Goal: Task Accomplishment & Management: Complete application form

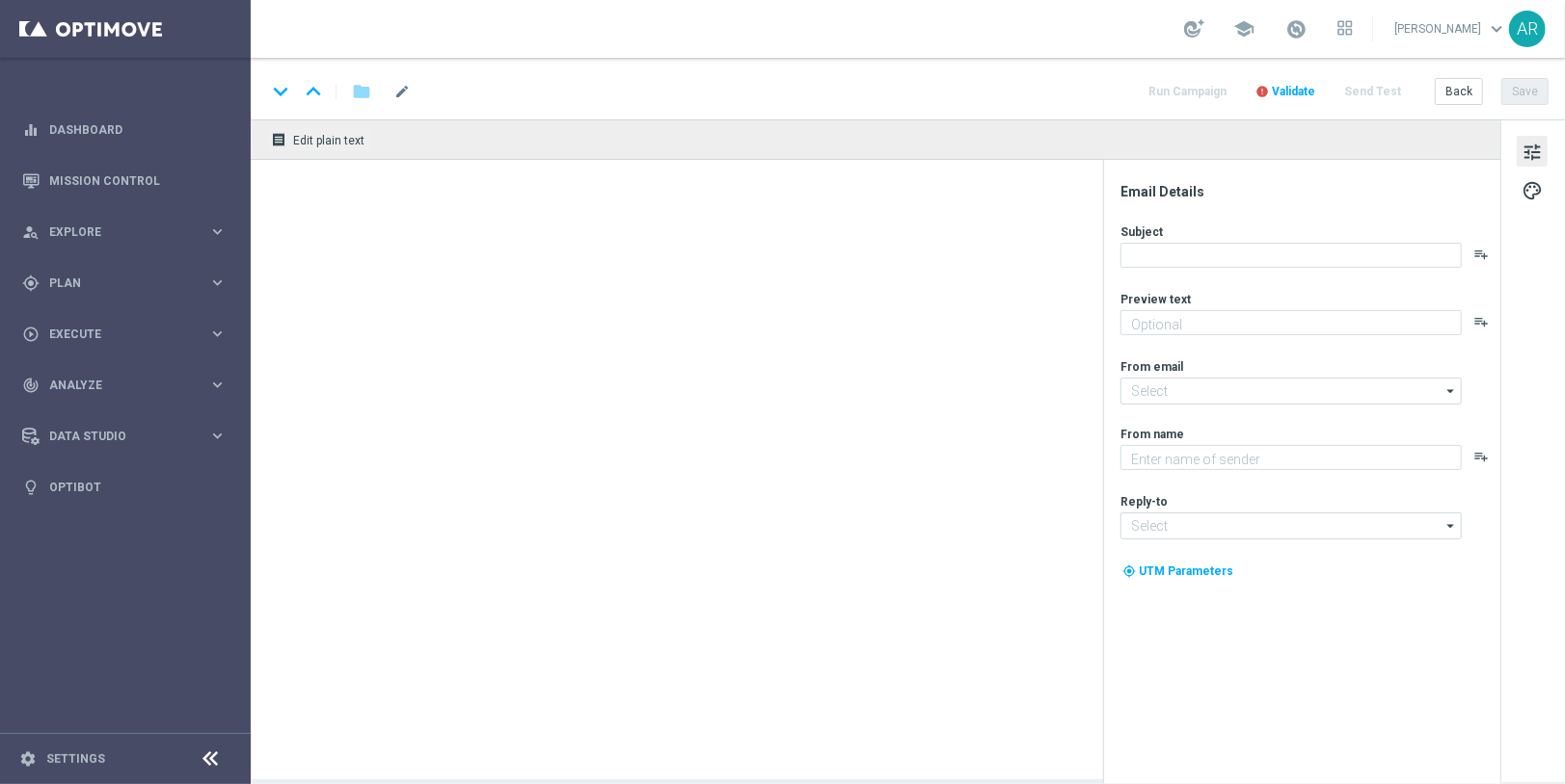
type textarea "Tente a sorte na aventura dourada Dinero N Oro Superbonus!"
type textarea "Lottoland"
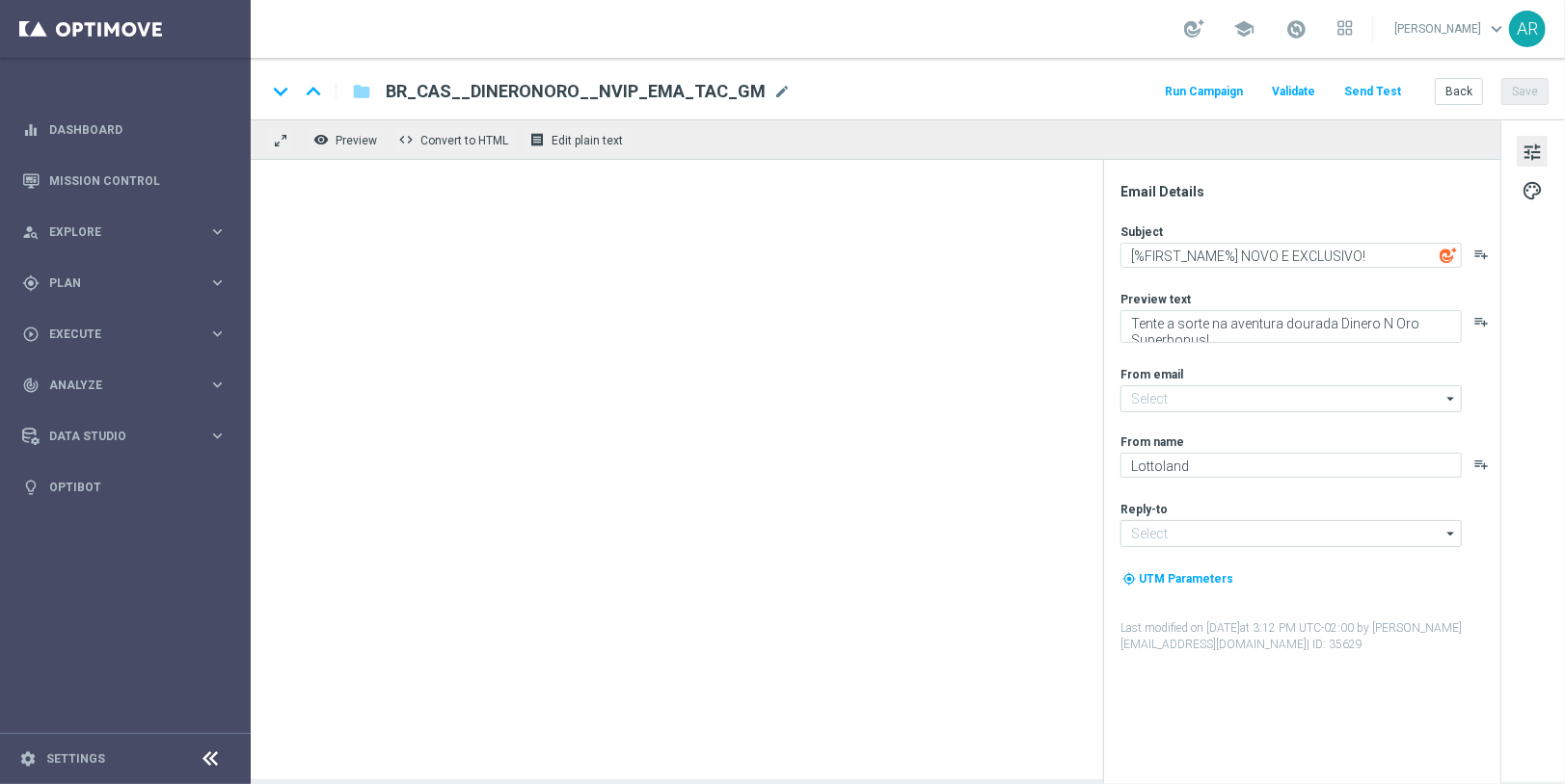
type input "[EMAIL_ADDRESS][DOMAIN_NAME]"
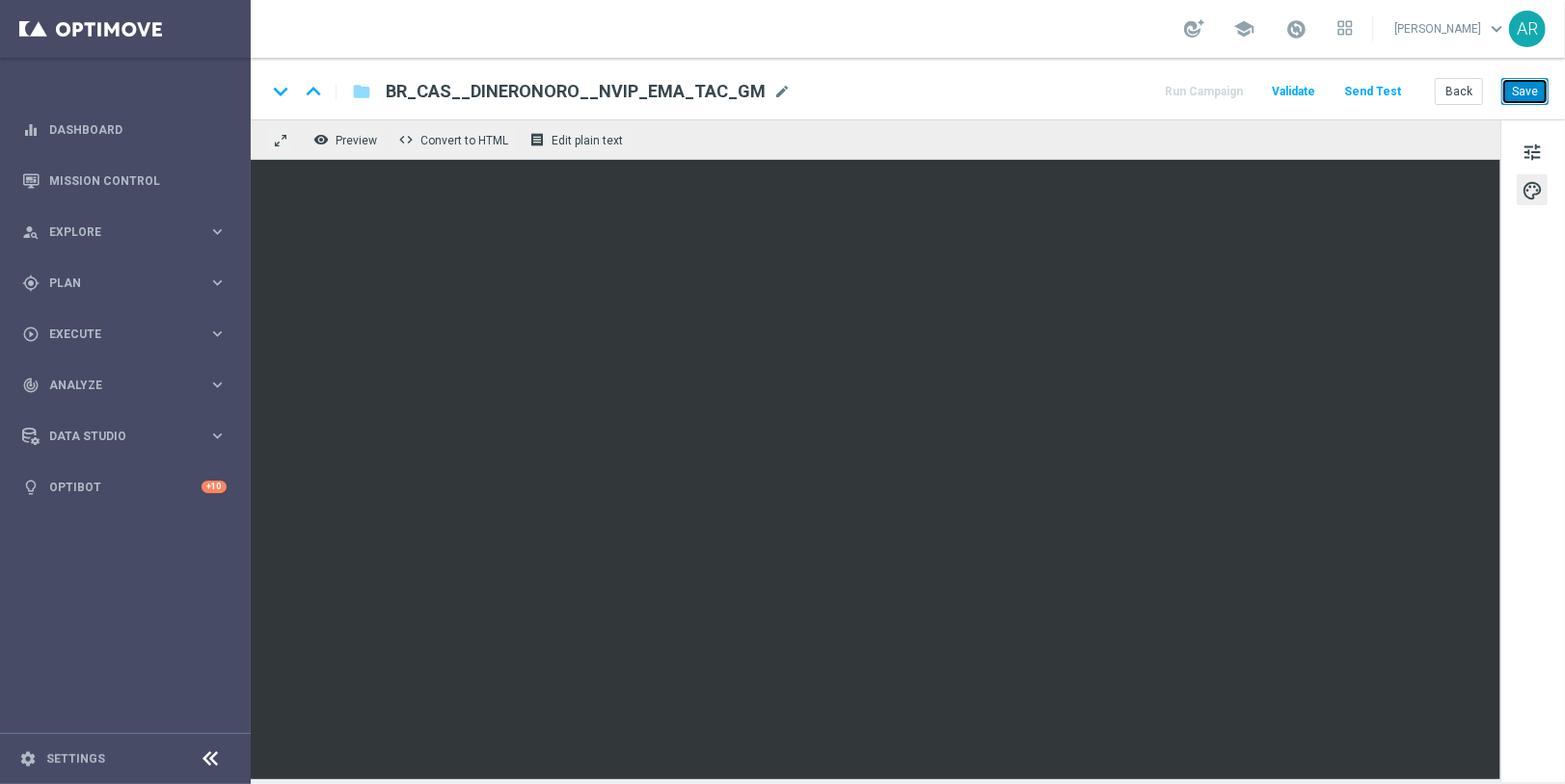
click at [1525, 92] on button "Save" at bounding box center [1524, 91] width 47 height 27
click at [1533, 88] on button "Save" at bounding box center [1524, 91] width 47 height 27
click at [1524, 95] on button "Save" at bounding box center [1524, 91] width 47 height 27
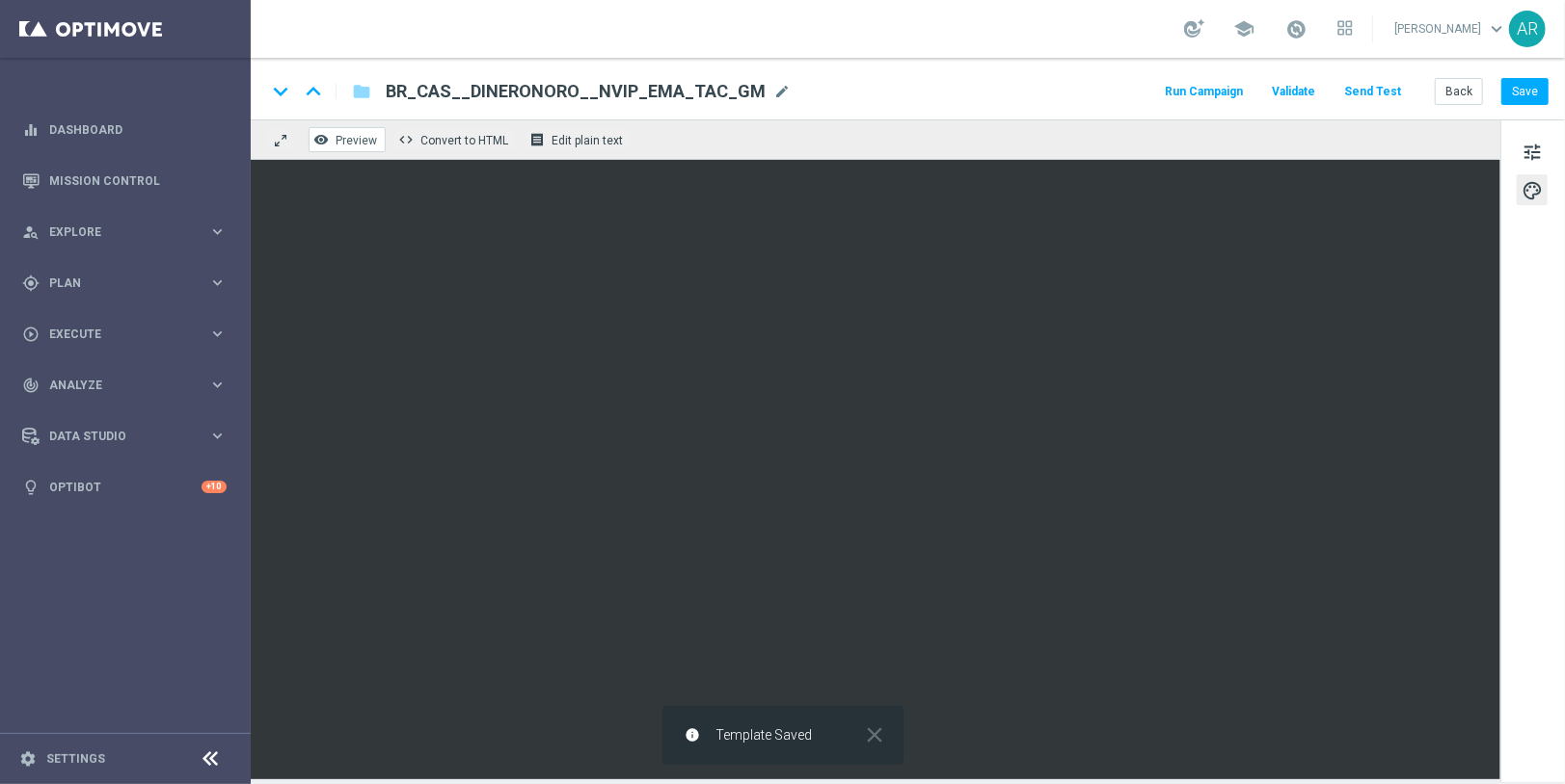
click at [347, 139] on span "Preview" at bounding box center [357, 140] width 42 height 14
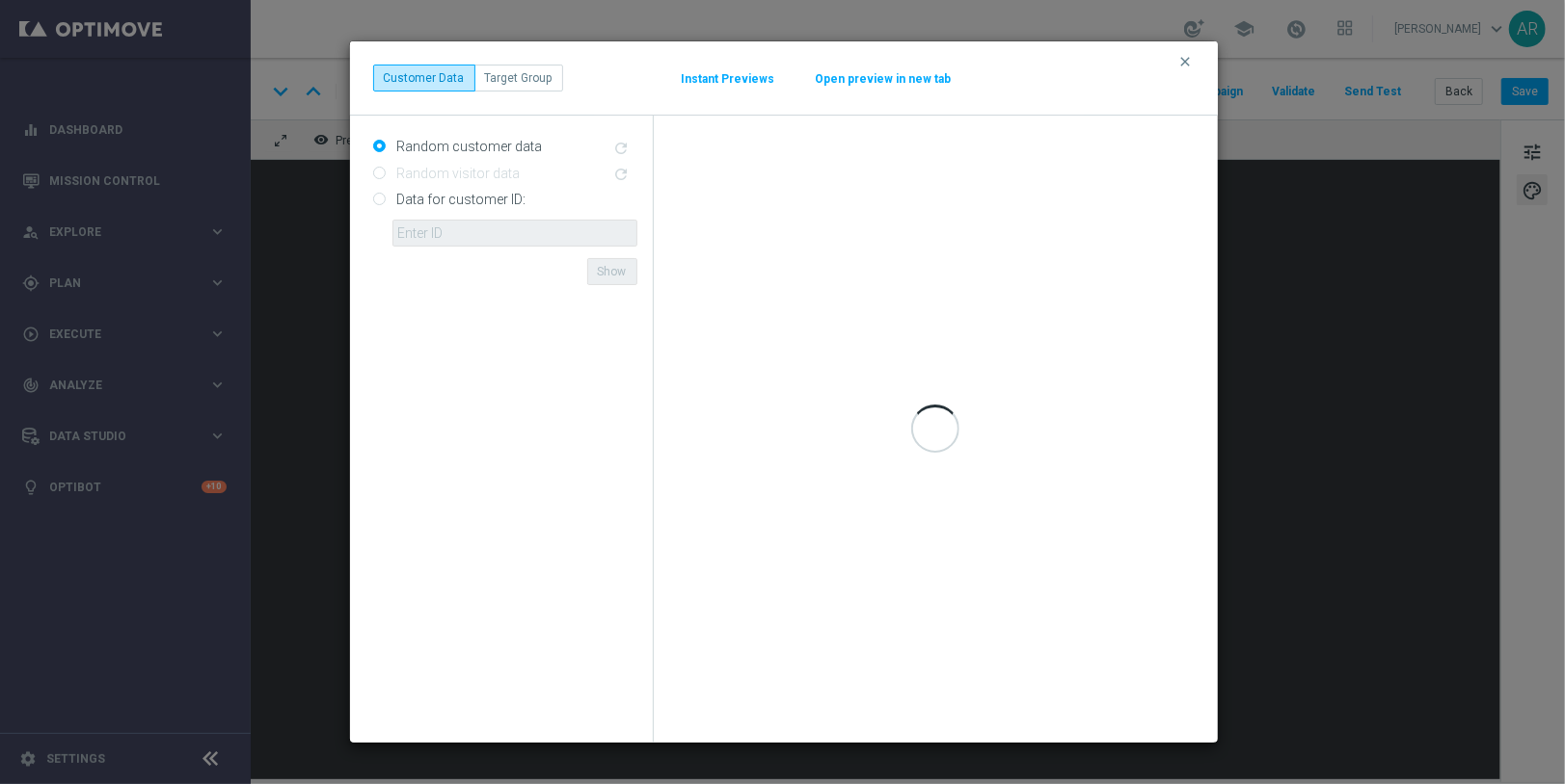
click at [900, 82] on button "Open preview in new tab" at bounding box center [883, 79] width 138 height 15
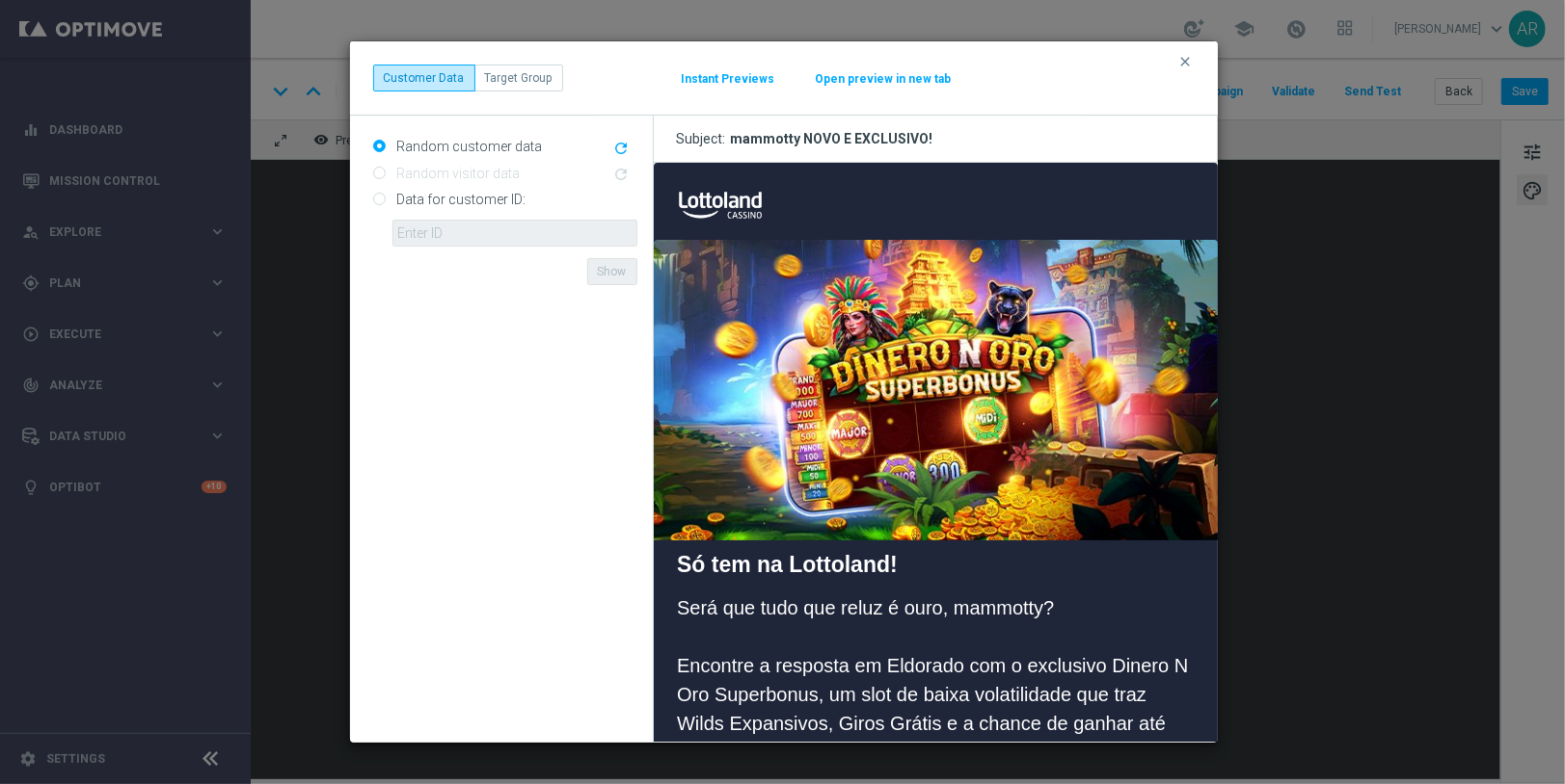
click at [725, 74] on button "Instant Previews" at bounding box center [729, 79] width 96 height 15
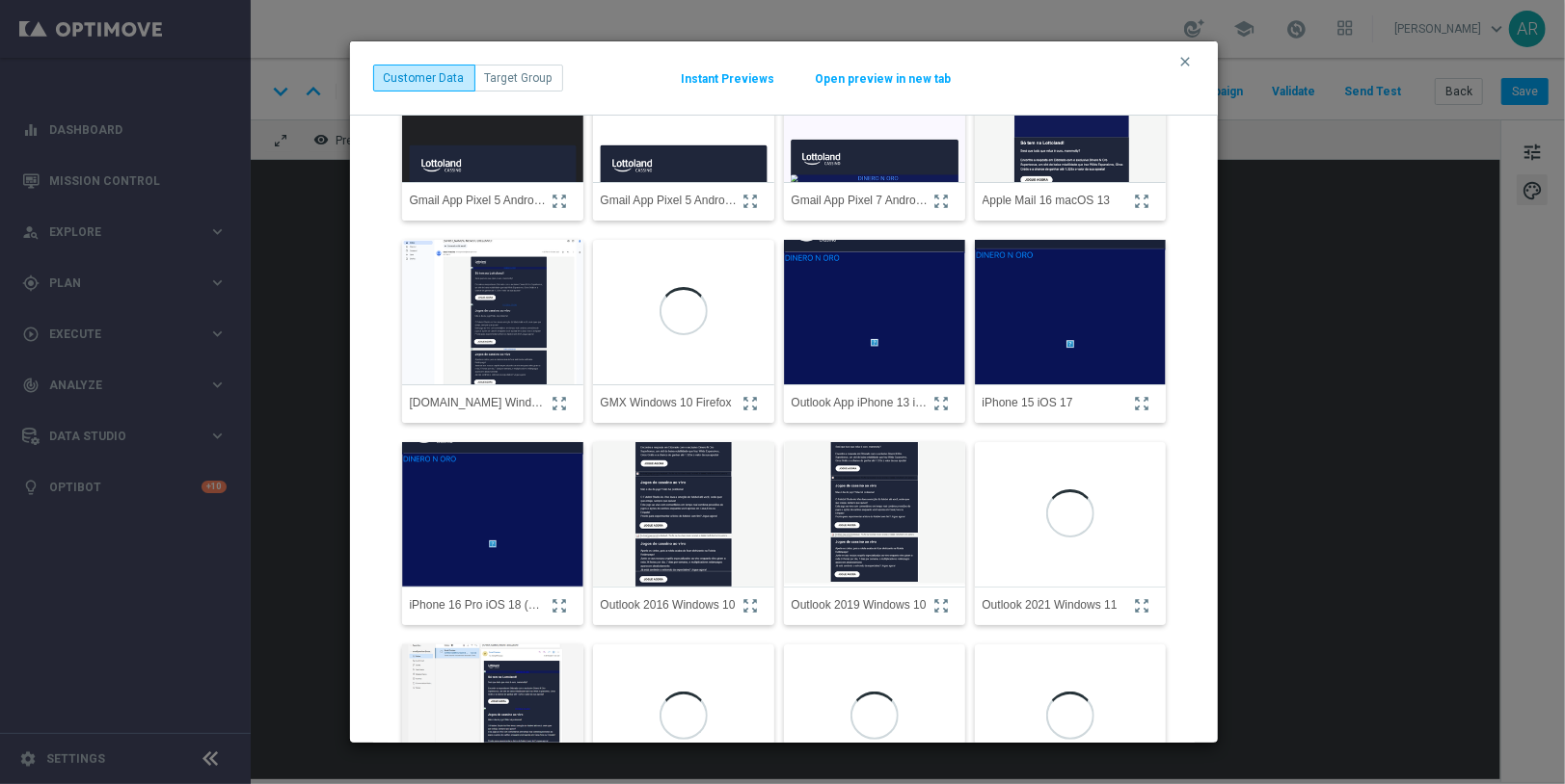
scroll to position [204, 0]
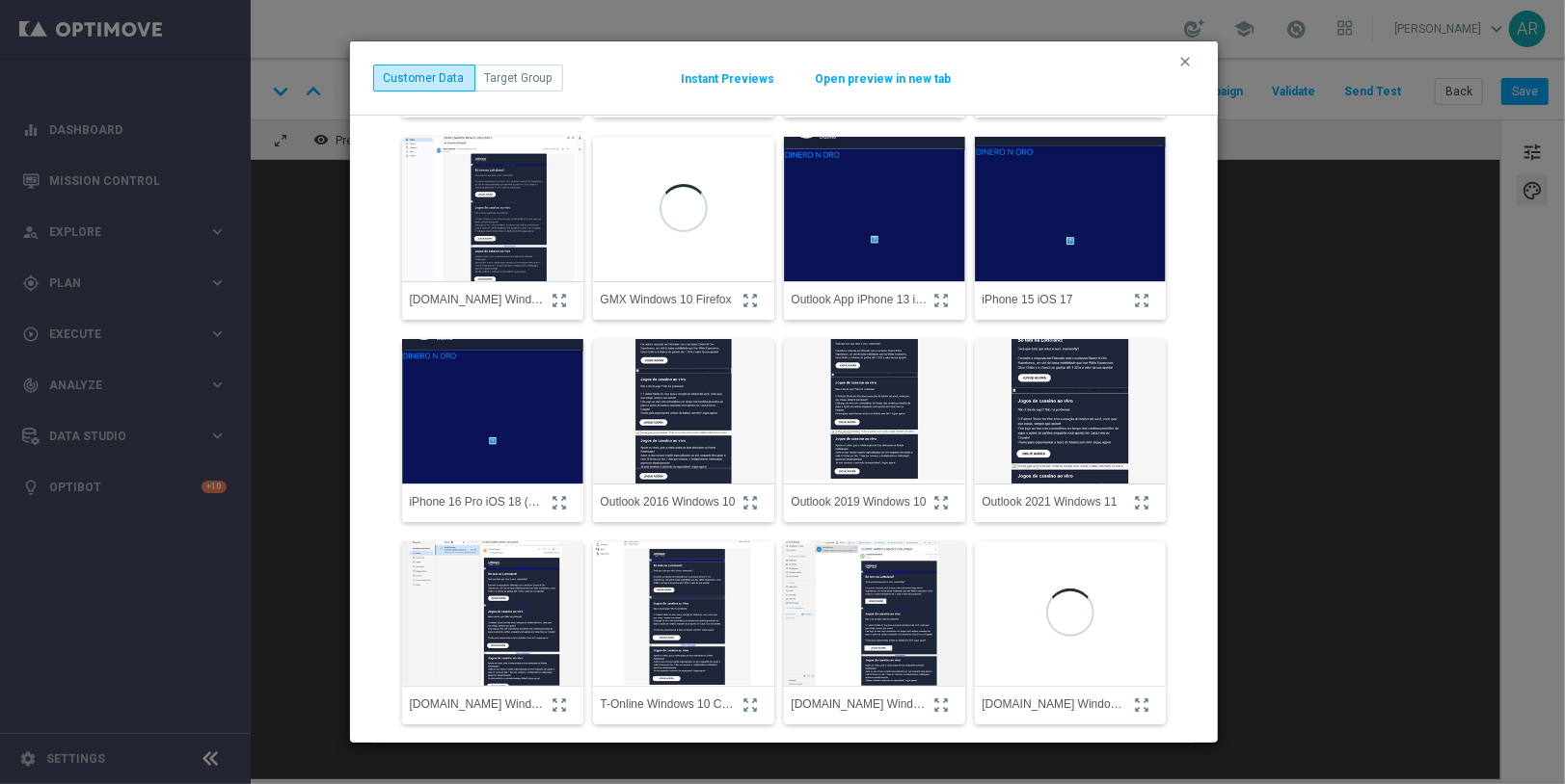
click at [677, 417] on img at bounding box center [683, 411] width 199 height 213
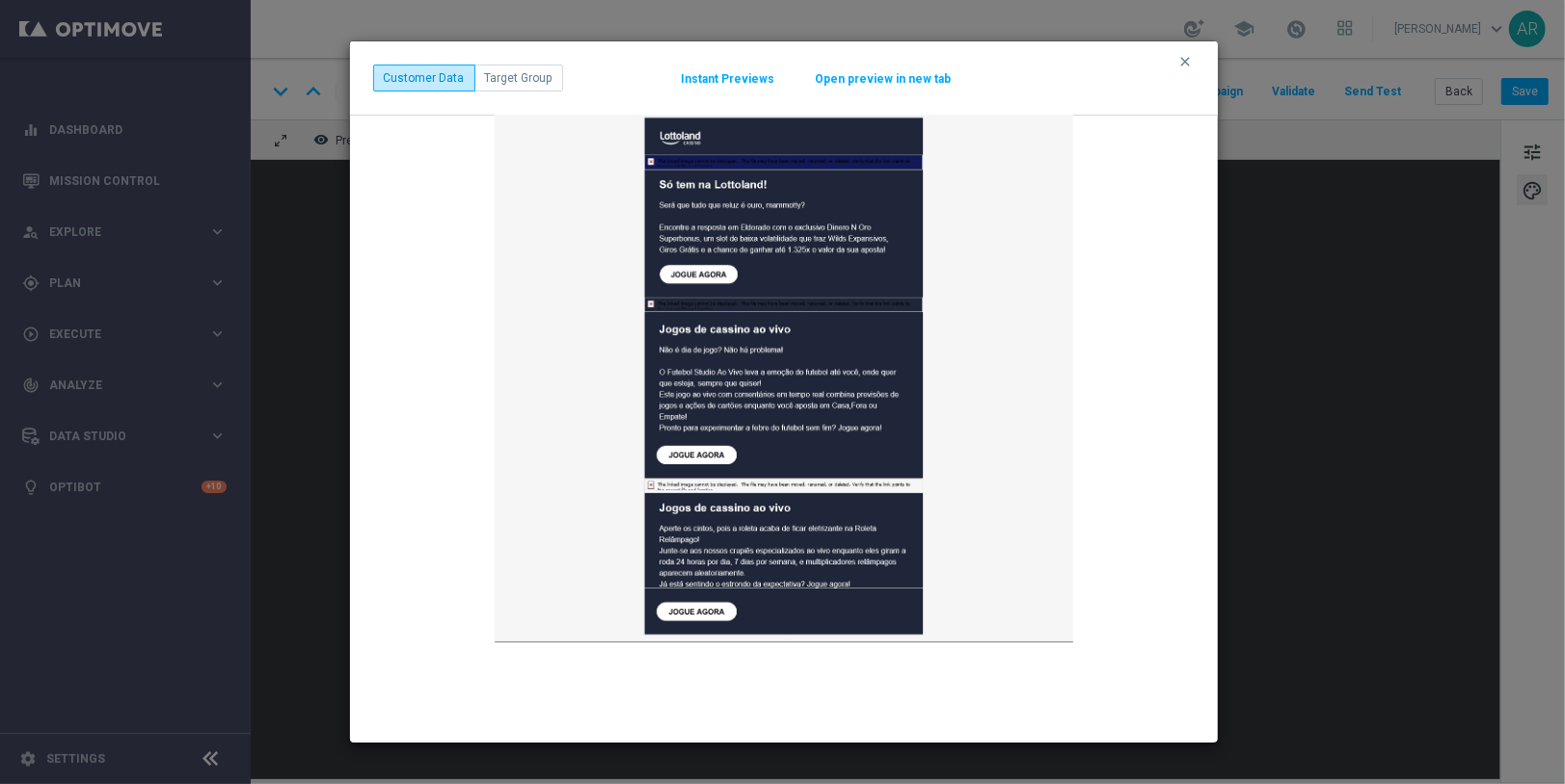
scroll to position [60, 0]
click at [1186, 58] on icon "clear" at bounding box center [1185, 61] width 15 height 15
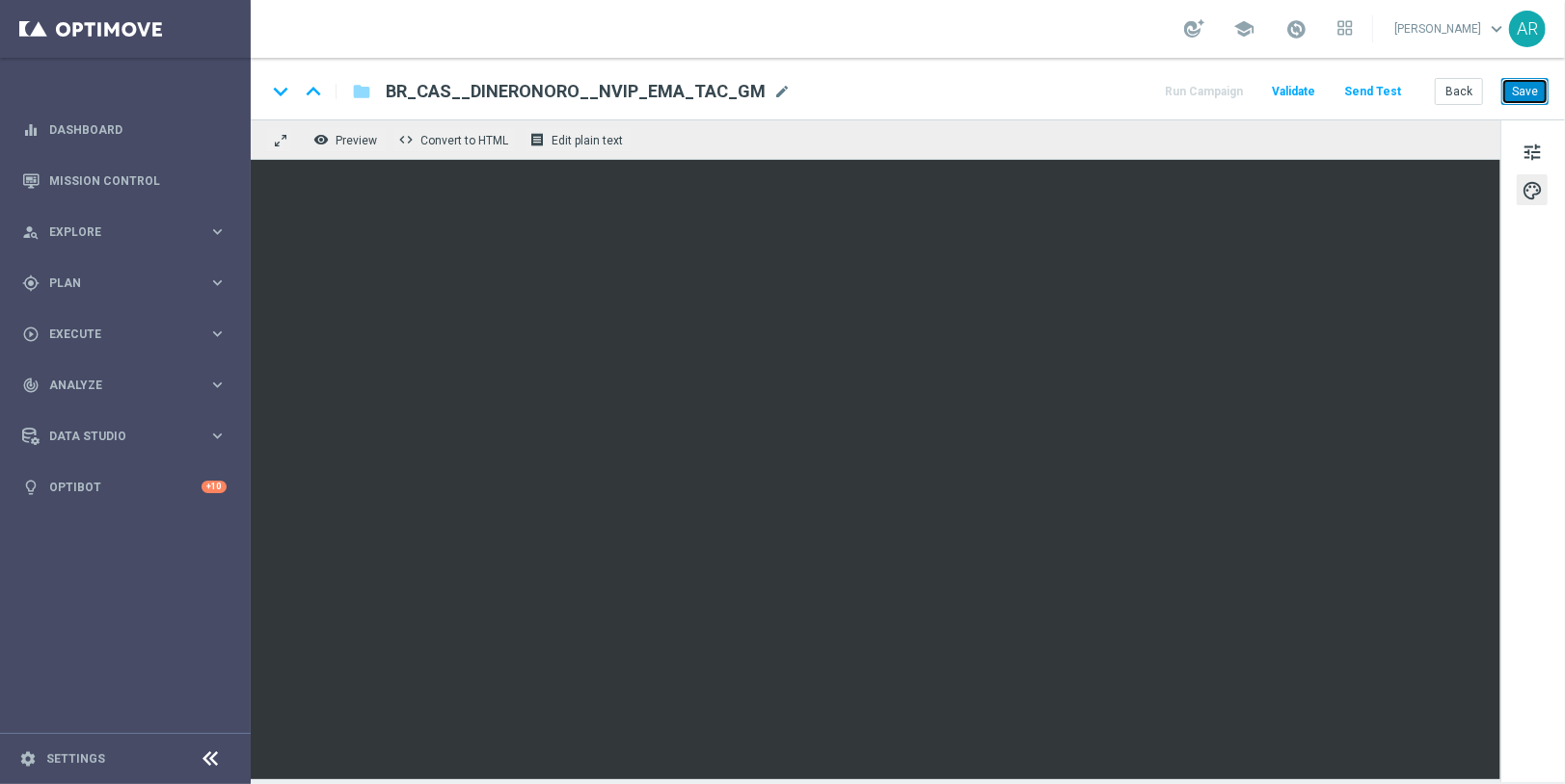
click at [1524, 87] on button "Save" at bounding box center [1524, 91] width 47 height 27
click at [1528, 85] on button "Save" at bounding box center [1524, 91] width 47 height 27
click at [1385, 91] on button "Send Test" at bounding box center [1372, 92] width 63 height 26
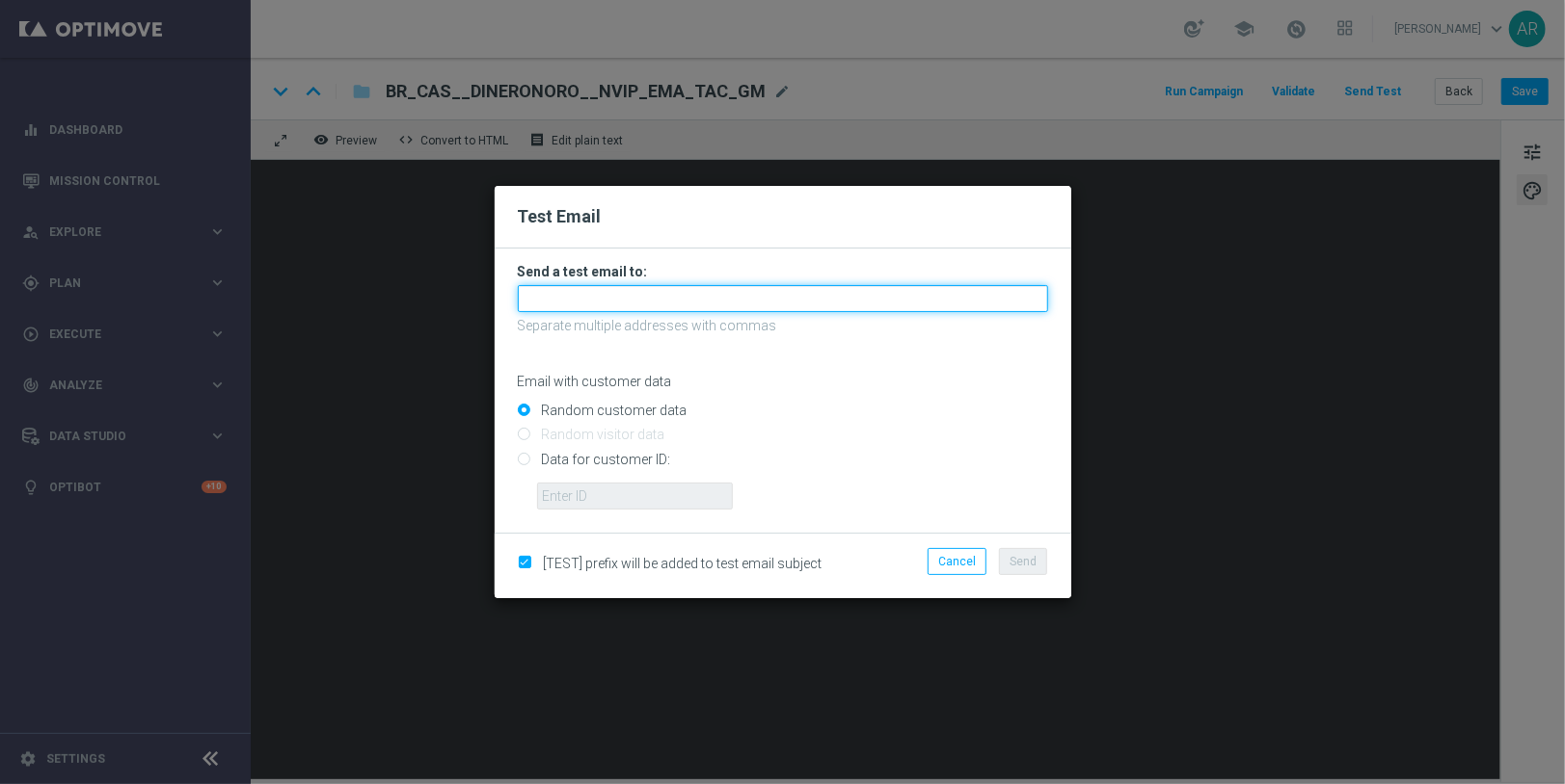
click at [616, 300] on input "text" at bounding box center [782, 298] width 530 height 27
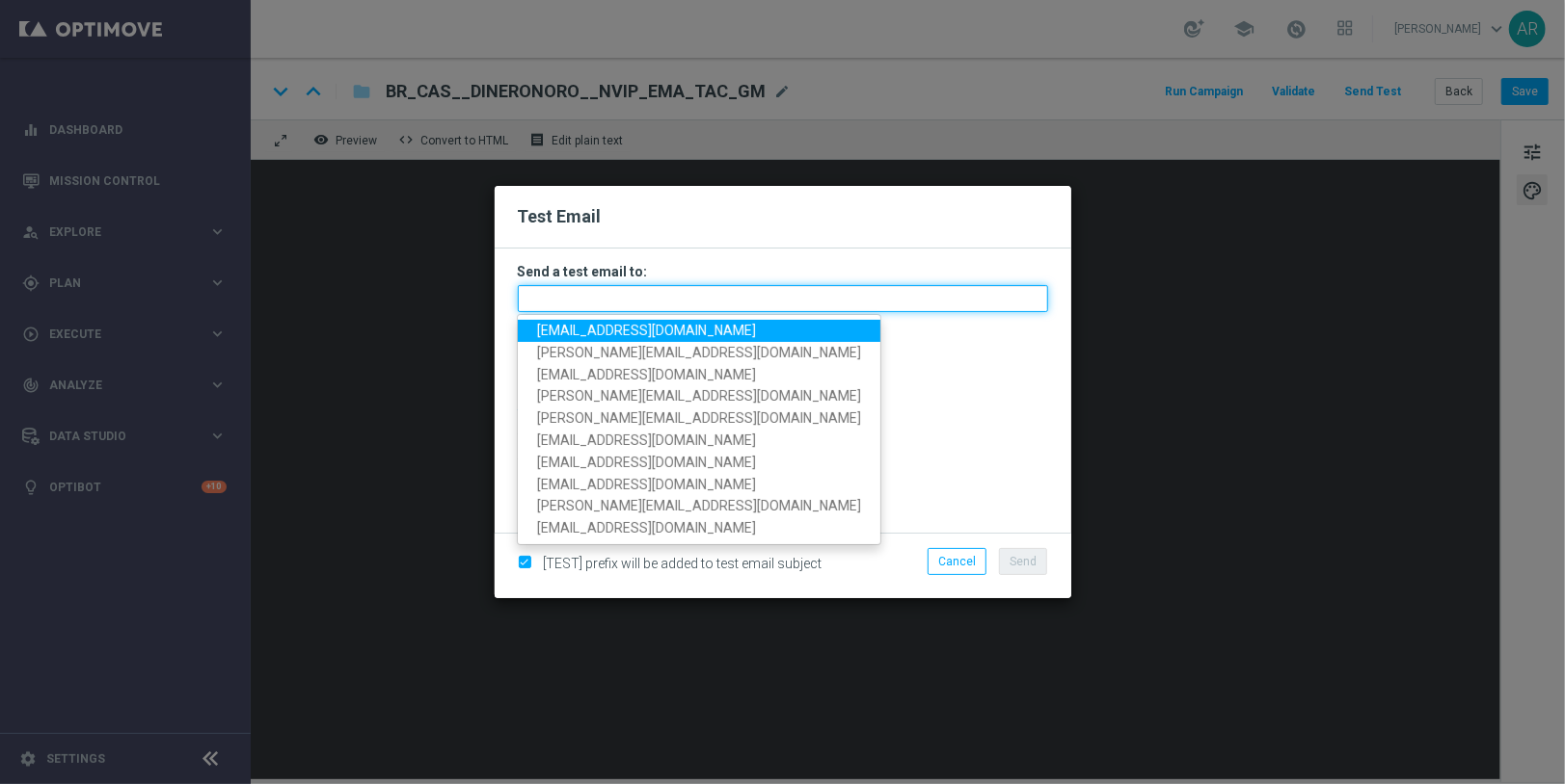
type input "alizcsodaorszagban1993@gmail.com"
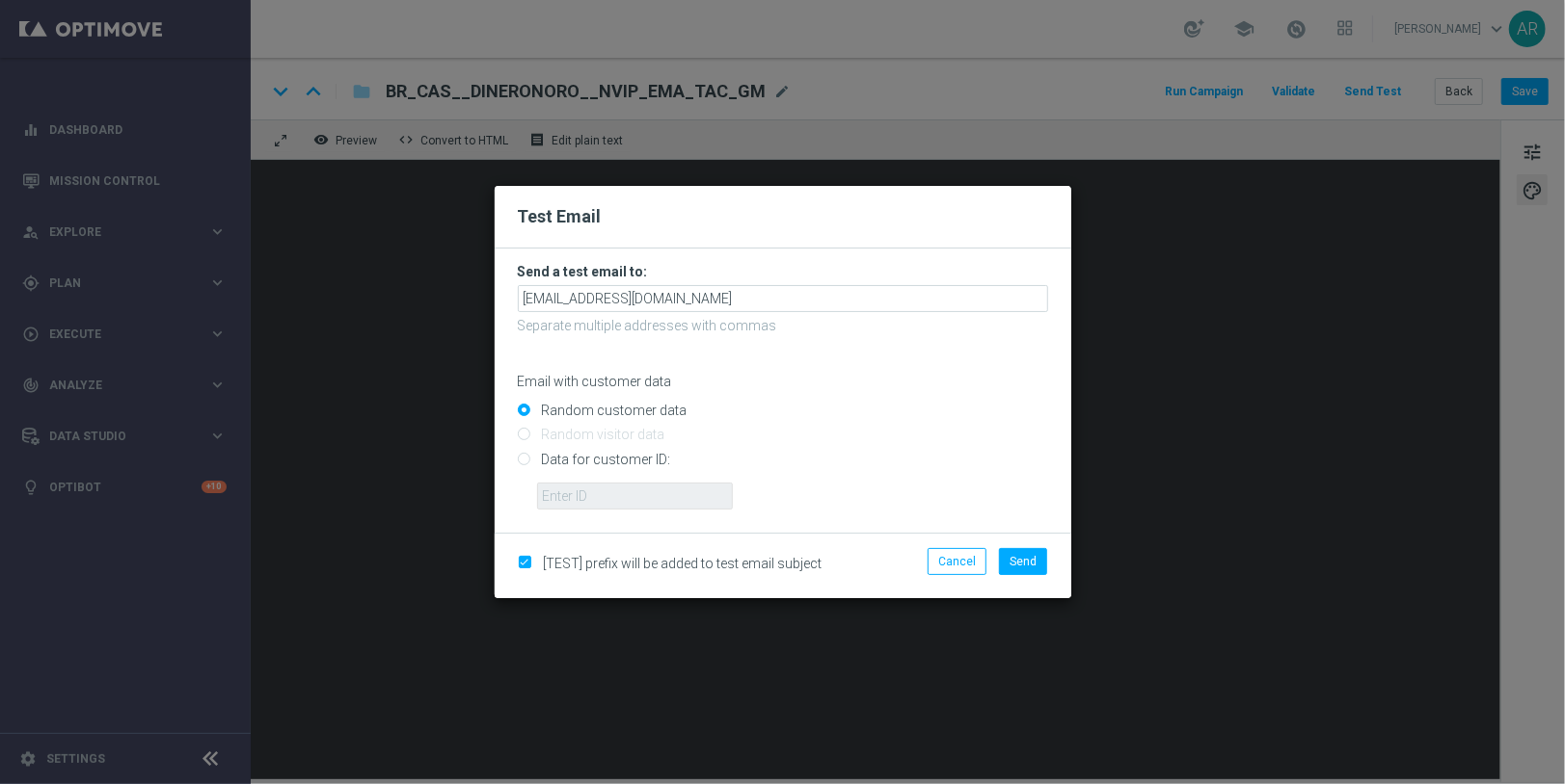
click at [689, 562] on span "[TEST] prefix will be added to test email subject" at bounding box center [682, 563] width 278 height 15
click at [521, 564] on input "checkbox" at bounding box center [523, 565] width 13 height 13
checkbox input "false"
click at [1018, 561] on span "Send" at bounding box center [1023, 562] width 27 height 14
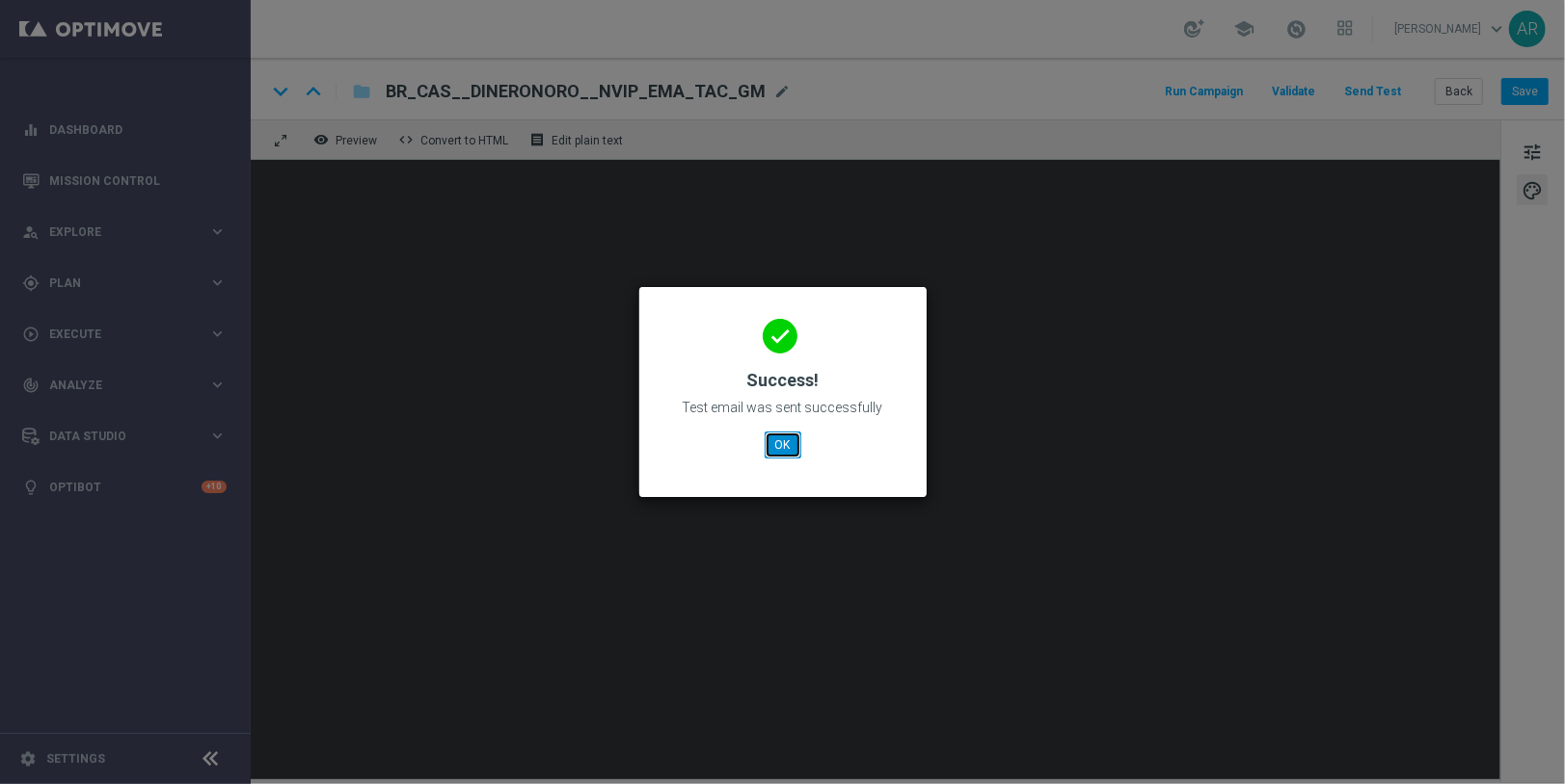
click at [787, 449] on button "OK" at bounding box center [782, 444] width 37 height 27
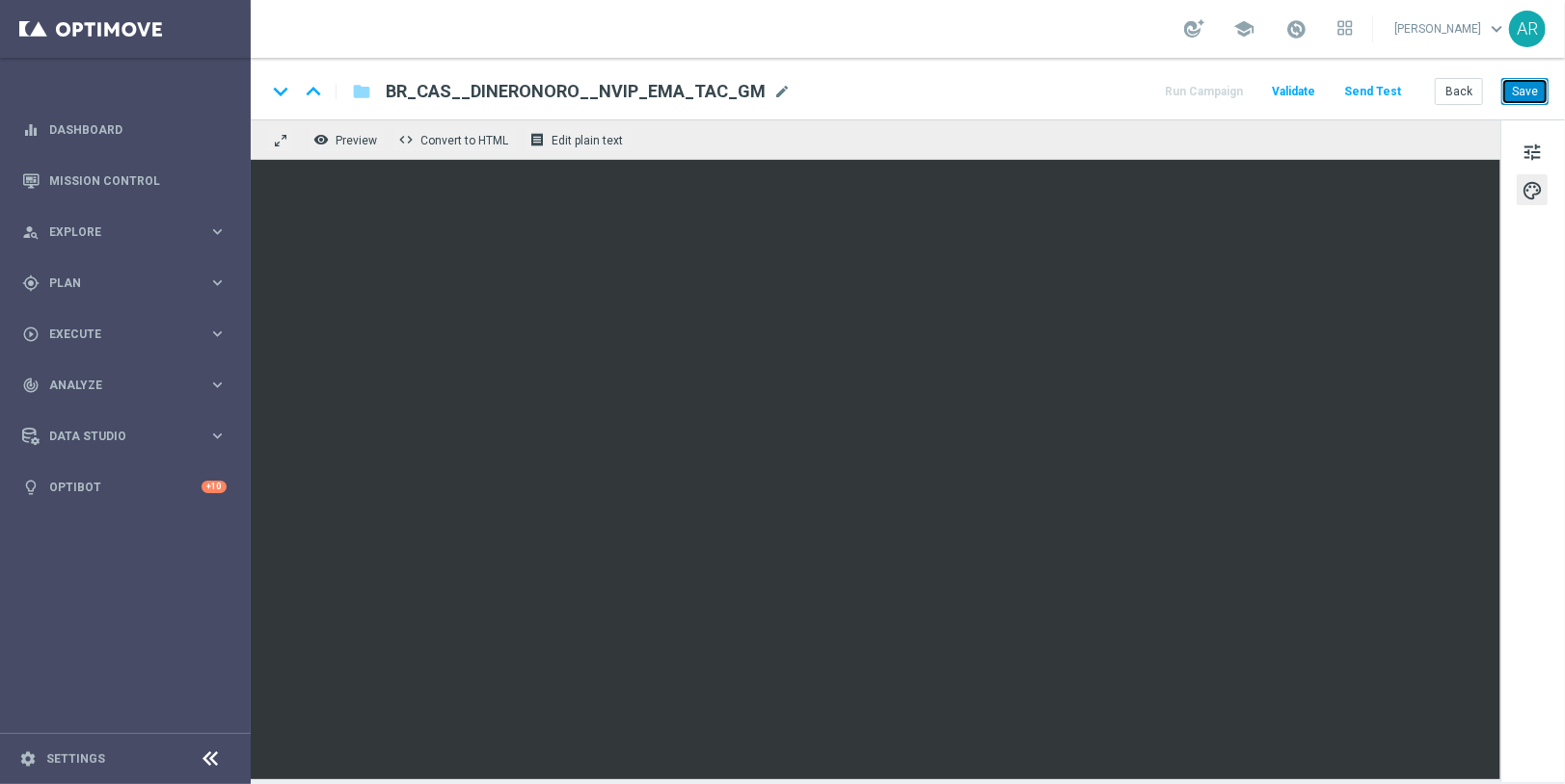
click at [1529, 91] on button "Save" at bounding box center [1524, 91] width 47 height 27
click at [1527, 90] on button "Save" at bounding box center [1524, 91] width 47 height 27
click at [1530, 94] on button "Save" at bounding box center [1524, 91] width 47 height 27
click at [1374, 95] on button "Send Test" at bounding box center [1372, 92] width 63 height 26
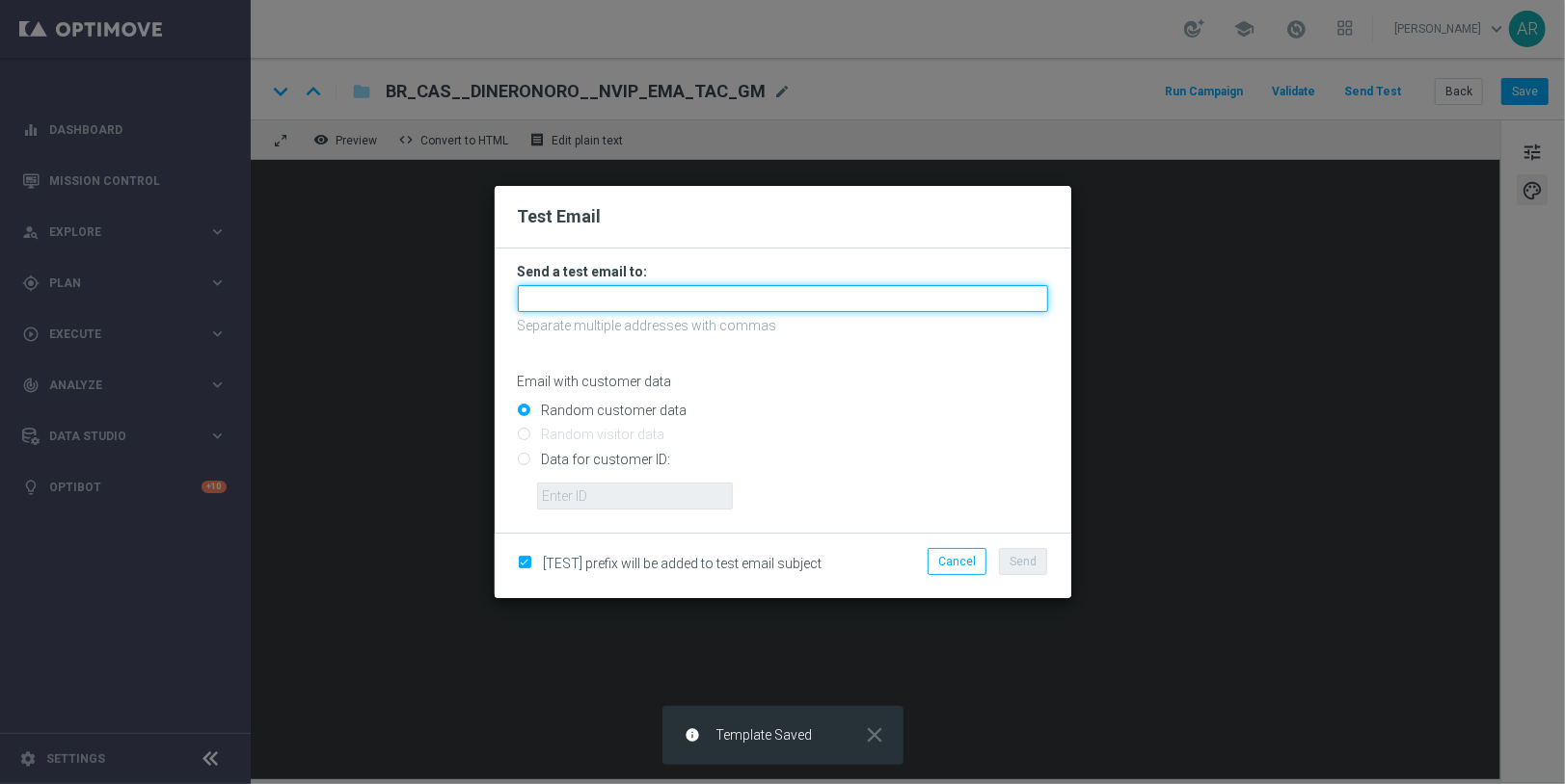
click at [653, 303] on input "text" at bounding box center [782, 298] width 530 height 27
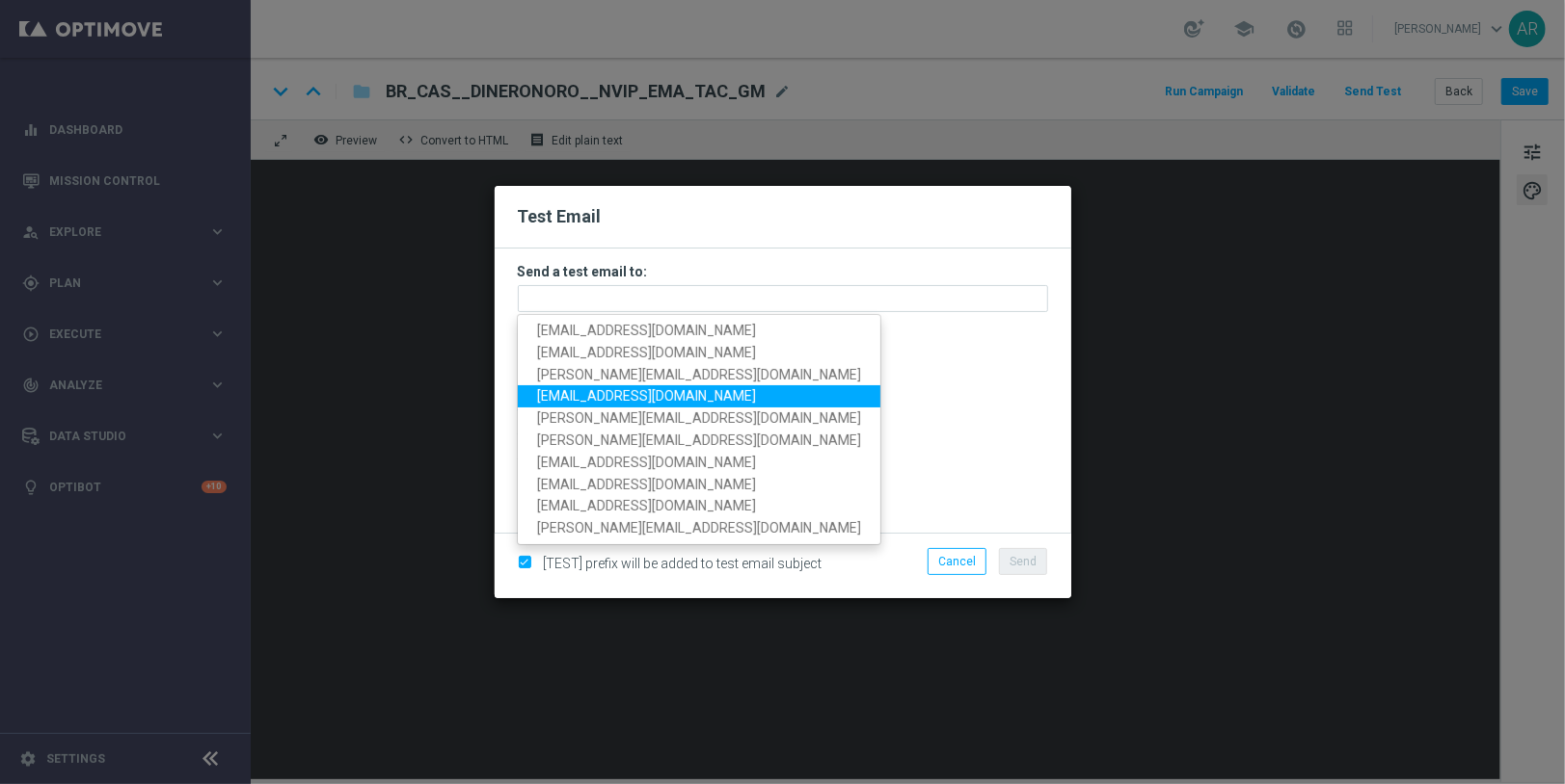
click at [594, 398] on span "aliz.rozsahegyi@lottoland.com" at bounding box center [647, 395] width 219 height 15
type input "aliz.rozsahegyi@lottoland.com"
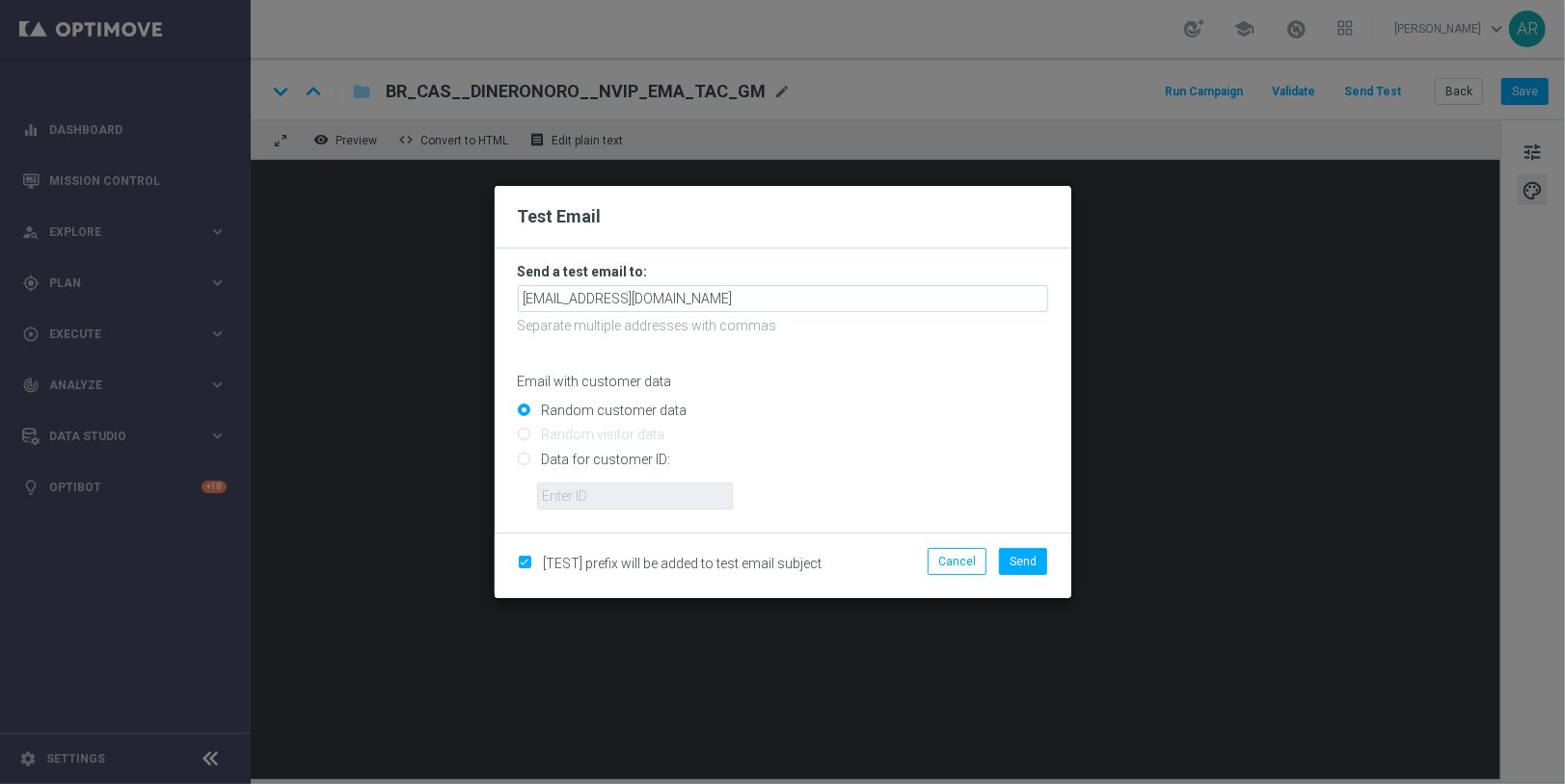
click at [527, 560] on input "checkbox" at bounding box center [523, 565] width 13 height 13
checkbox input "false"
click at [1021, 557] on span "Send" at bounding box center [1023, 562] width 27 height 14
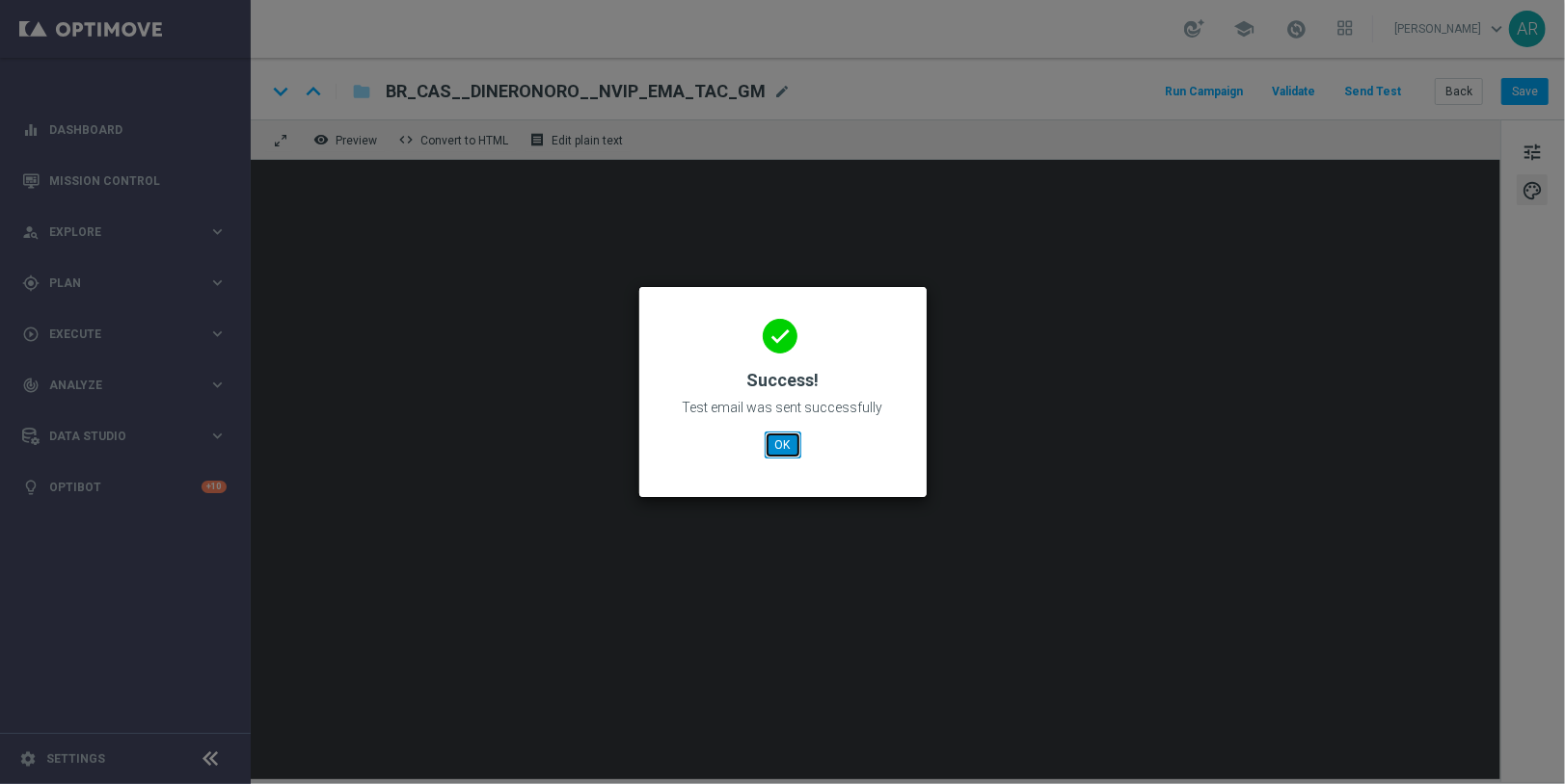
click at [781, 444] on button "OK" at bounding box center [782, 444] width 37 height 27
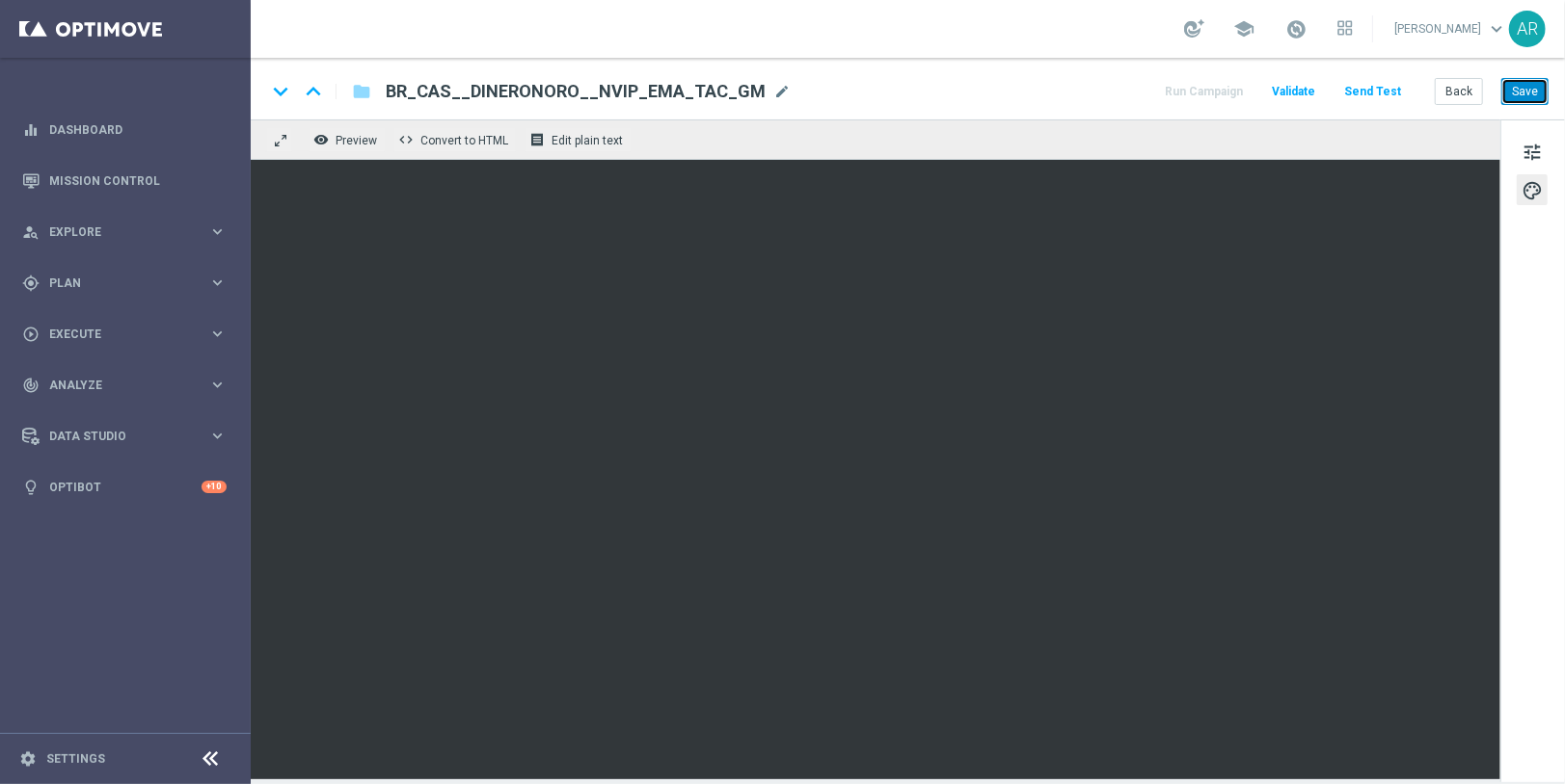
click at [1522, 86] on button "Save" at bounding box center [1524, 91] width 47 height 27
click at [1528, 93] on button "Save" at bounding box center [1524, 91] width 47 height 27
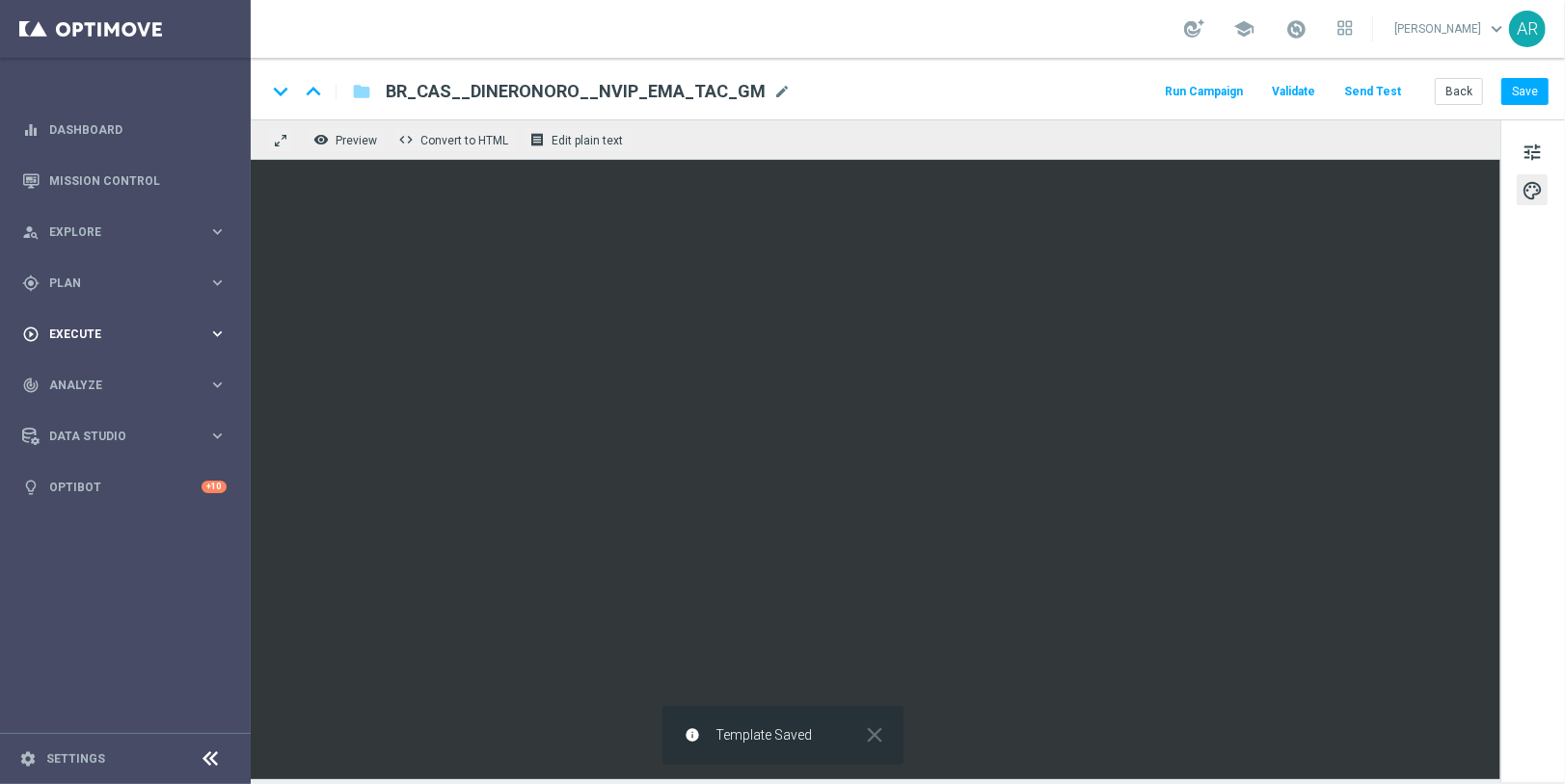
click at [120, 330] on span "Execute" at bounding box center [129, 335] width 159 height 12
click at [107, 373] on link "Campaign Builder" at bounding box center [125, 373] width 151 height 15
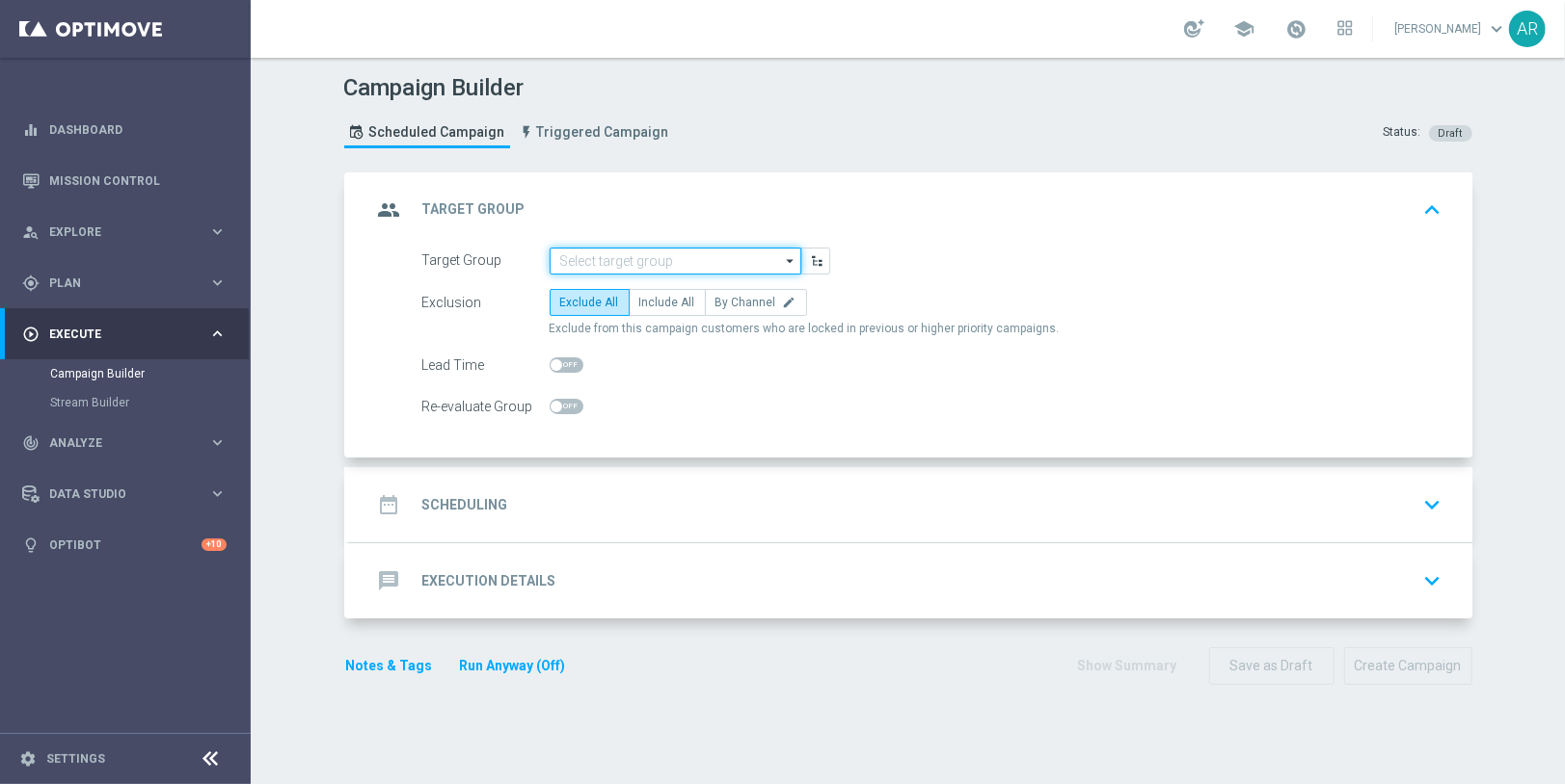
click at [623, 259] on input at bounding box center [675, 261] width 251 height 27
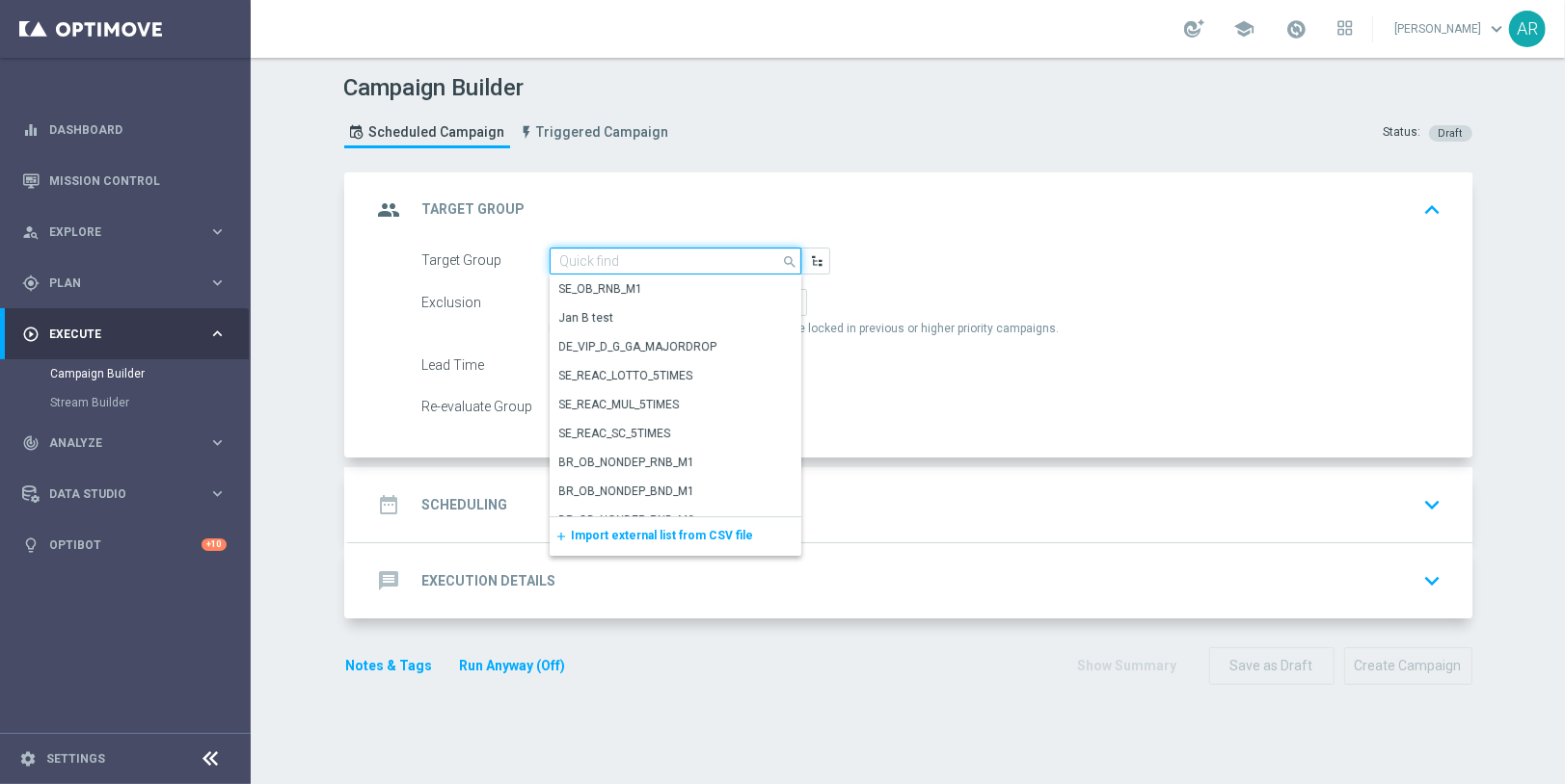
paste input "BR_CAS__GLOBALG_DEPOSITERS__NVIP_EMA_TAC_GM"
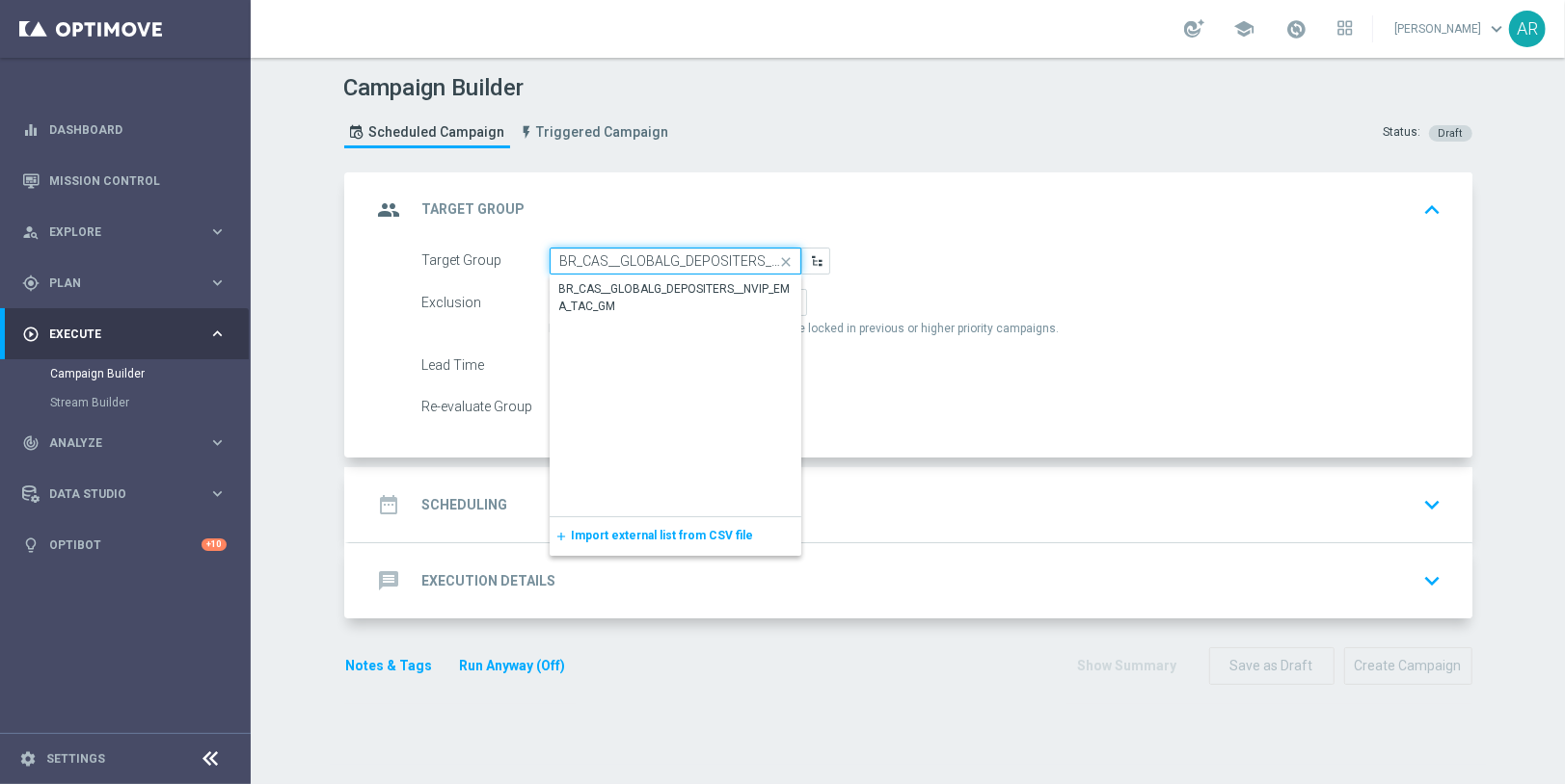
scroll to position [0, 111]
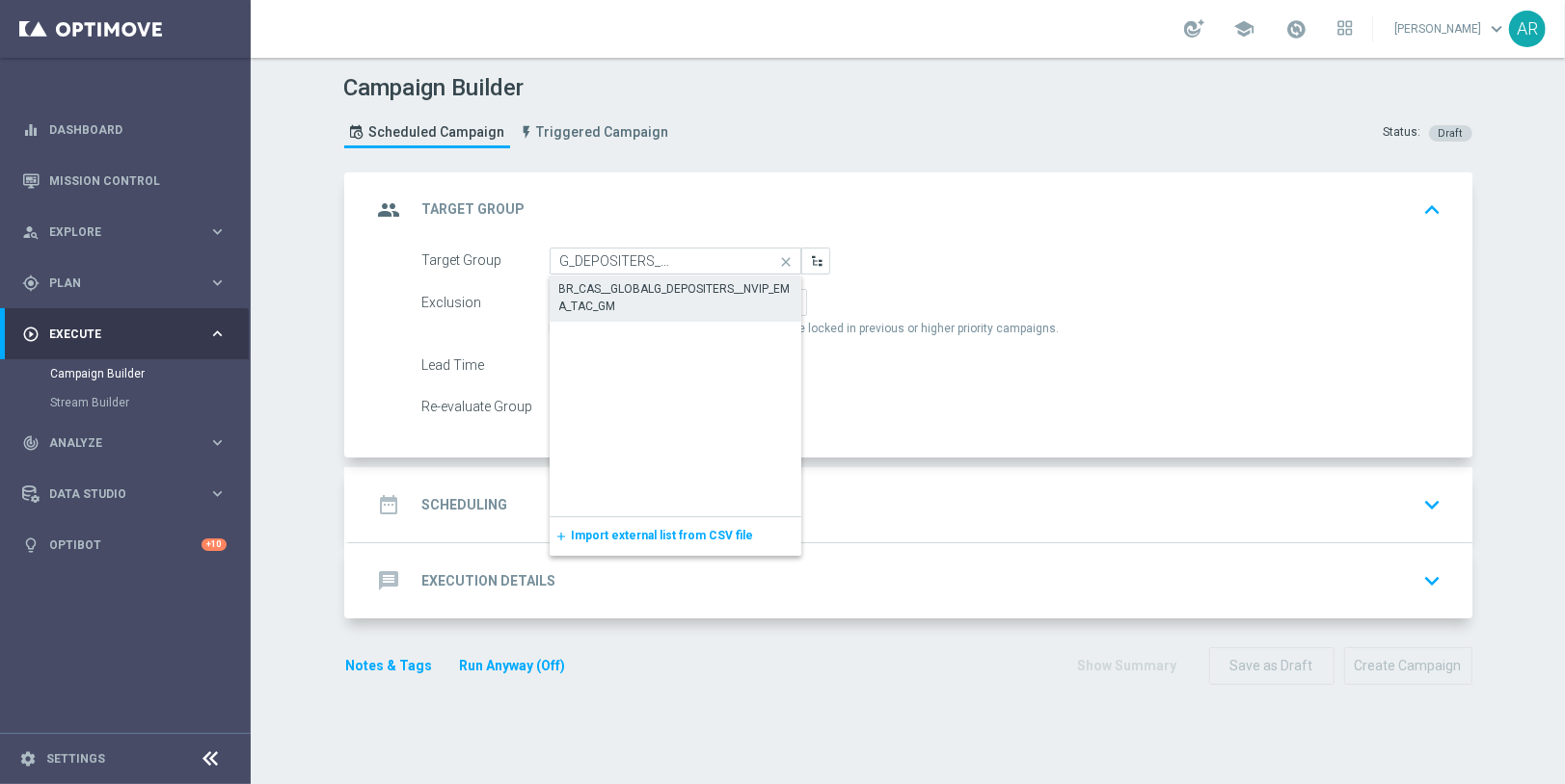
click at [651, 285] on div "BR_CAS__GLOBALG_DEPOSITERS__NVIP_EMA_TAC_GM" at bounding box center [675, 297] width 232 height 35
type input "BR_CAS__GLOBALG_DEPOSITERS__NVIP_EMA_TAC_GM"
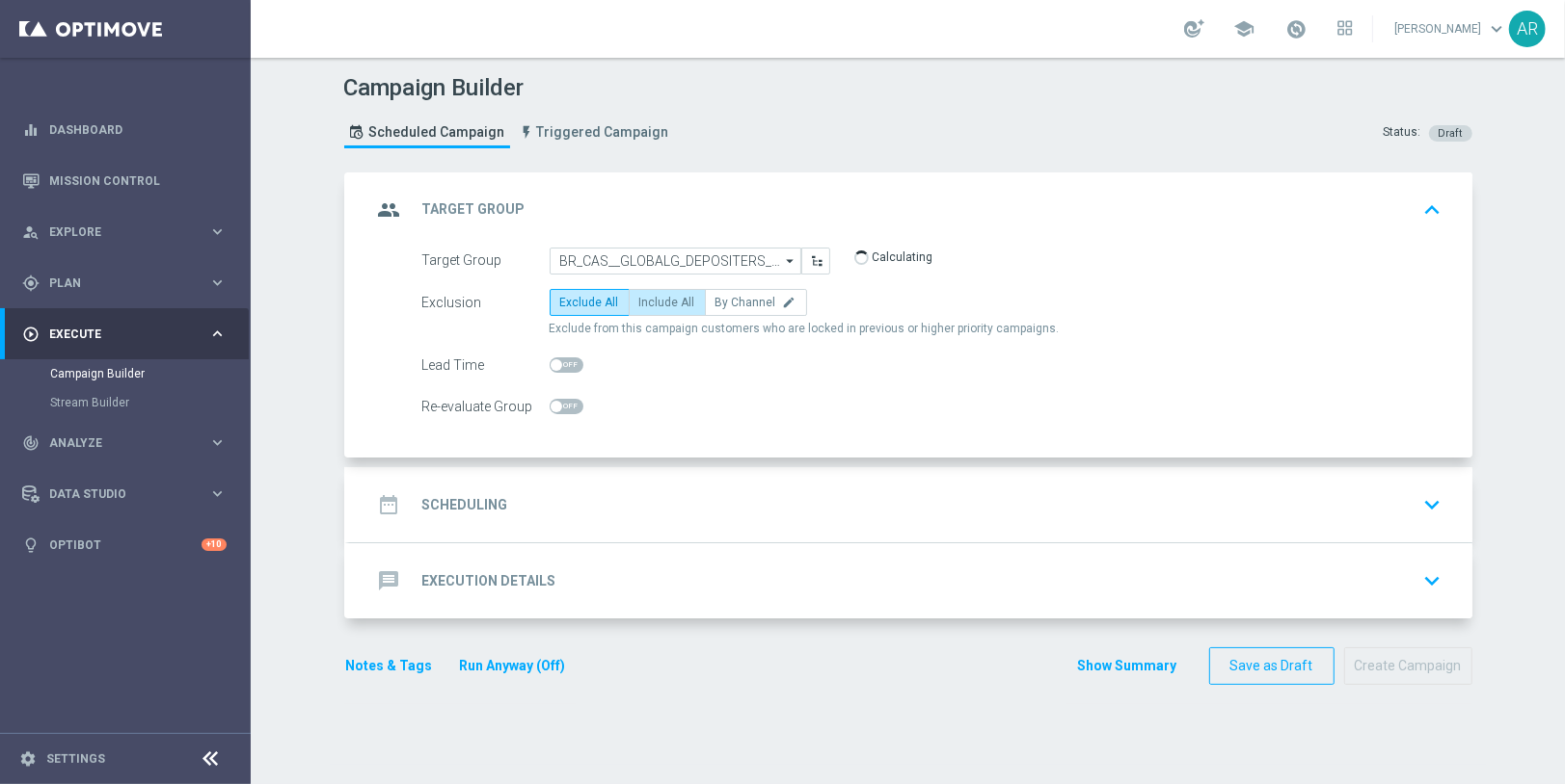
click at [666, 301] on span "Include All" at bounding box center [667, 303] width 56 height 14
click at [652, 301] on input "Include All" at bounding box center [645, 306] width 13 height 13
radio input "true"
click at [671, 499] on div "date_range Scheduling keyboard_arrow_down" at bounding box center [910, 504] width 1077 height 37
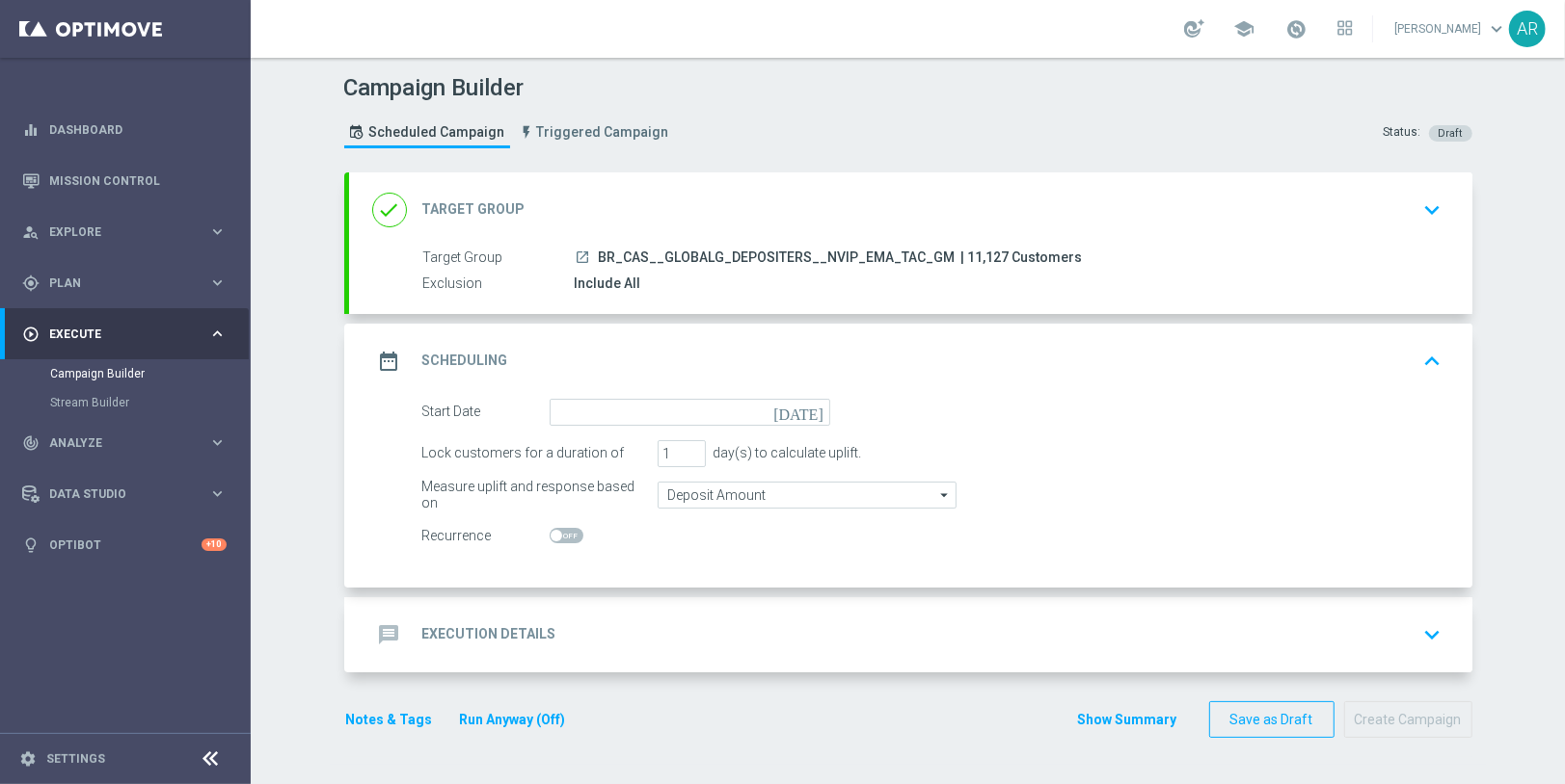
click at [812, 405] on icon "[DATE]" at bounding box center [801, 408] width 57 height 21
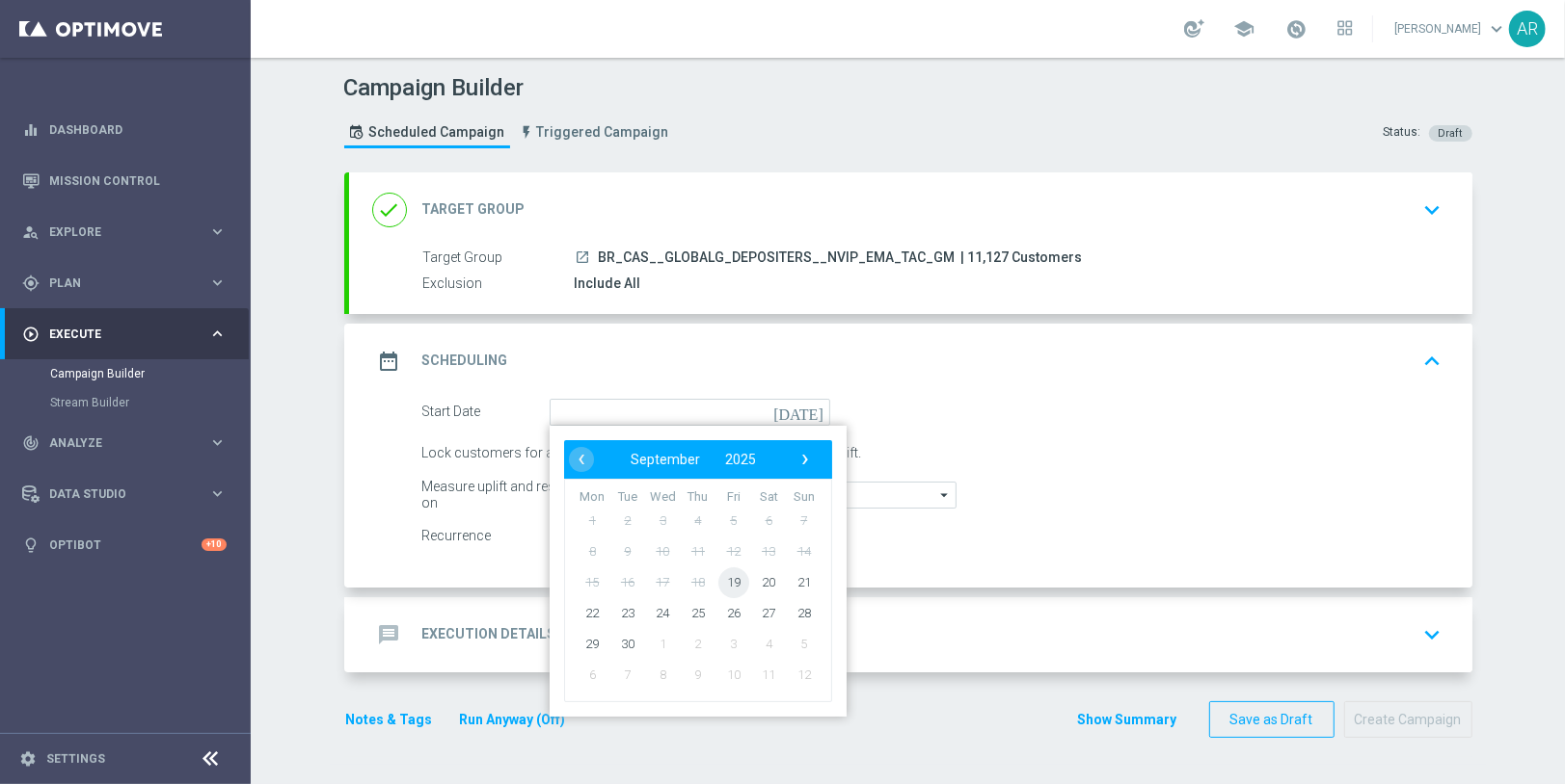
click at [729, 578] on span "19" at bounding box center [733, 582] width 31 height 31
type input "19 Sep 2025"
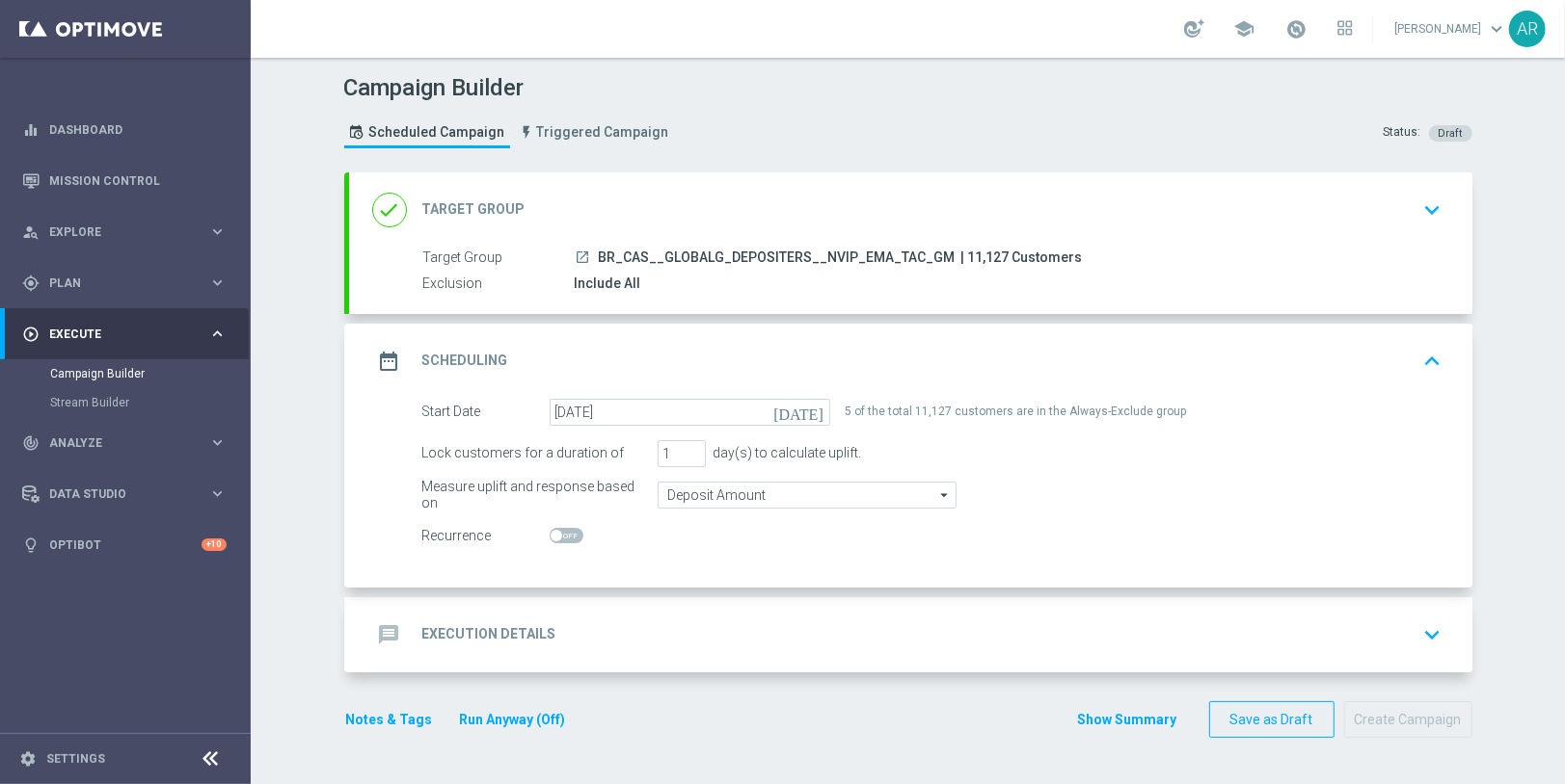
click at [567, 634] on div "message Execution Details keyboard_arrow_down" at bounding box center [910, 635] width 1077 height 37
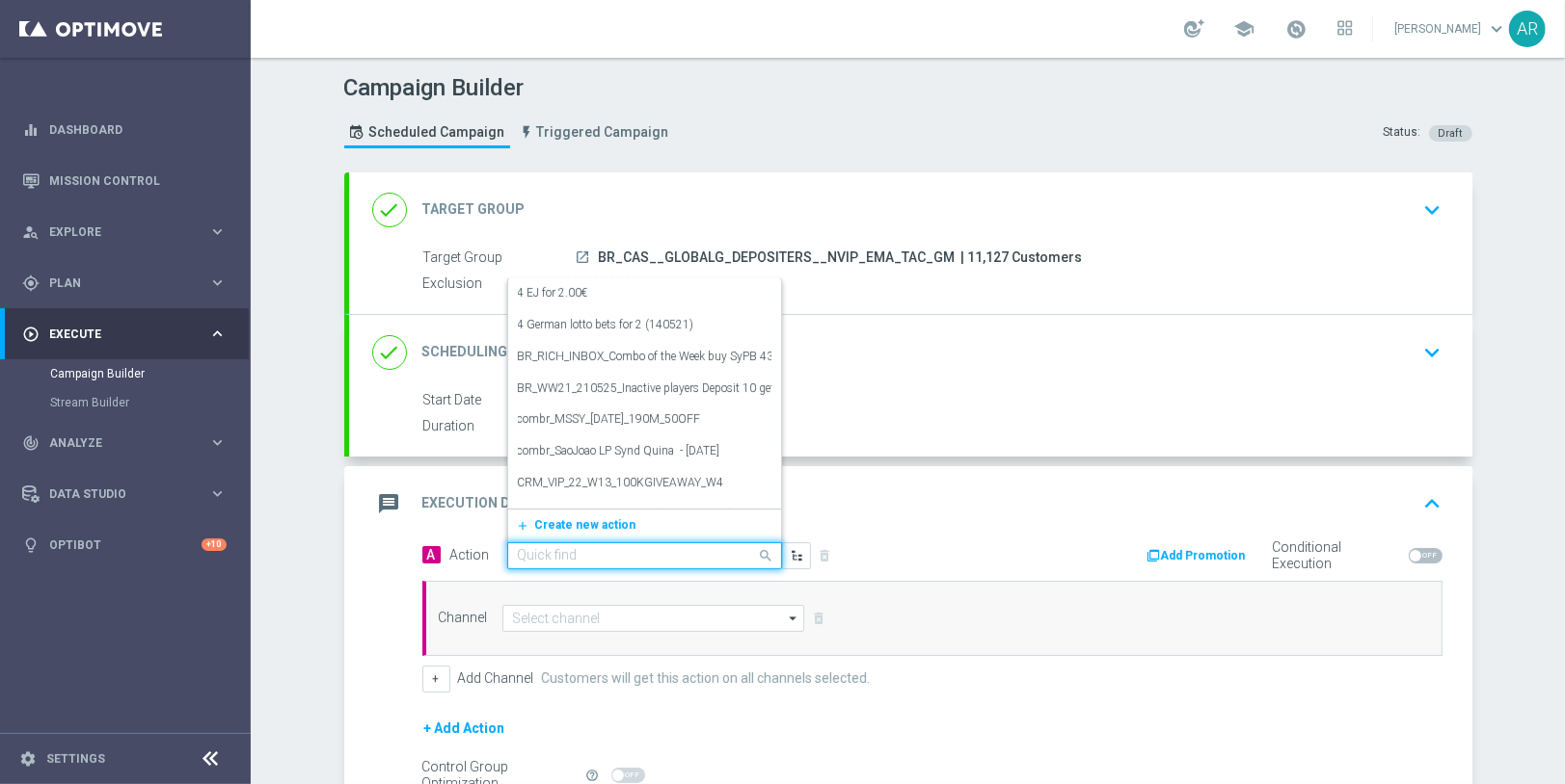
click at [583, 553] on input "text" at bounding box center [625, 556] width 215 height 16
paste input "BR_CAS__DINERONORO__NVIP_EMA_TAC_GM"
type input "BR_CAS__DINERONORO__NVIP_EMA_TAC_GM"
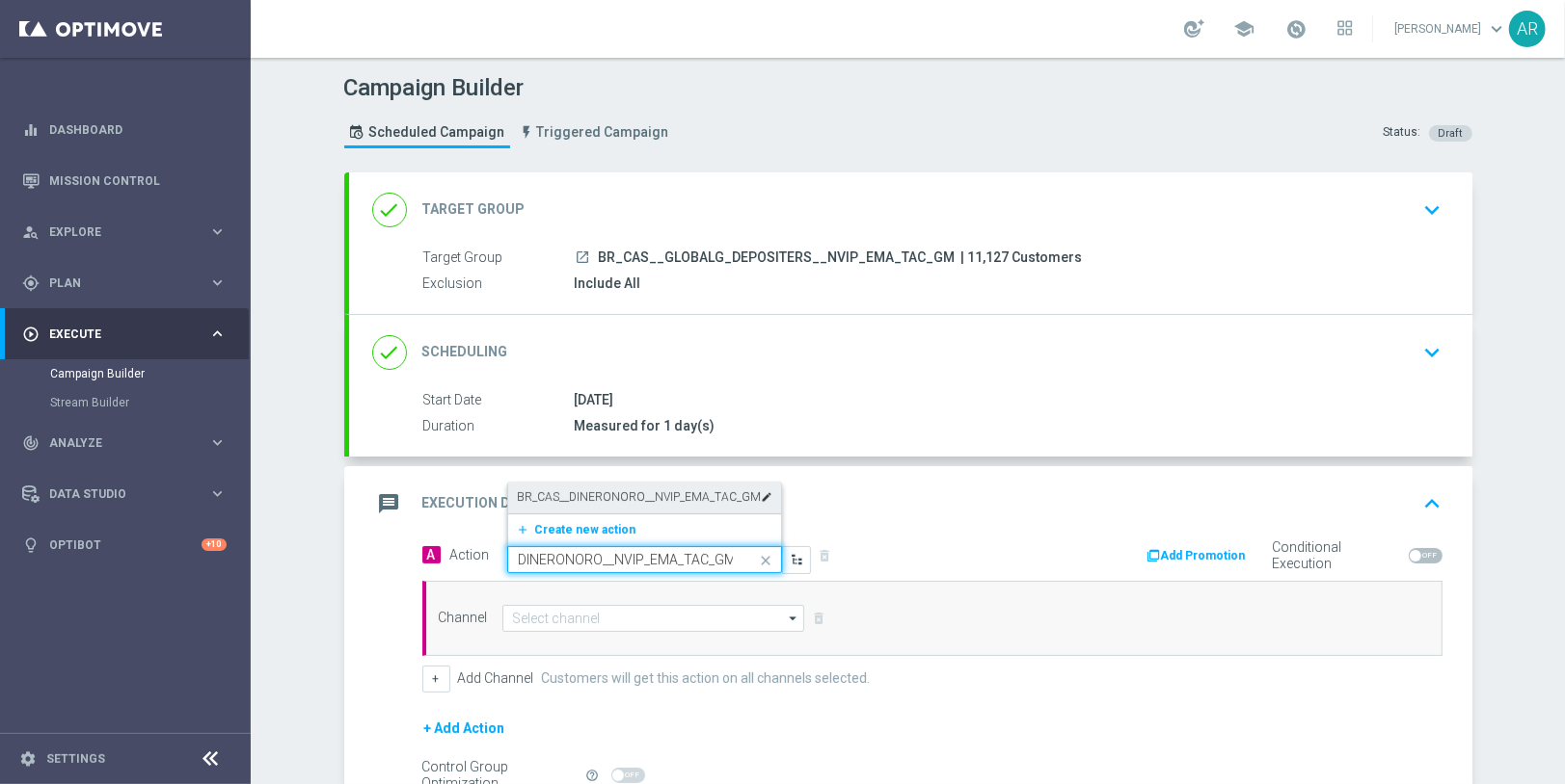
click at [669, 493] on label "BR_CAS__DINERONORO__NVIP_EMA_TAC_GM" at bounding box center [639, 497] width 244 height 16
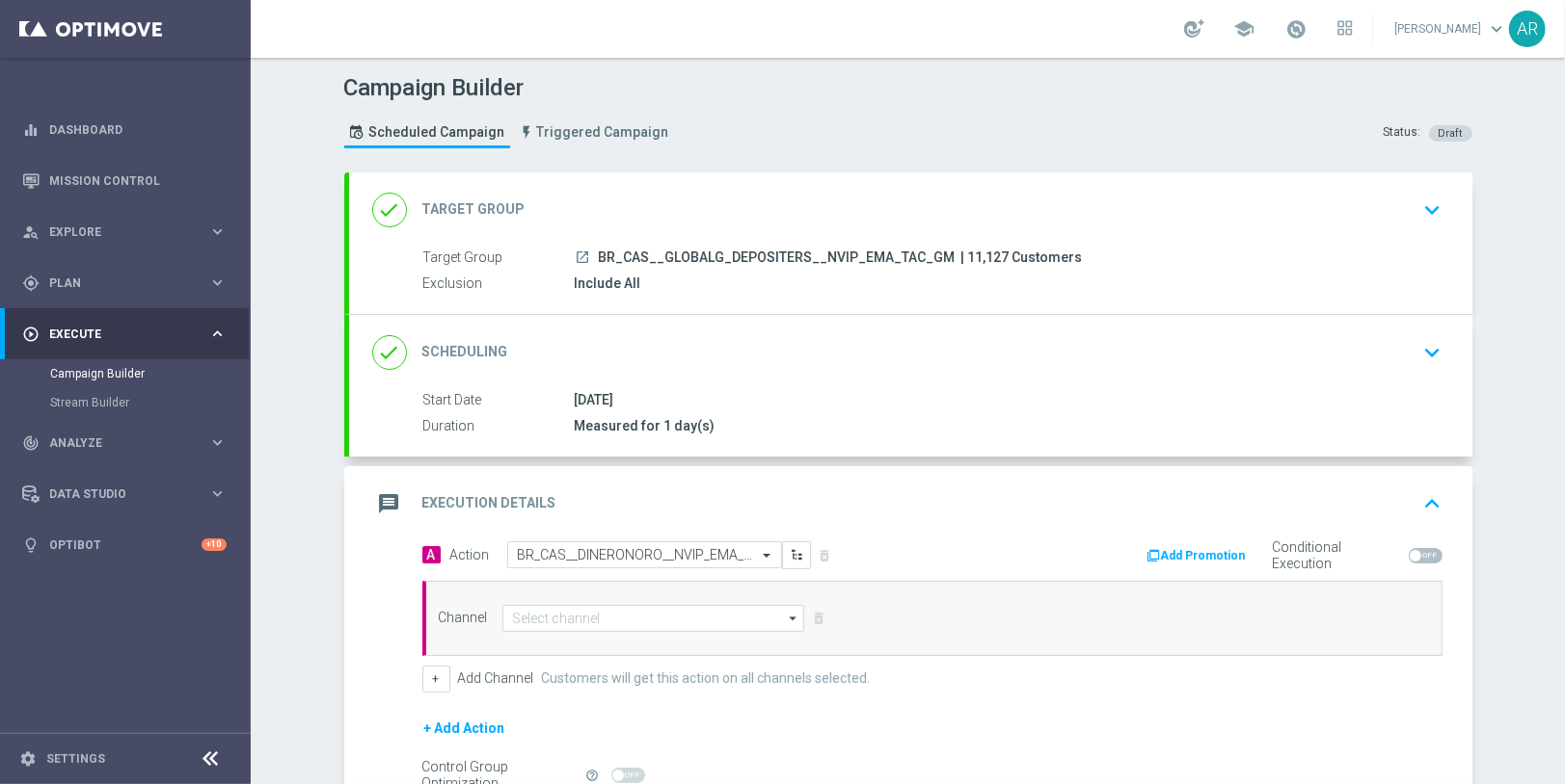
scroll to position [0, 0]
click at [586, 616] on input at bounding box center [654, 618] width 303 height 27
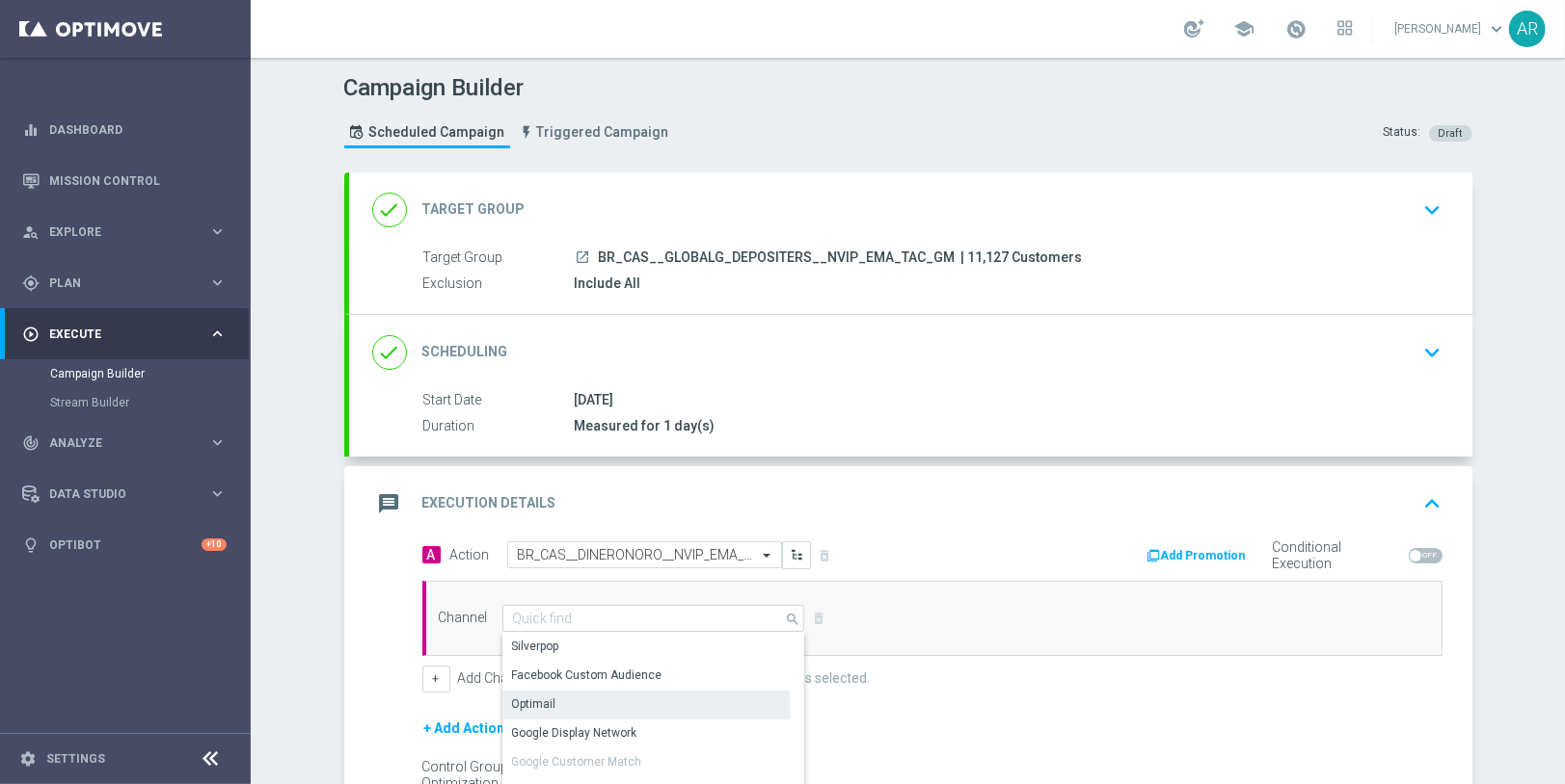
click at [601, 691] on div "Optimail" at bounding box center [646, 703] width 288 height 27
type input "Optimail"
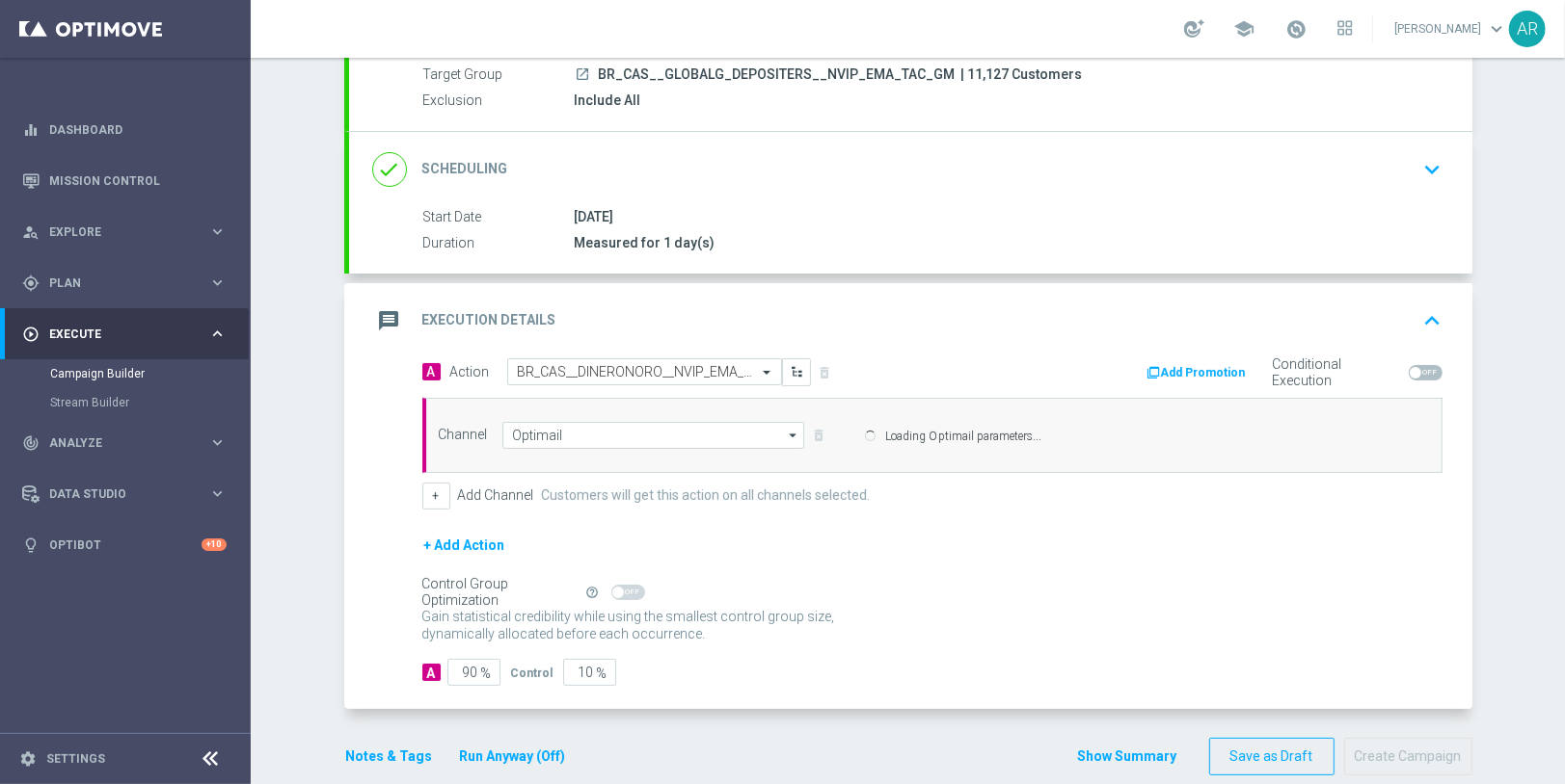
scroll to position [186, 0]
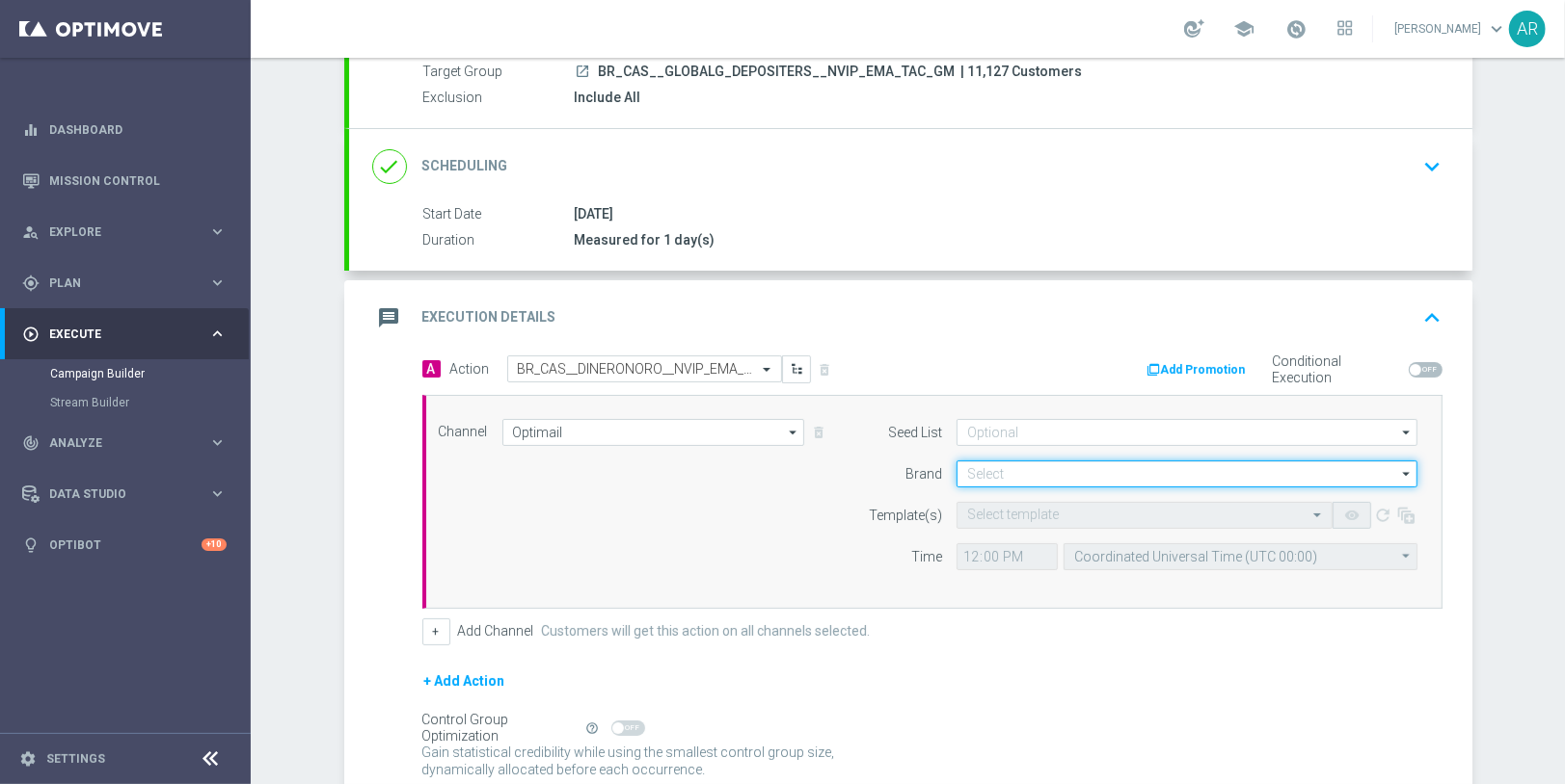
click at [1028, 460] on input at bounding box center [1186, 473] width 461 height 27
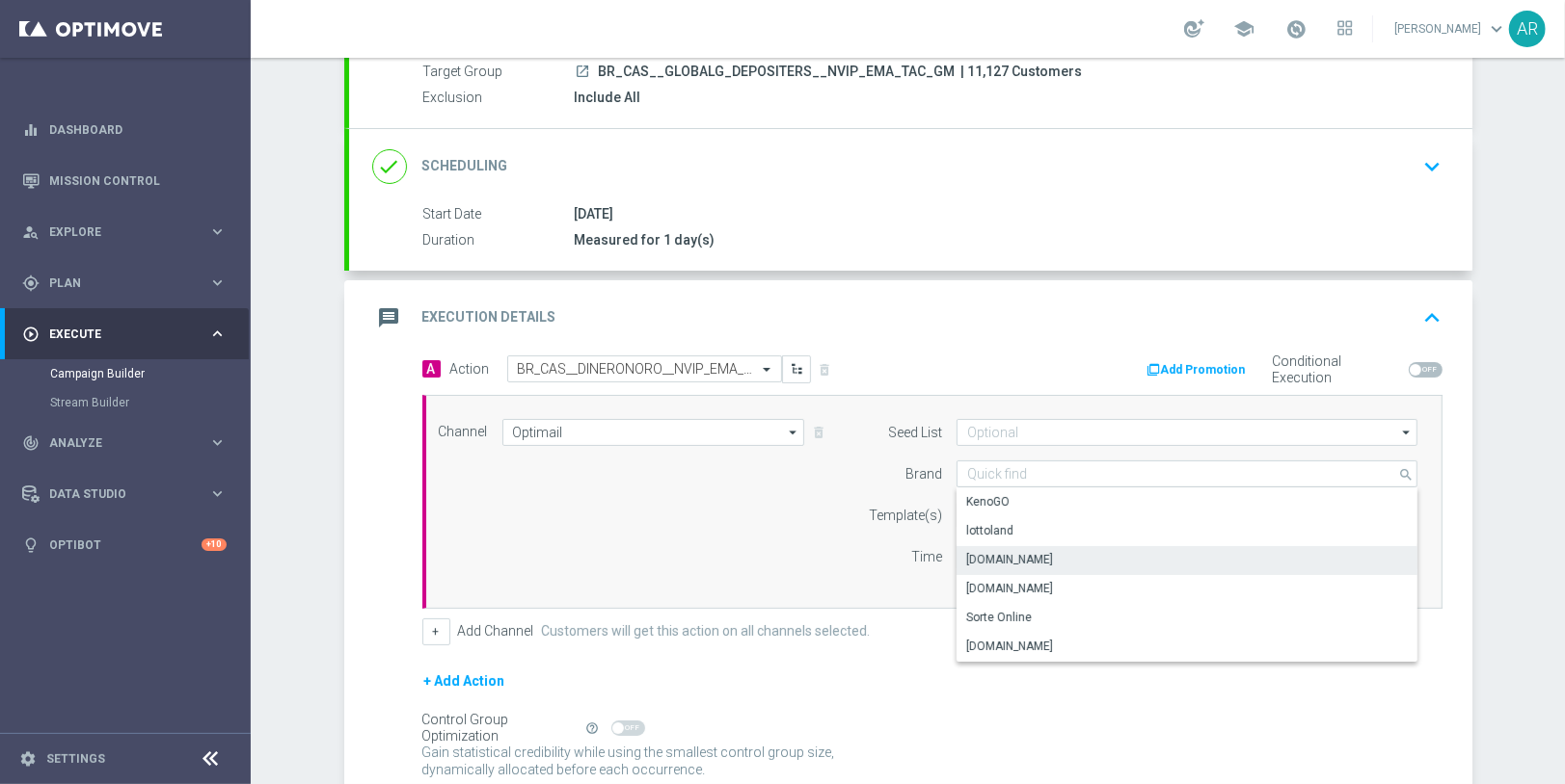
click at [1061, 558] on div "[DOMAIN_NAME]" at bounding box center [1186, 559] width 462 height 27
type input "[DOMAIN_NAME]"
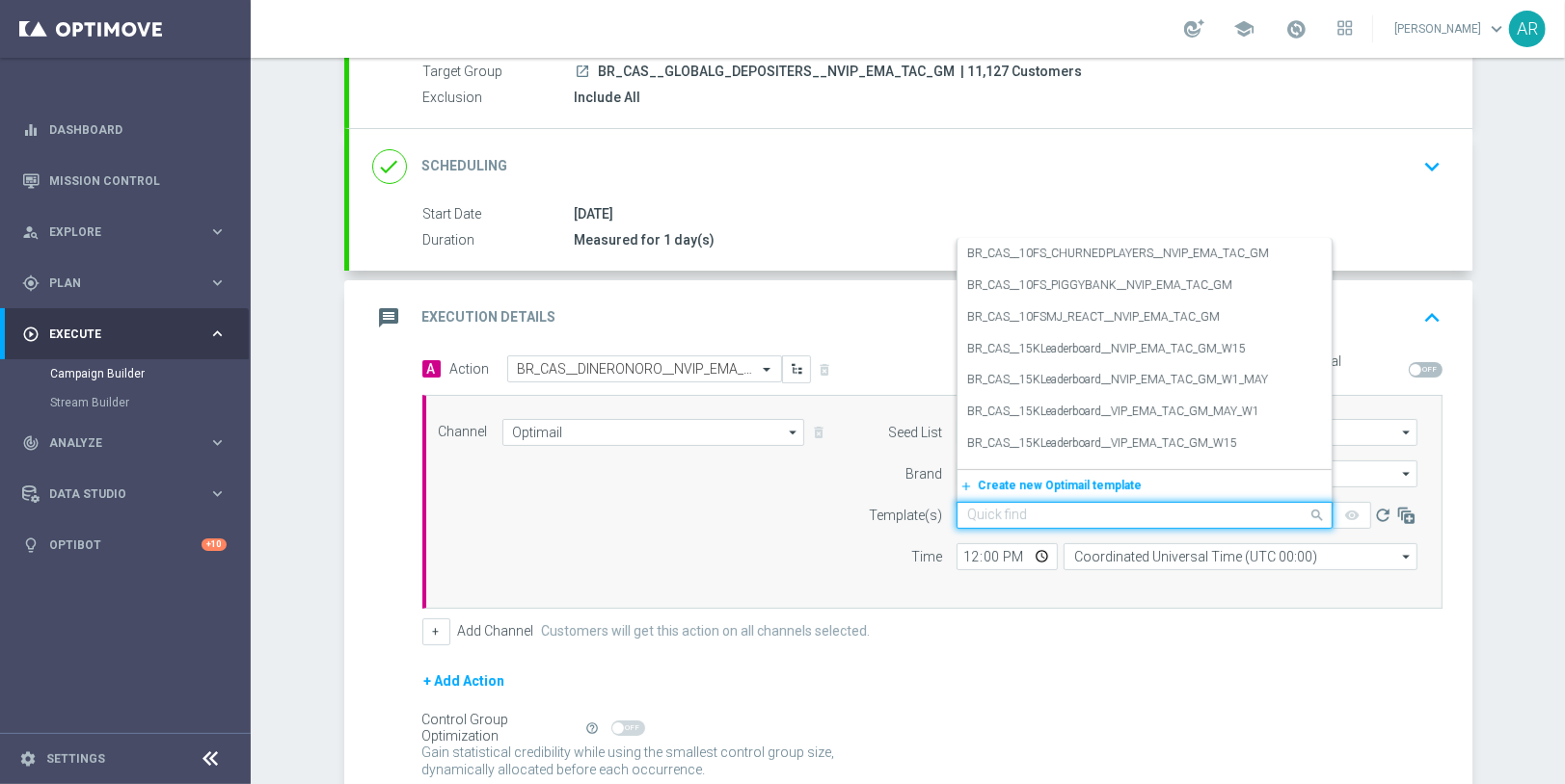
click at [1011, 519] on div "Quick find" at bounding box center [1143, 515] width 376 height 27
paste input "BR_CAS__DINERONORO__NVIP_EMA_TAC_GM"
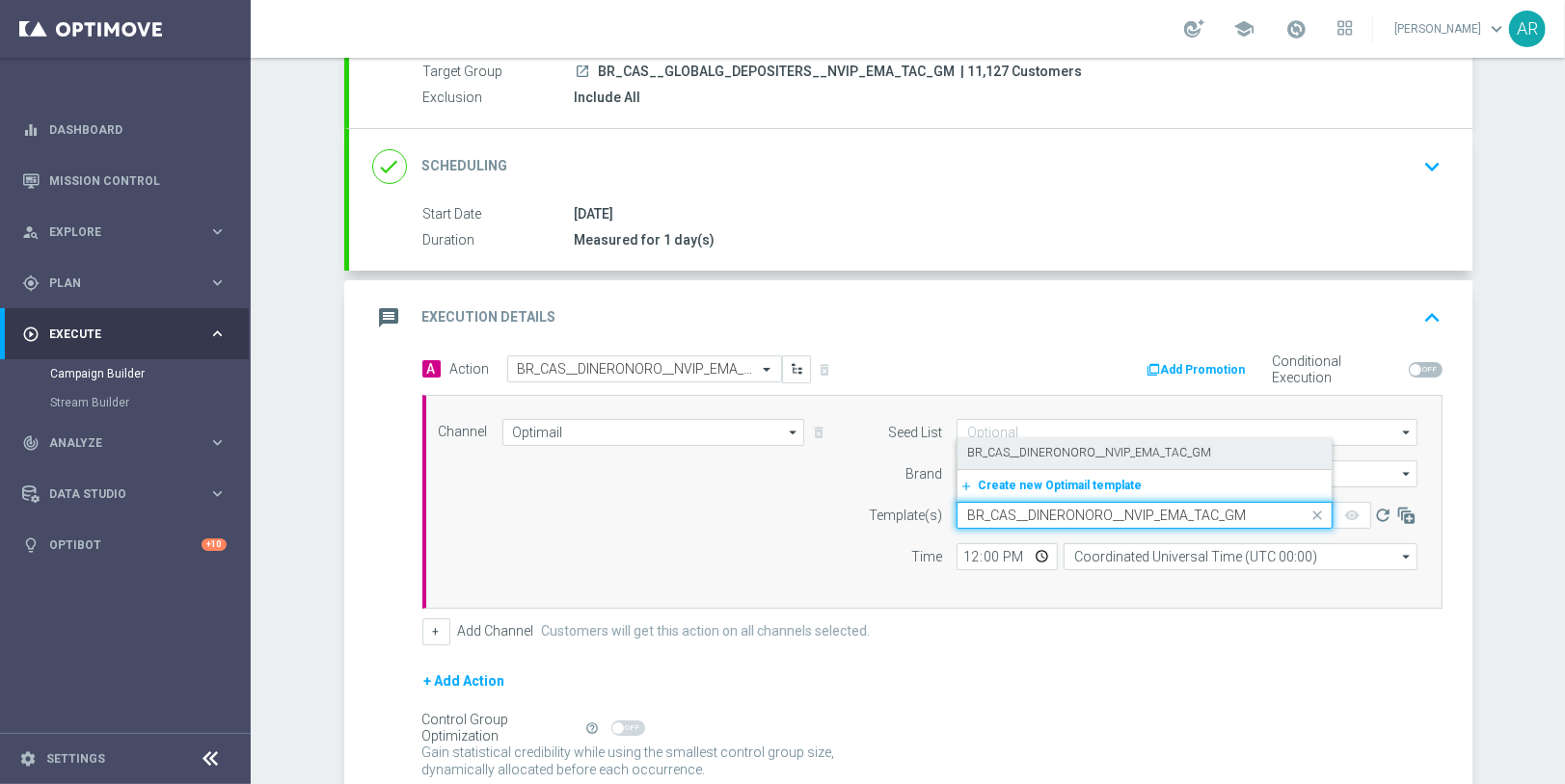
click at [1124, 452] on label "BR_CAS__DINERONORO__NVIP_EMA_TAC_GM" at bounding box center [1089, 453] width 244 height 16
type input "BR_CAS__DINERONORO__NVIP_EMA_TAC_GM"
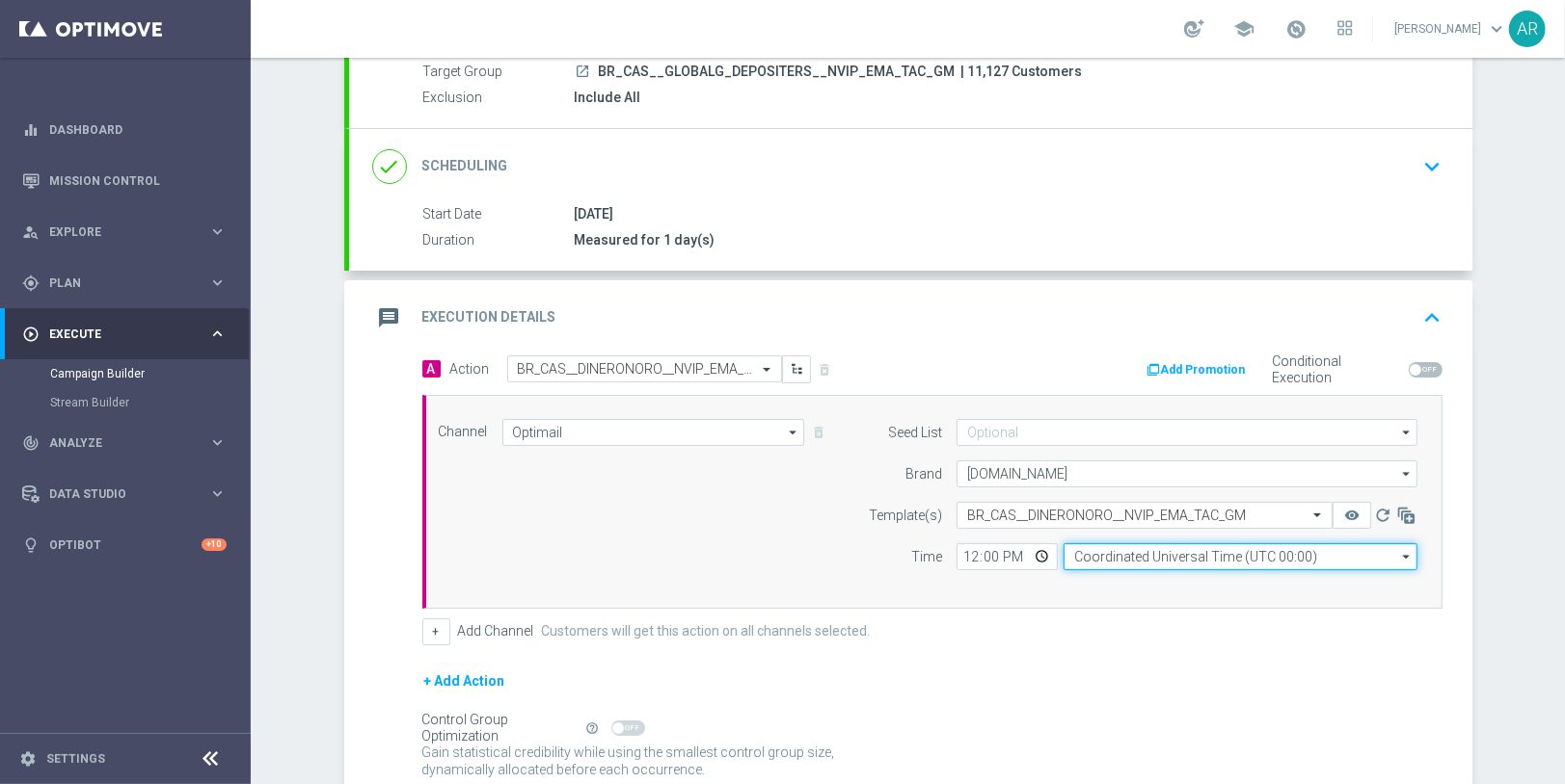
click at [1123, 552] on input "Coordinated Universal Time (UTC 00:00)" at bounding box center [1240, 556] width 354 height 27
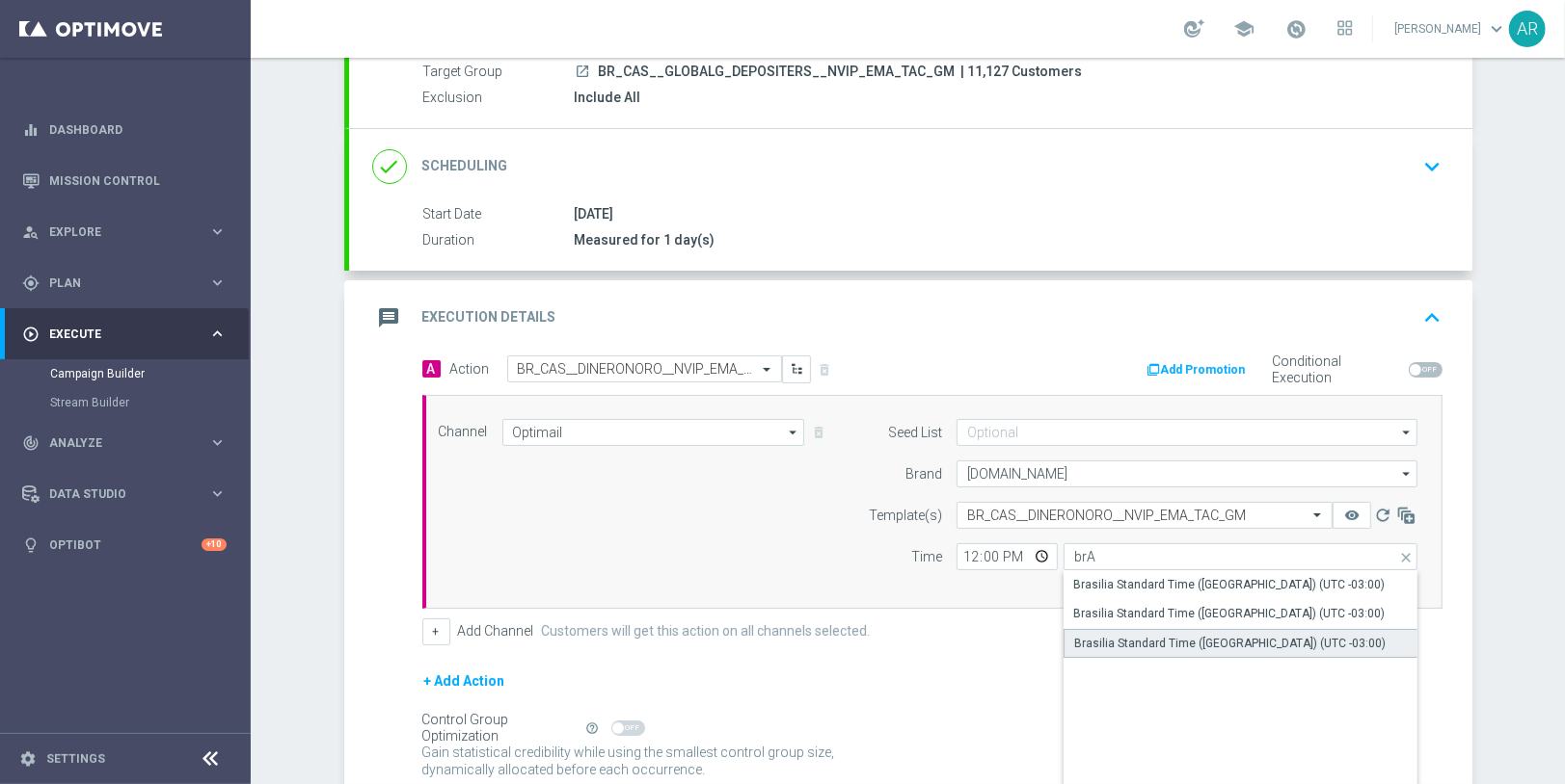
click at [1199, 635] on div "Brasilia Standard Time (Sao Paulo) (UTC -03:00)" at bounding box center [1229, 643] width 311 height 17
type input "Brasilia Standard Time (Sao Paulo) (UTC -03:00)"
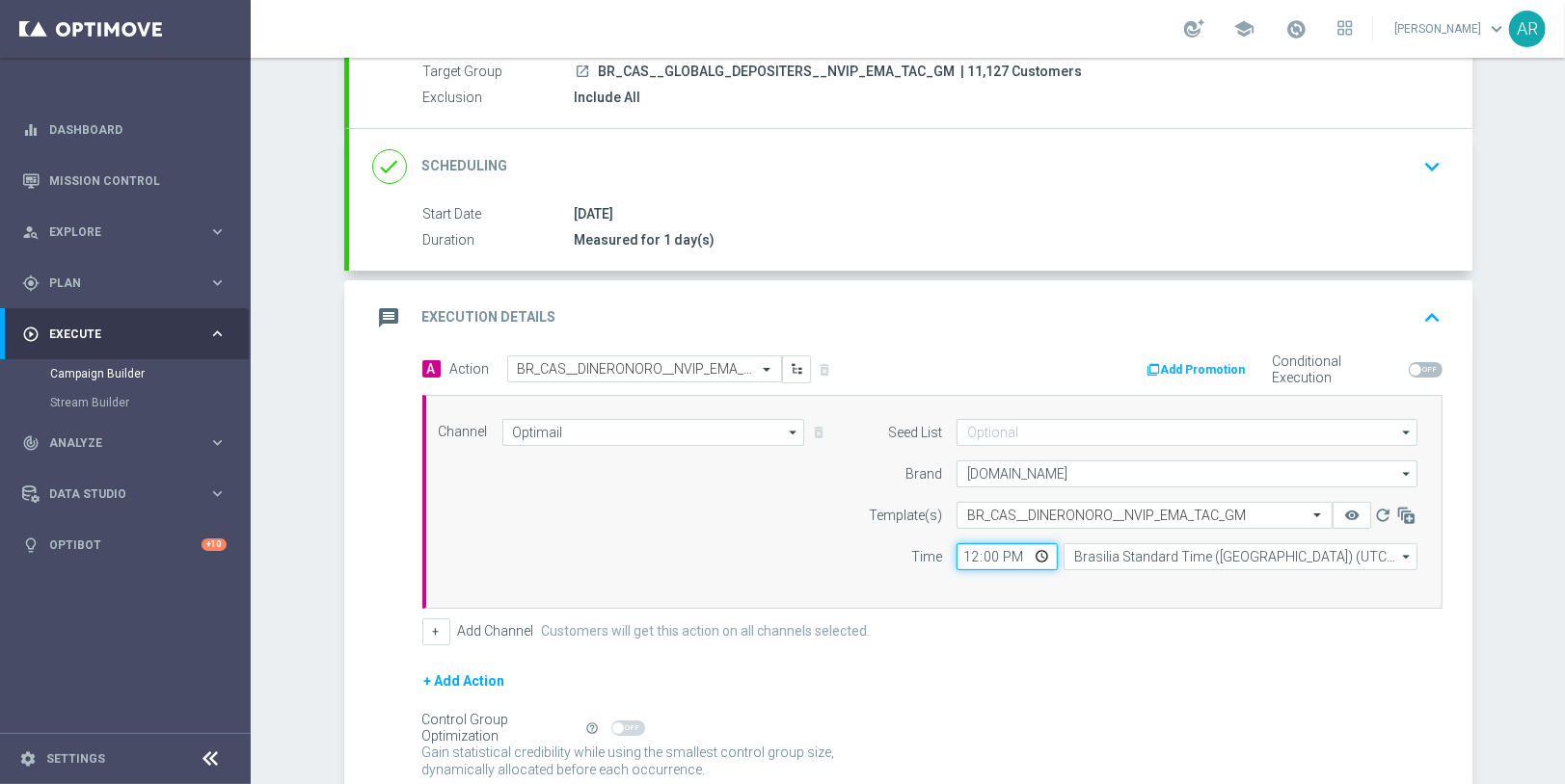
click at [1047, 557] on input "12:00" at bounding box center [1007, 556] width 102 height 27
type input "17:00"
click at [870, 637] on div "+ Add Channel Customers will get this action on all channels selected." at bounding box center [932, 632] width 1020 height 27
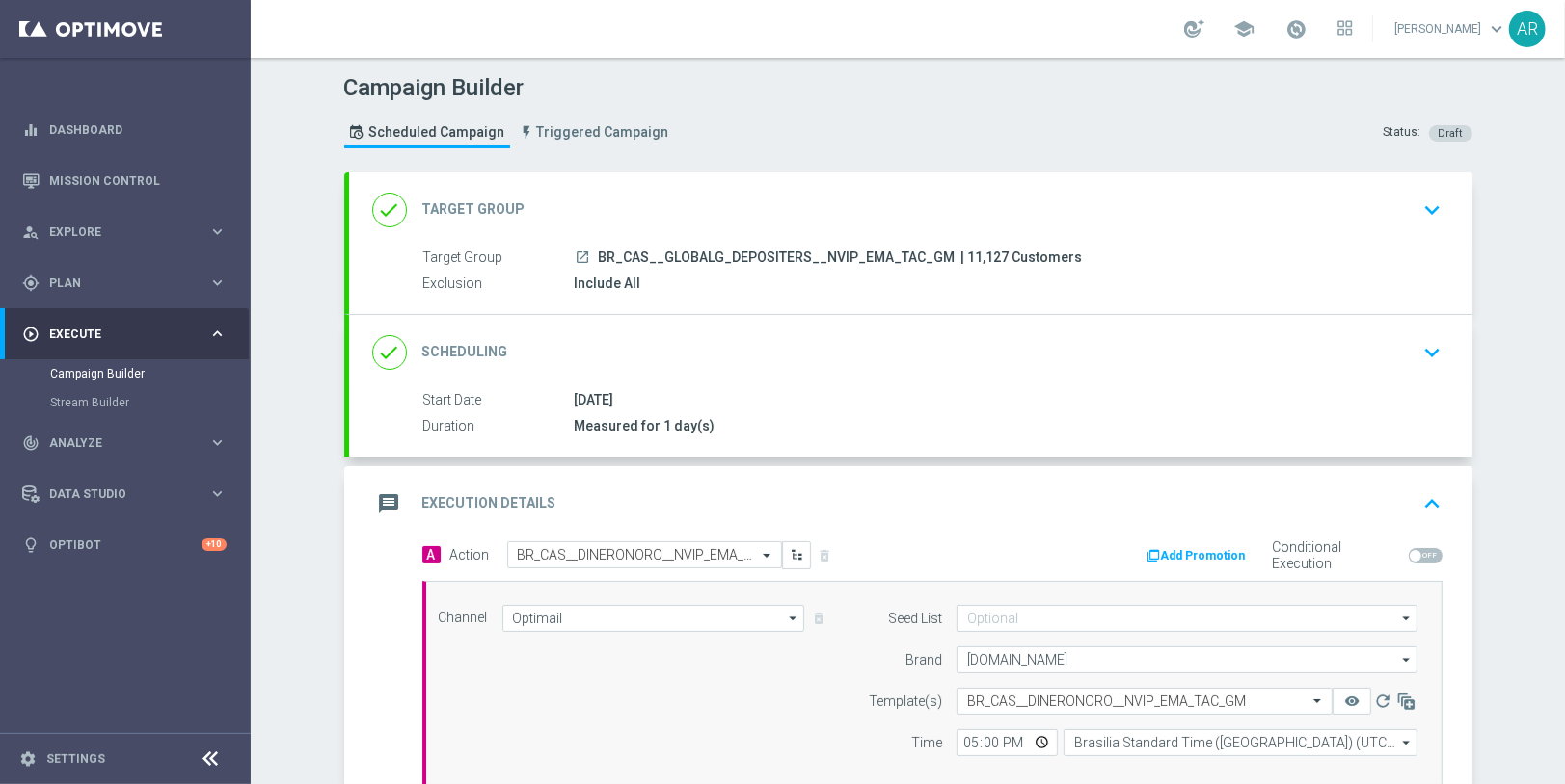
scroll to position [343, 0]
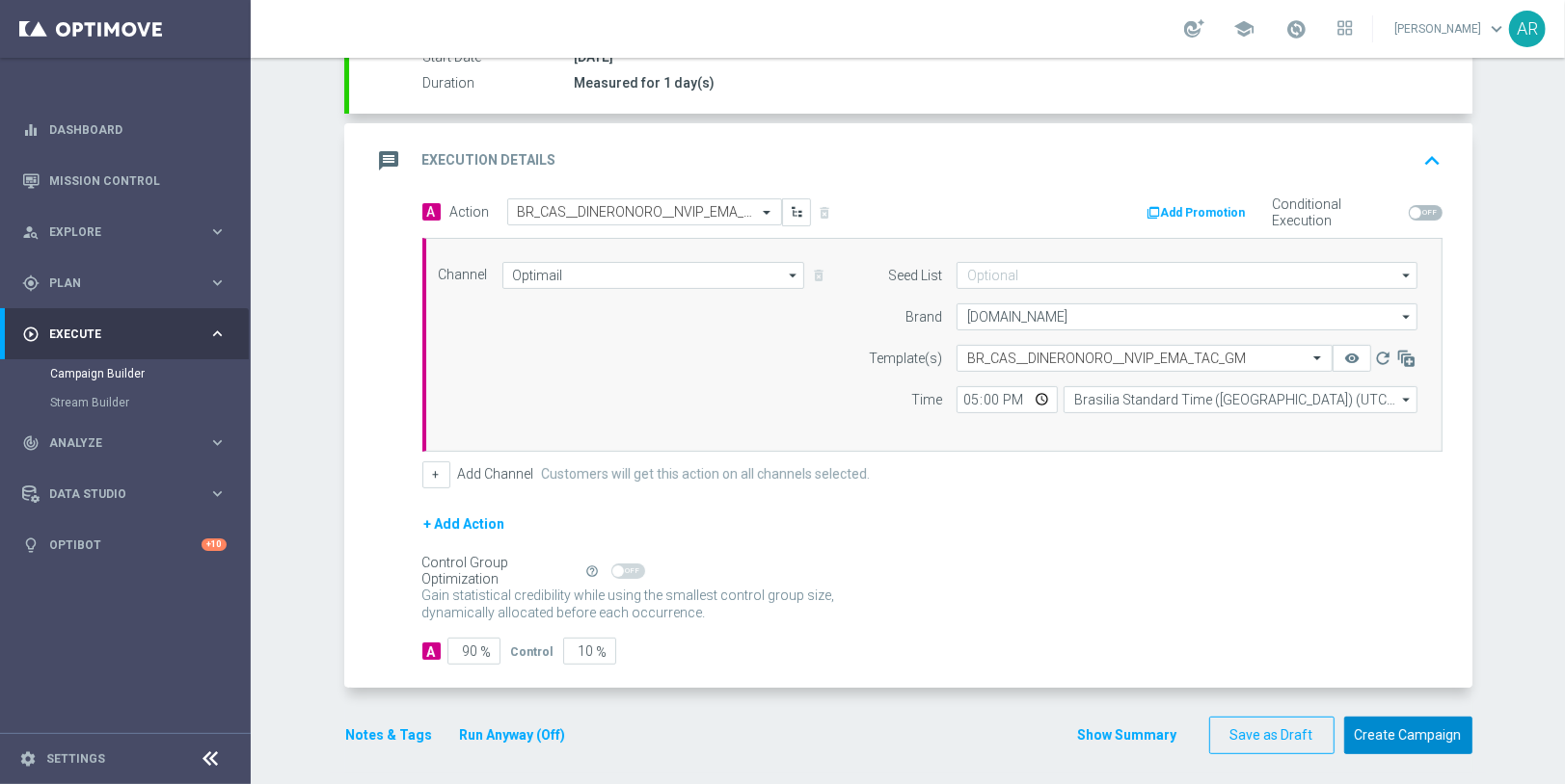
click at [1399, 725] on button "Create Campaign" at bounding box center [1408, 736] width 129 height 38
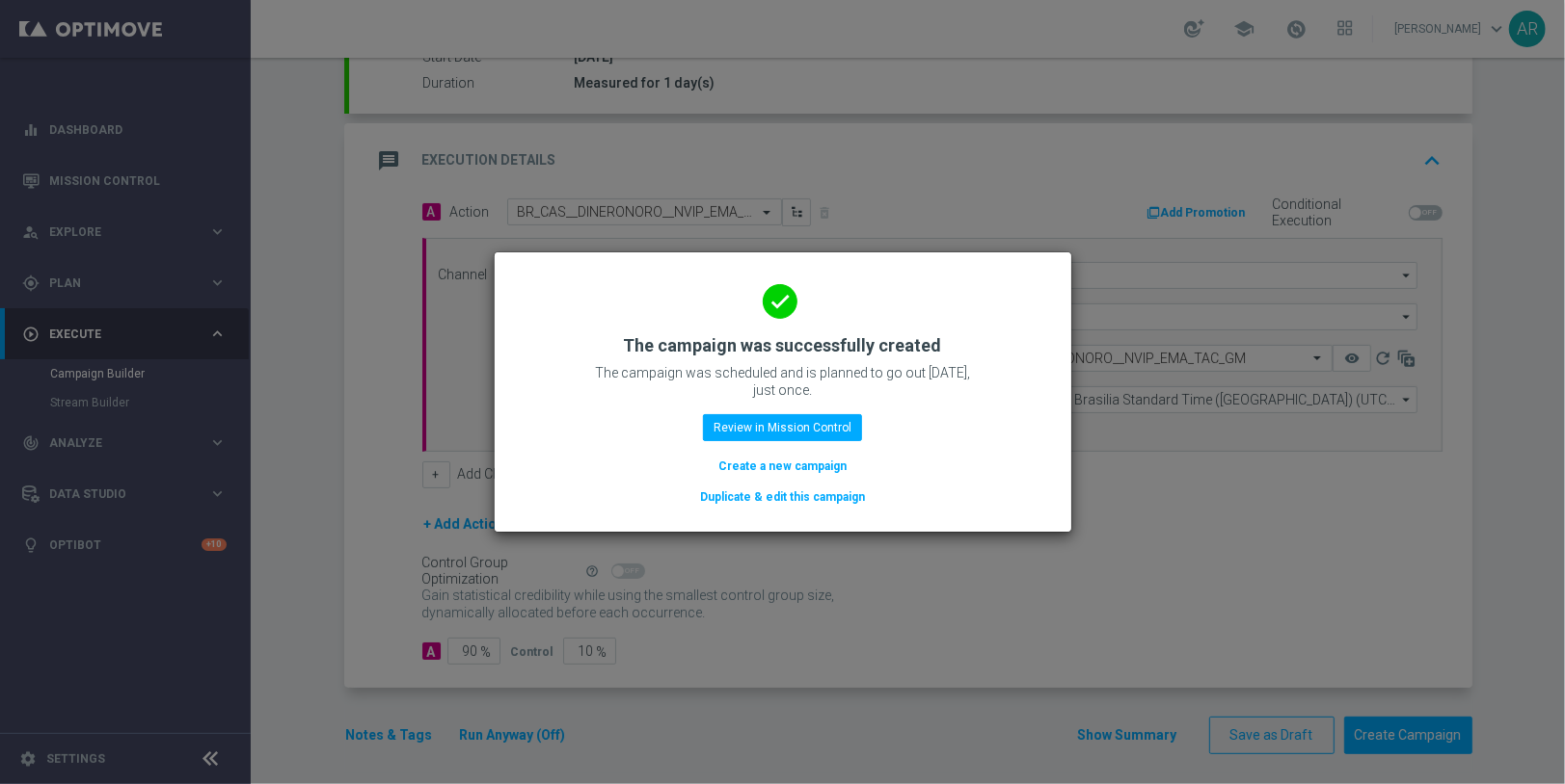
click at [779, 472] on button "Create a new campaign" at bounding box center [782, 465] width 132 height 21
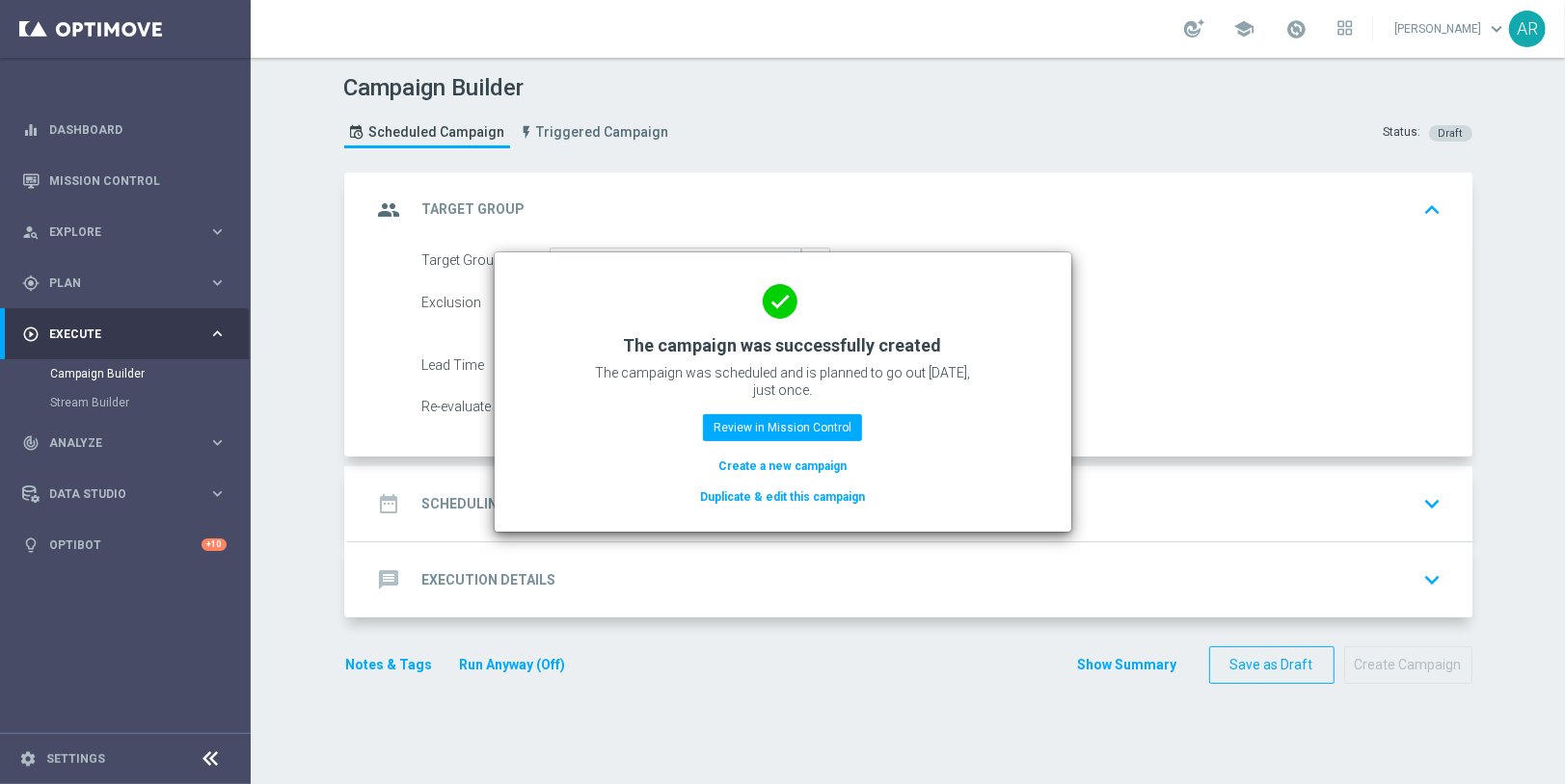
scroll to position [0, 0]
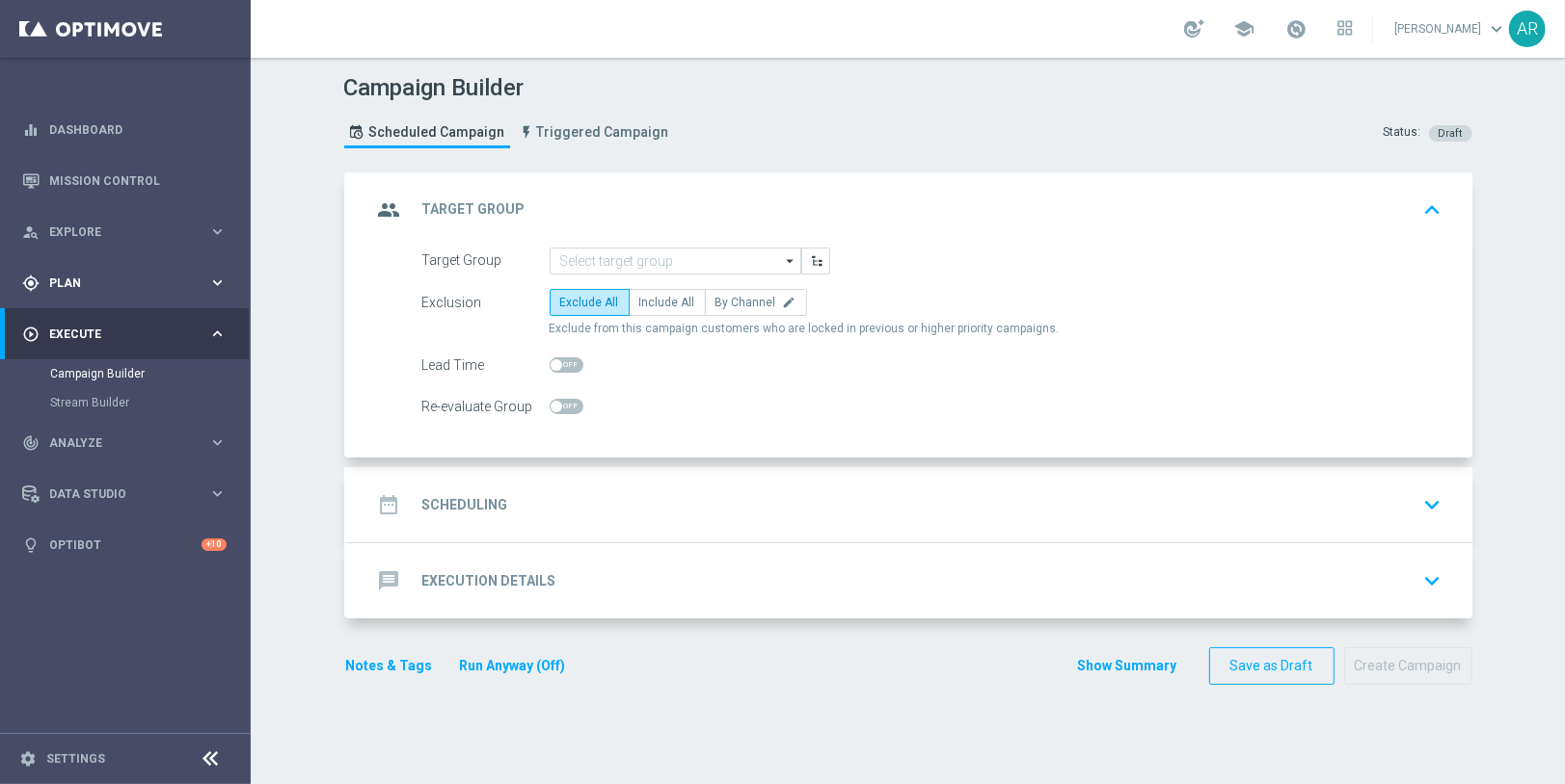
click at [121, 285] on span "Plan" at bounding box center [129, 284] width 159 height 12
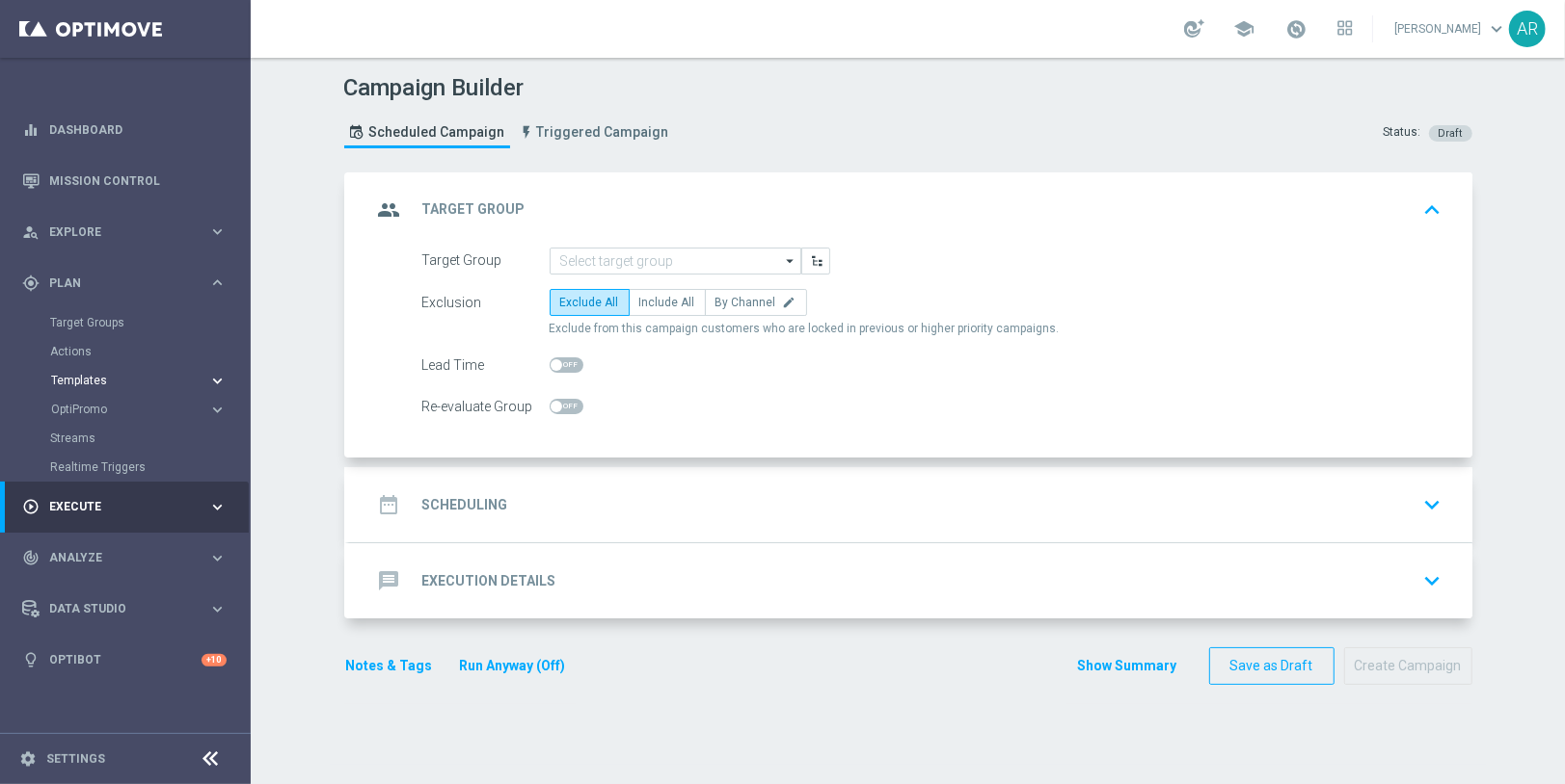
click at [91, 385] on span "Templates" at bounding box center [120, 381] width 138 height 12
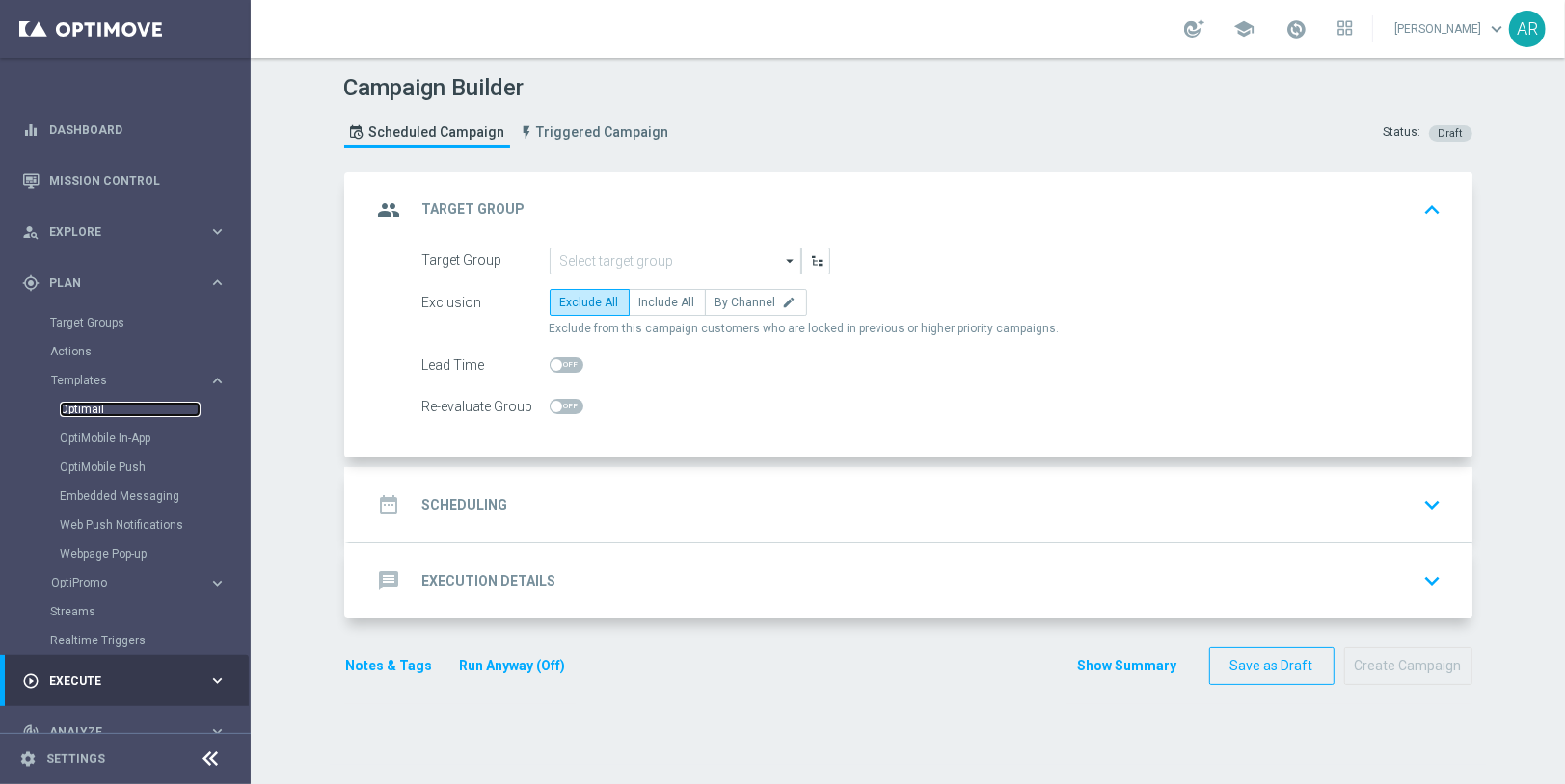
click at [92, 405] on link "Optimail" at bounding box center [130, 408] width 141 height 15
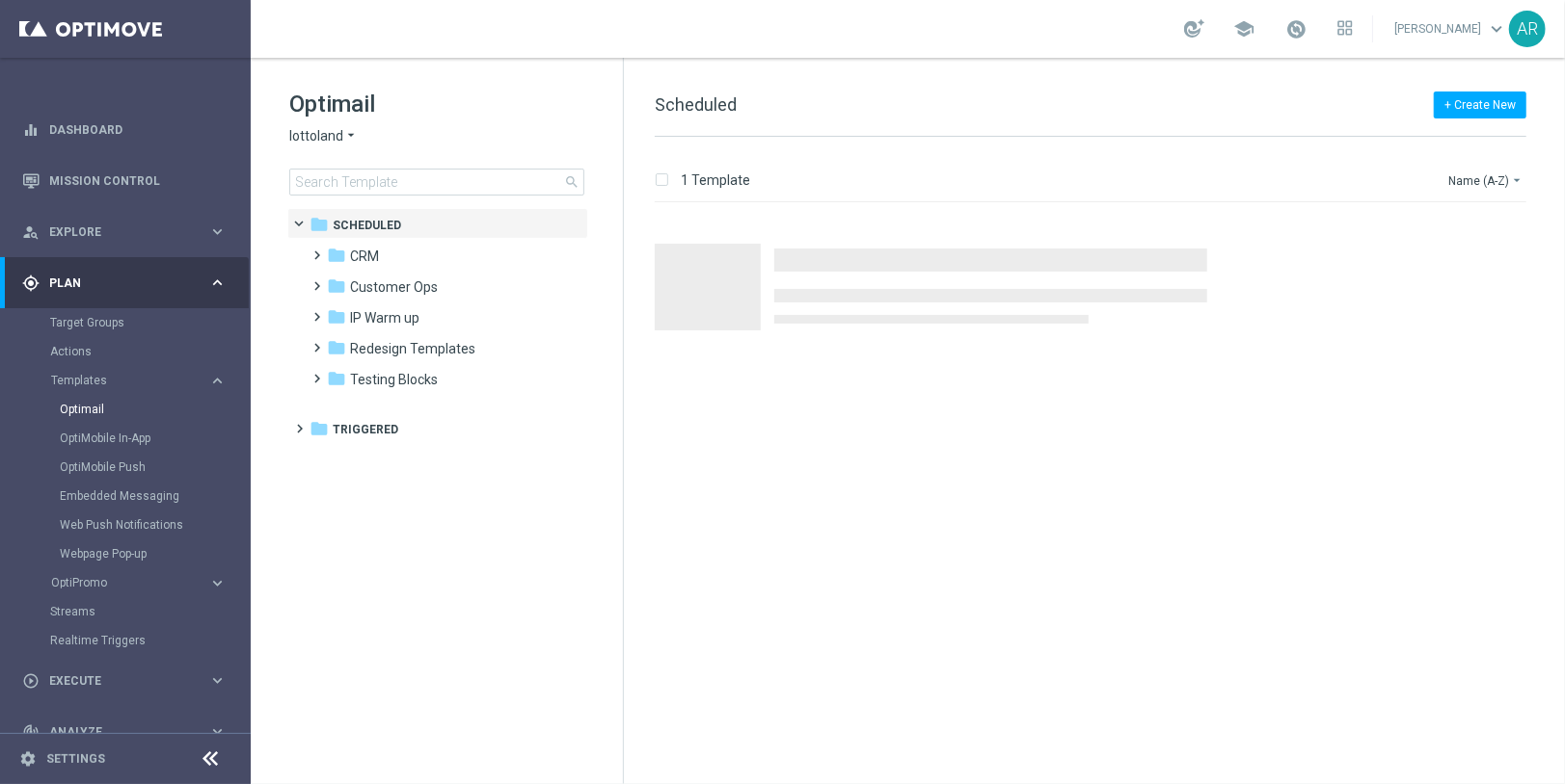
click at [340, 137] on span "lottoland" at bounding box center [316, 136] width 54 height 18
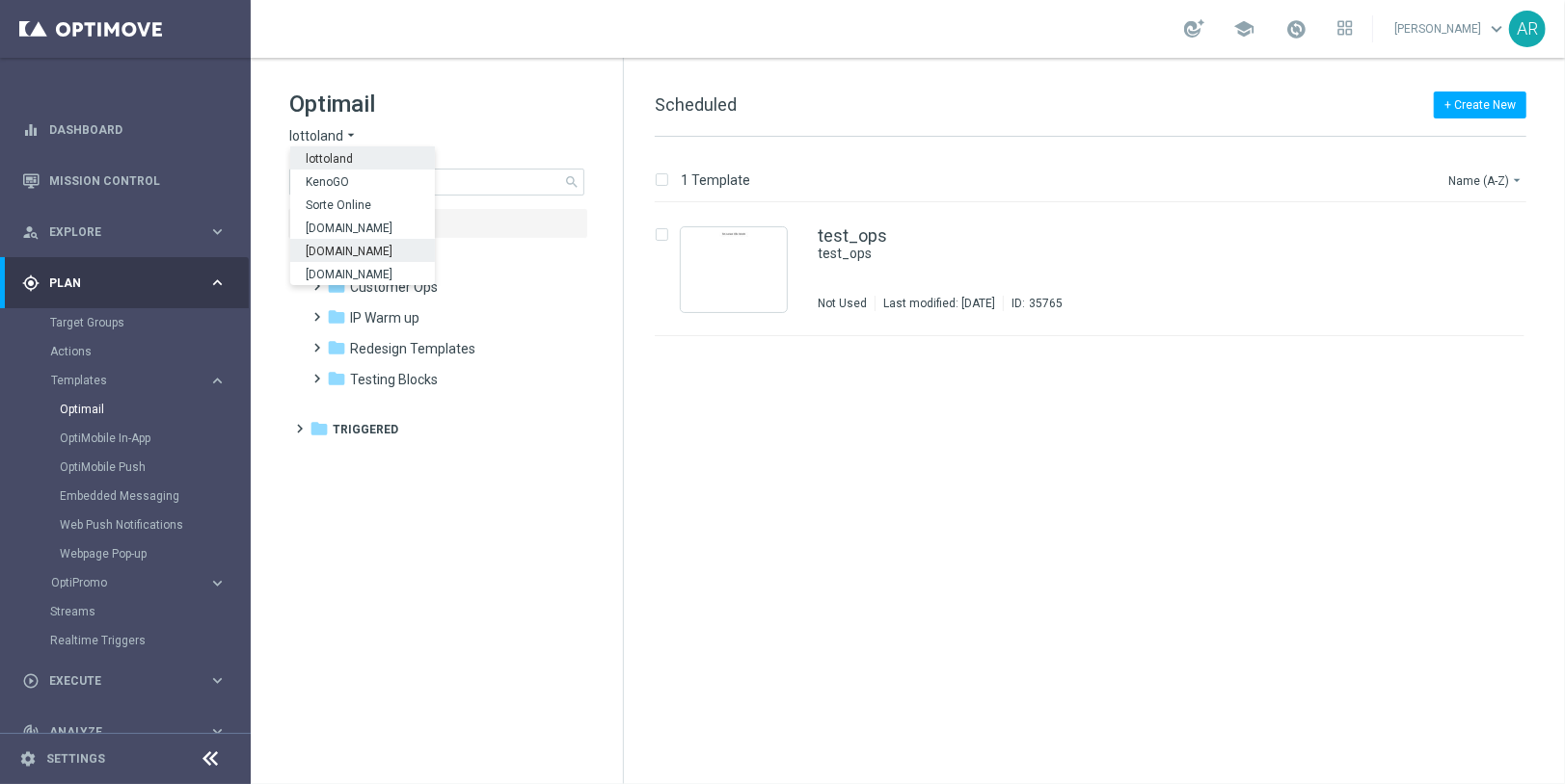
click at [398, 249] on div "[DOMAIN_NAME]" at bounding box center [362, 250] width 145 height 23
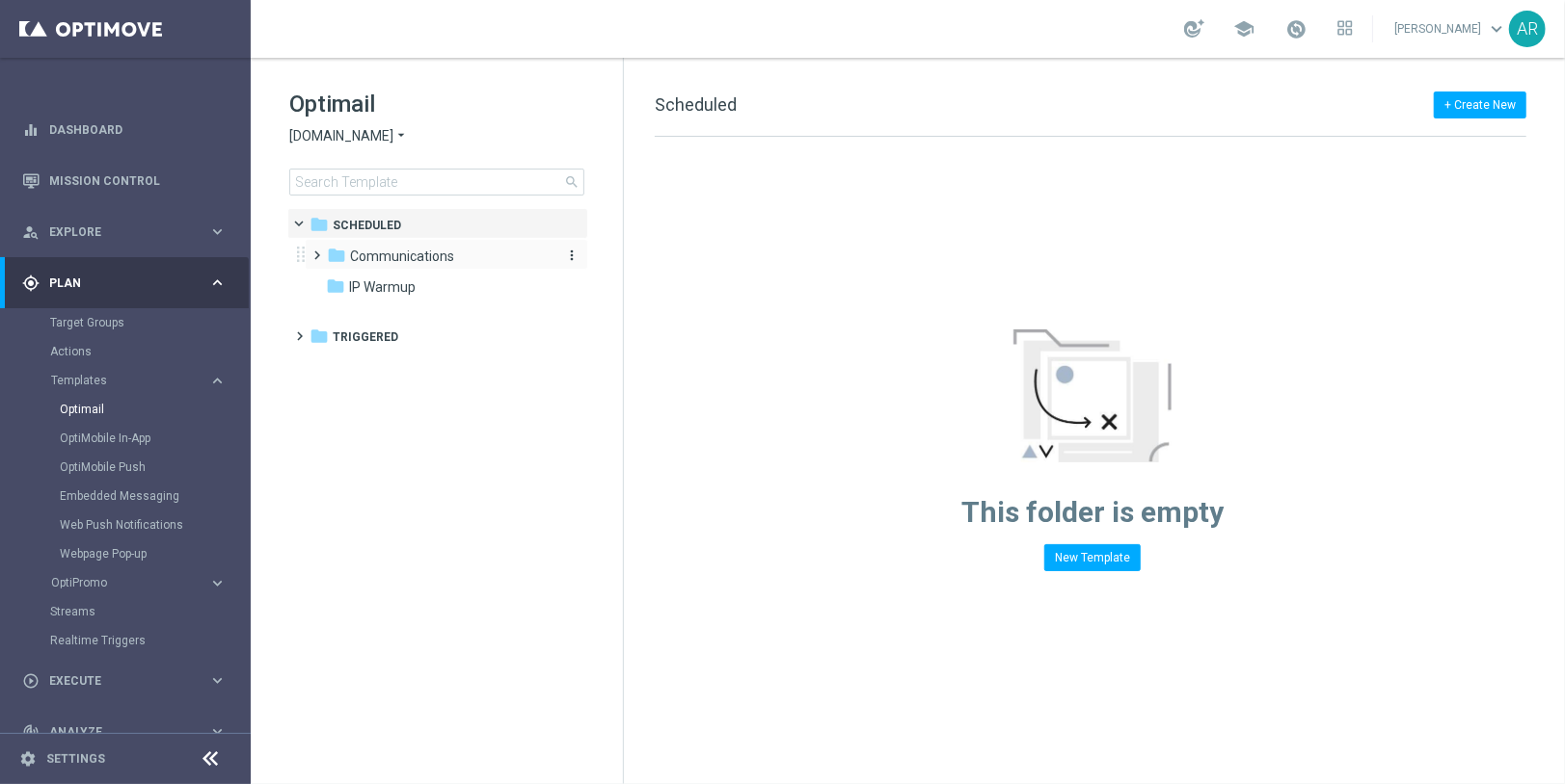
click at [397, 259] on span "Communications" at bounding box center [402, 256] width 104 height 17
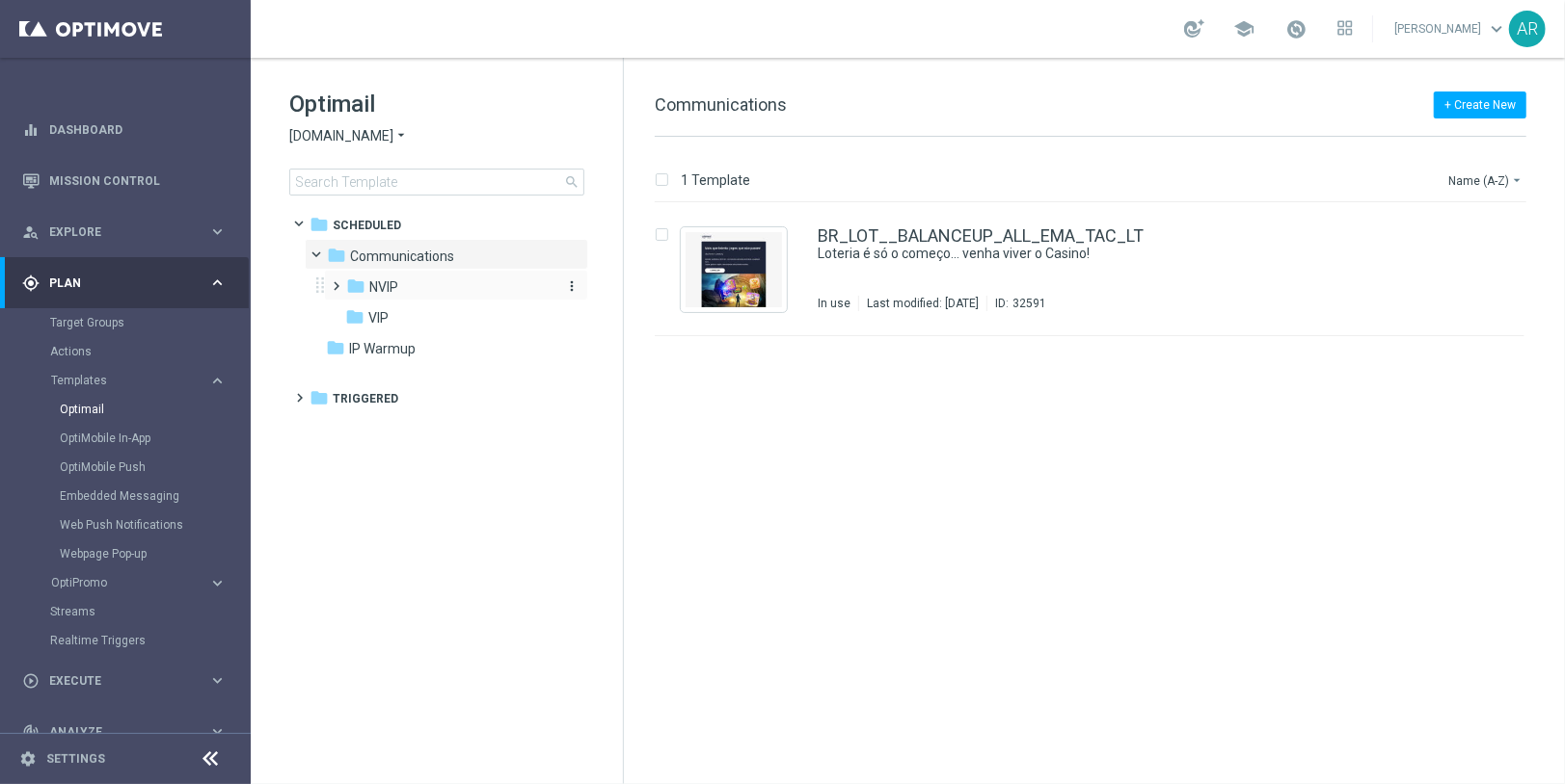
click at [398, 286] on span "NVIP" at bounding box center [383, 286] width 29 height 17
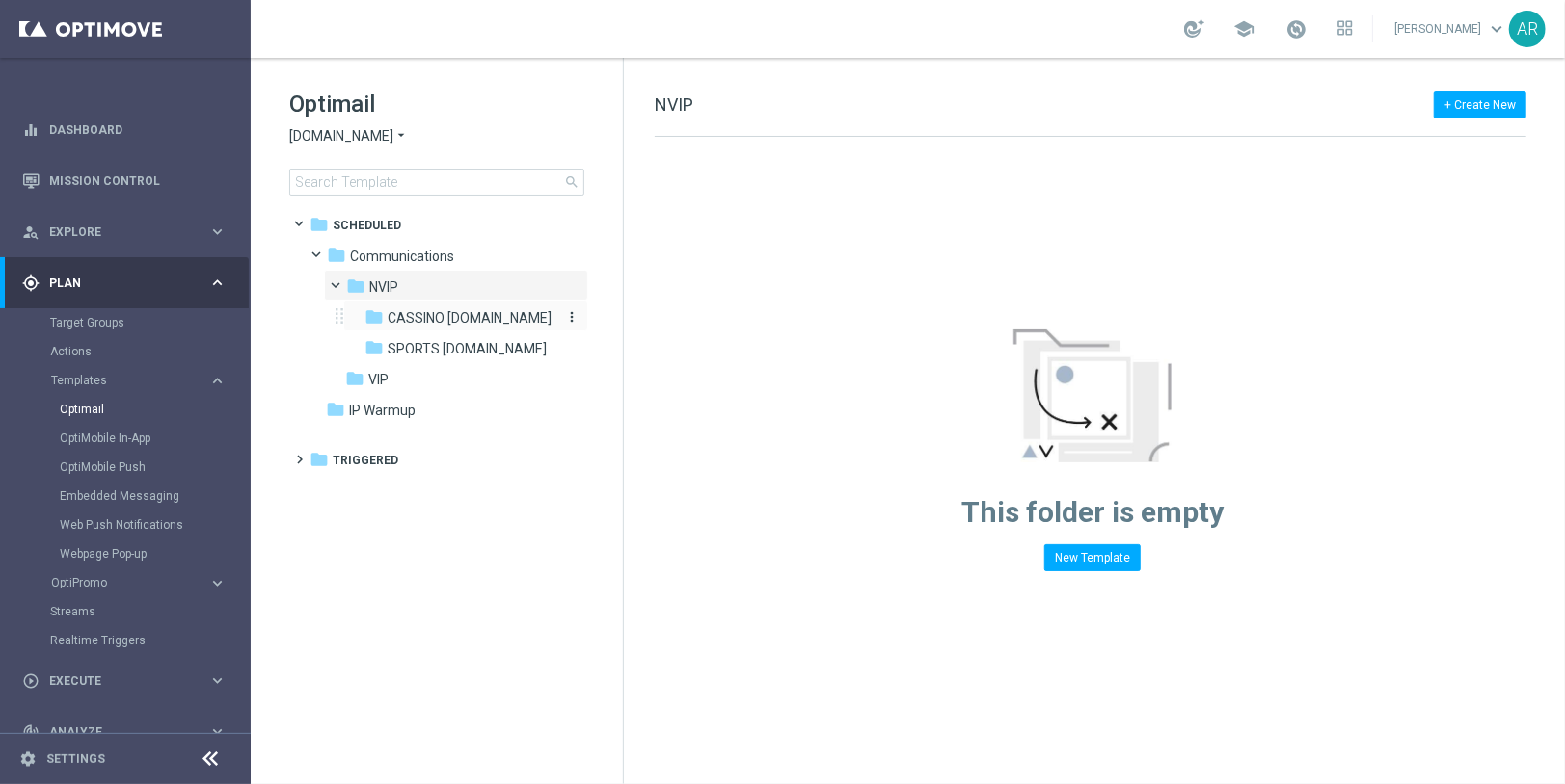
click at [461, 313] on span "CASSINO [DOMAIN_NAME]" at bounding box center [470, 317] width 163 height 17
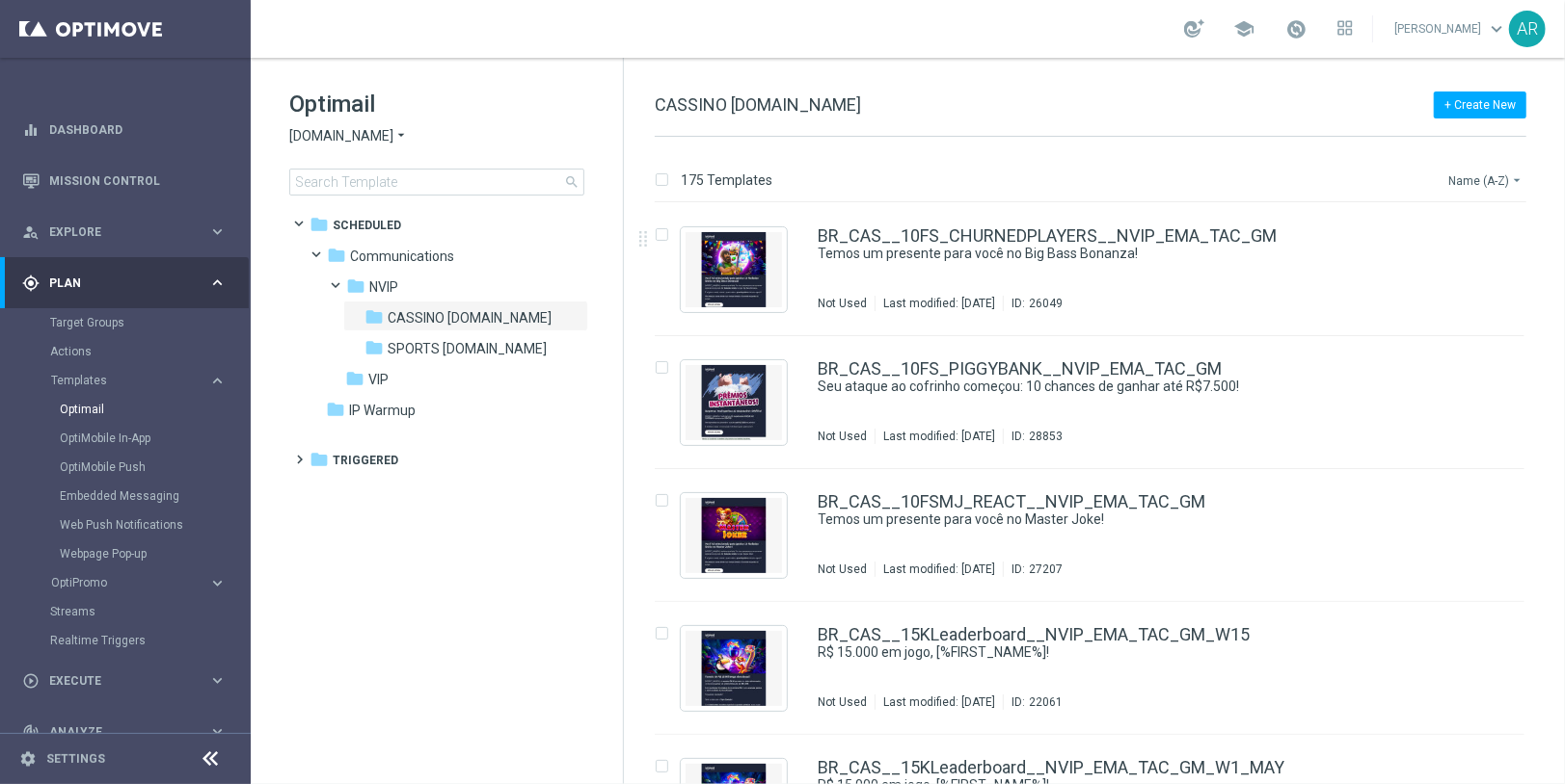
click at [1501, 171] on button "Name (A-Z) arrow_drop_down" at bounding box center [1486, 179] width 80 height 23
click at [1478, 259] on span "Date Modified (Newest)" at bounding box center [1452, 266] width 130 height 14
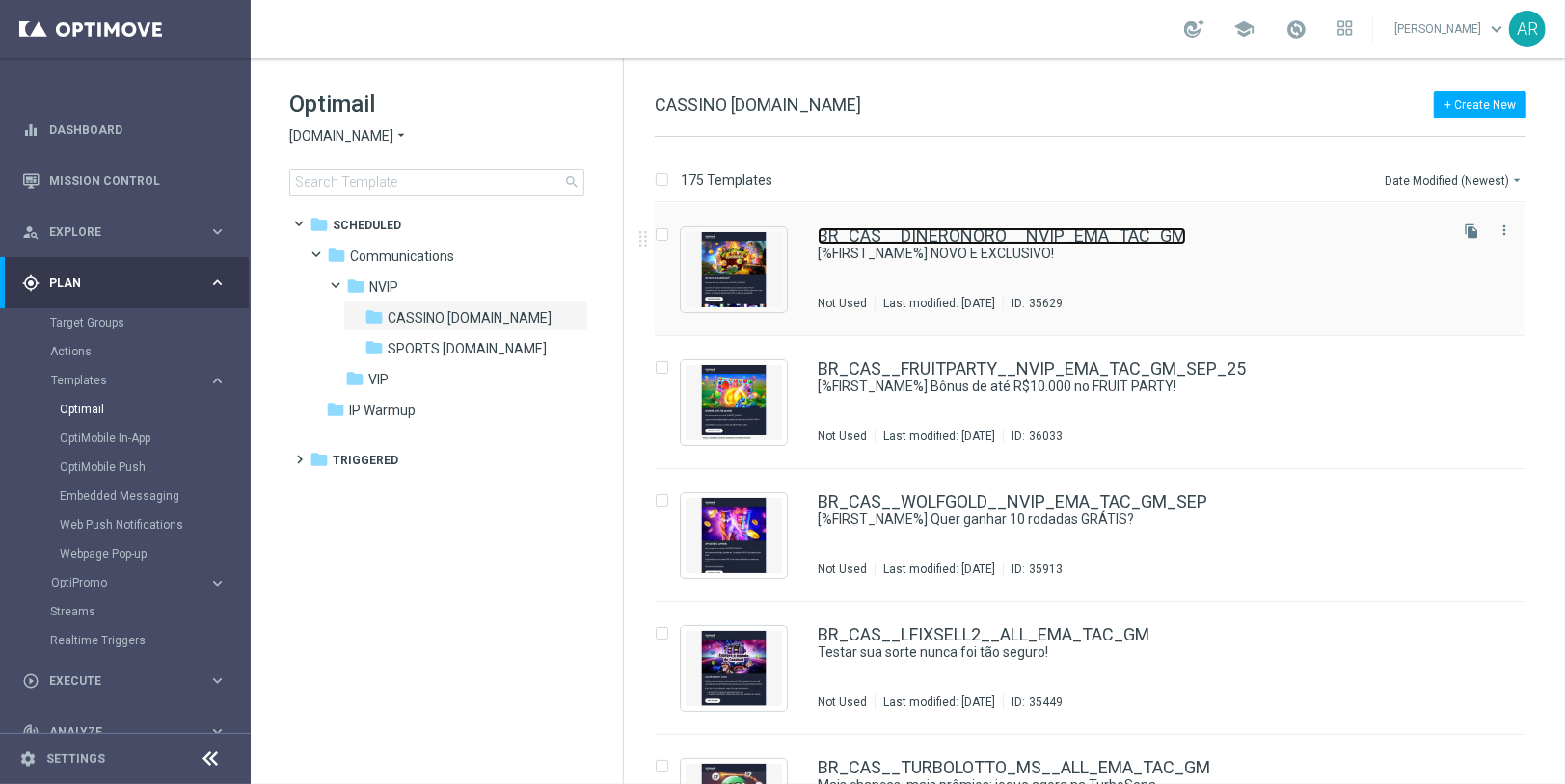
click at [905, 240] on link "BR_CAS__DINERONORO__NVIP_EMA_TAC_GM" at bounding box center [1001, 235] width 368 height 17
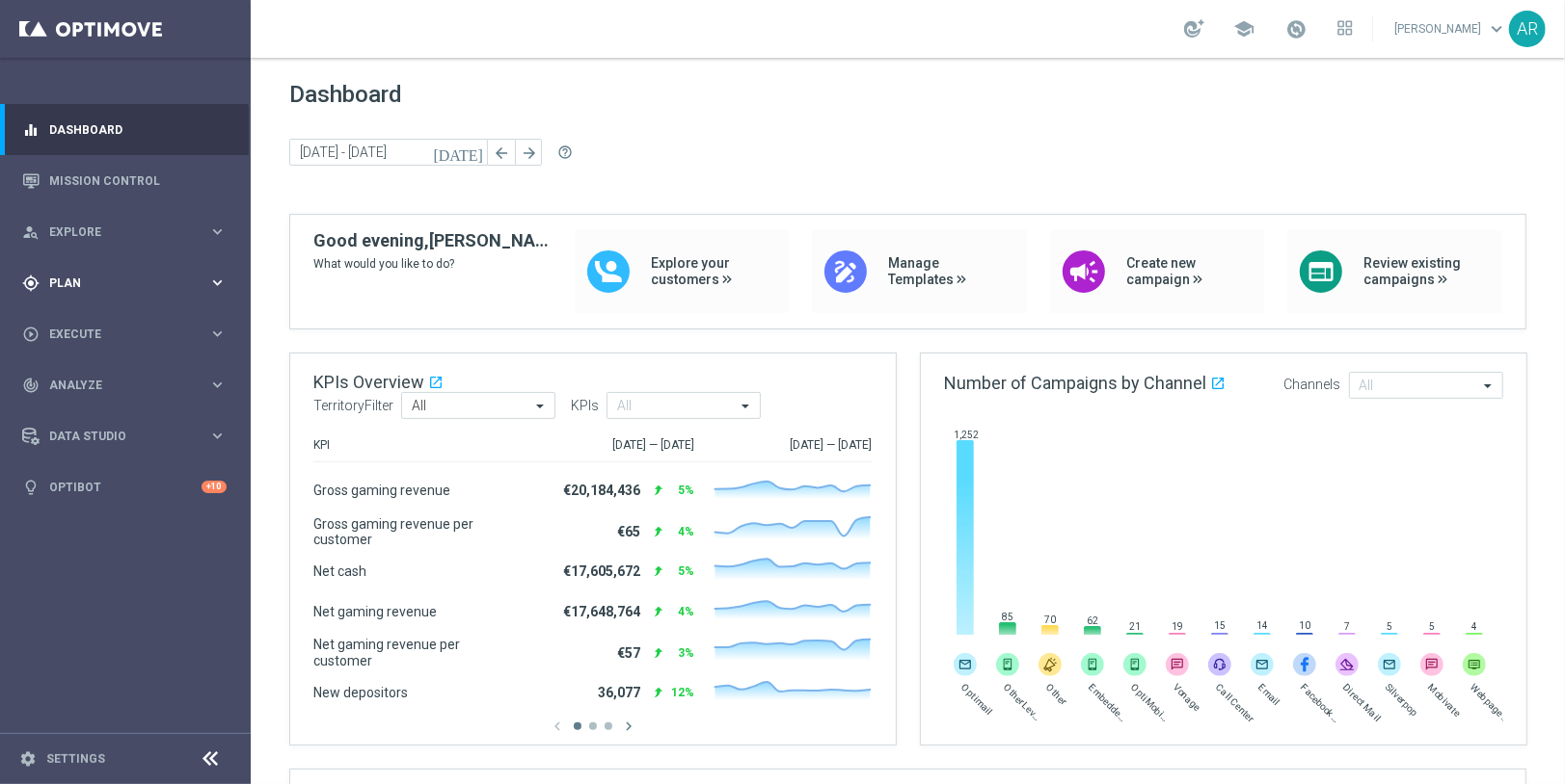
click at [84, 283] on span "Plan" at bounding box center [129, 284] width 159 height 12
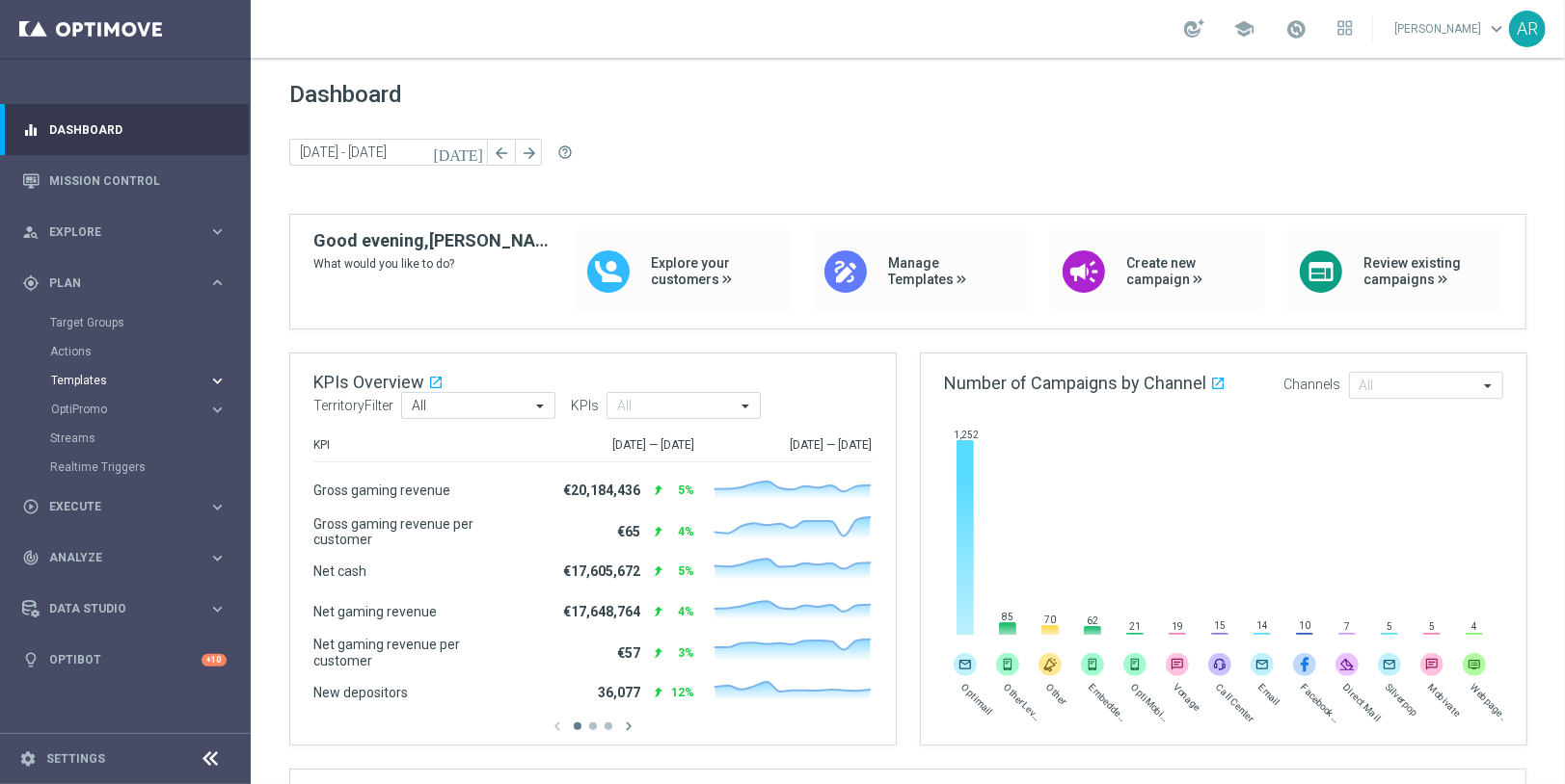
click at [98, 380] on span "Templates" at bounding box center [120, 381] width 138 height 12
click at [90, 409] on link "Optimail" at bounding box center [130, 408] width 141 height 15
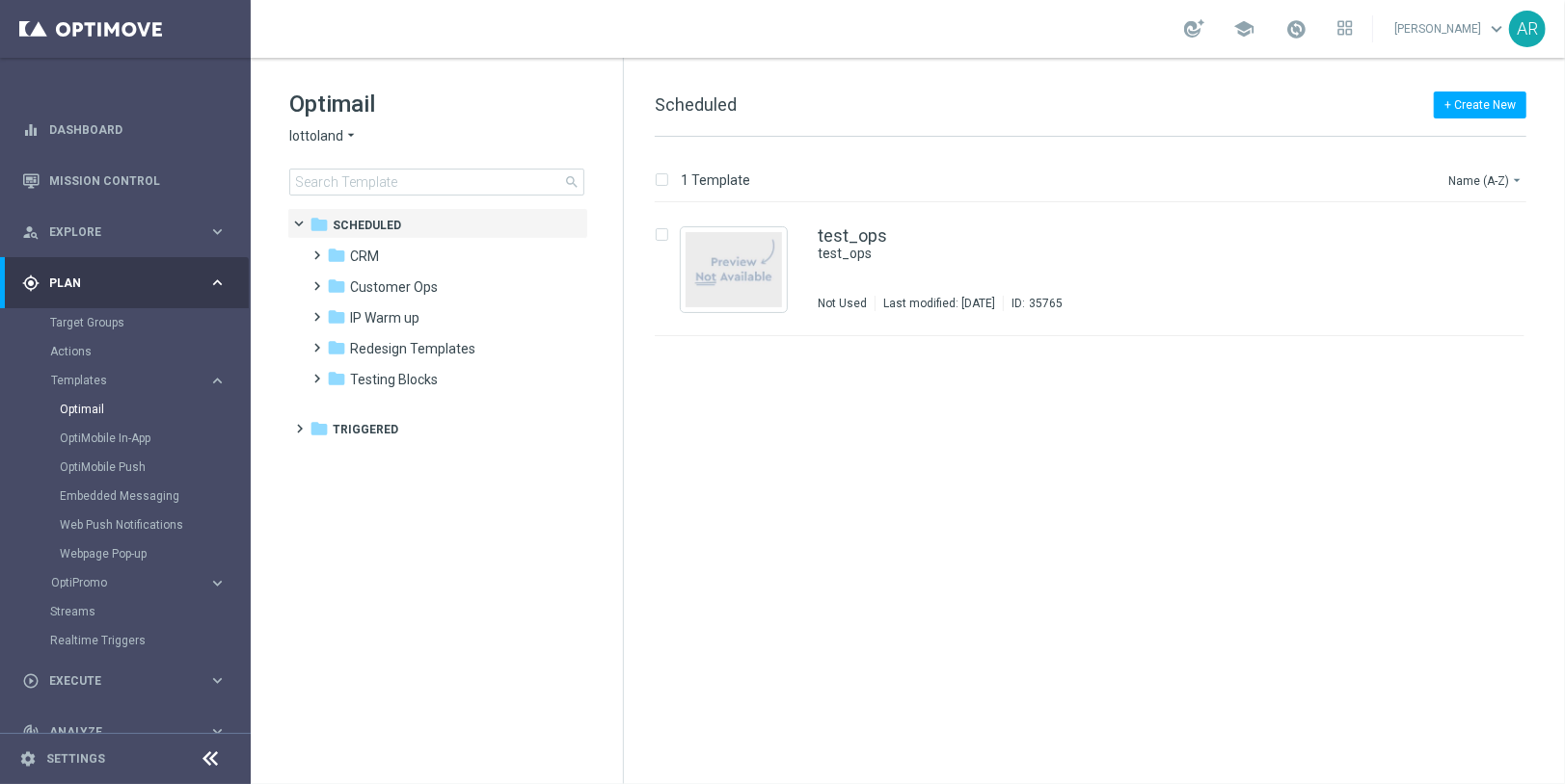
click at [330, 135] on span "lottoland" at bounding box center [316, 136] width 54 height 18
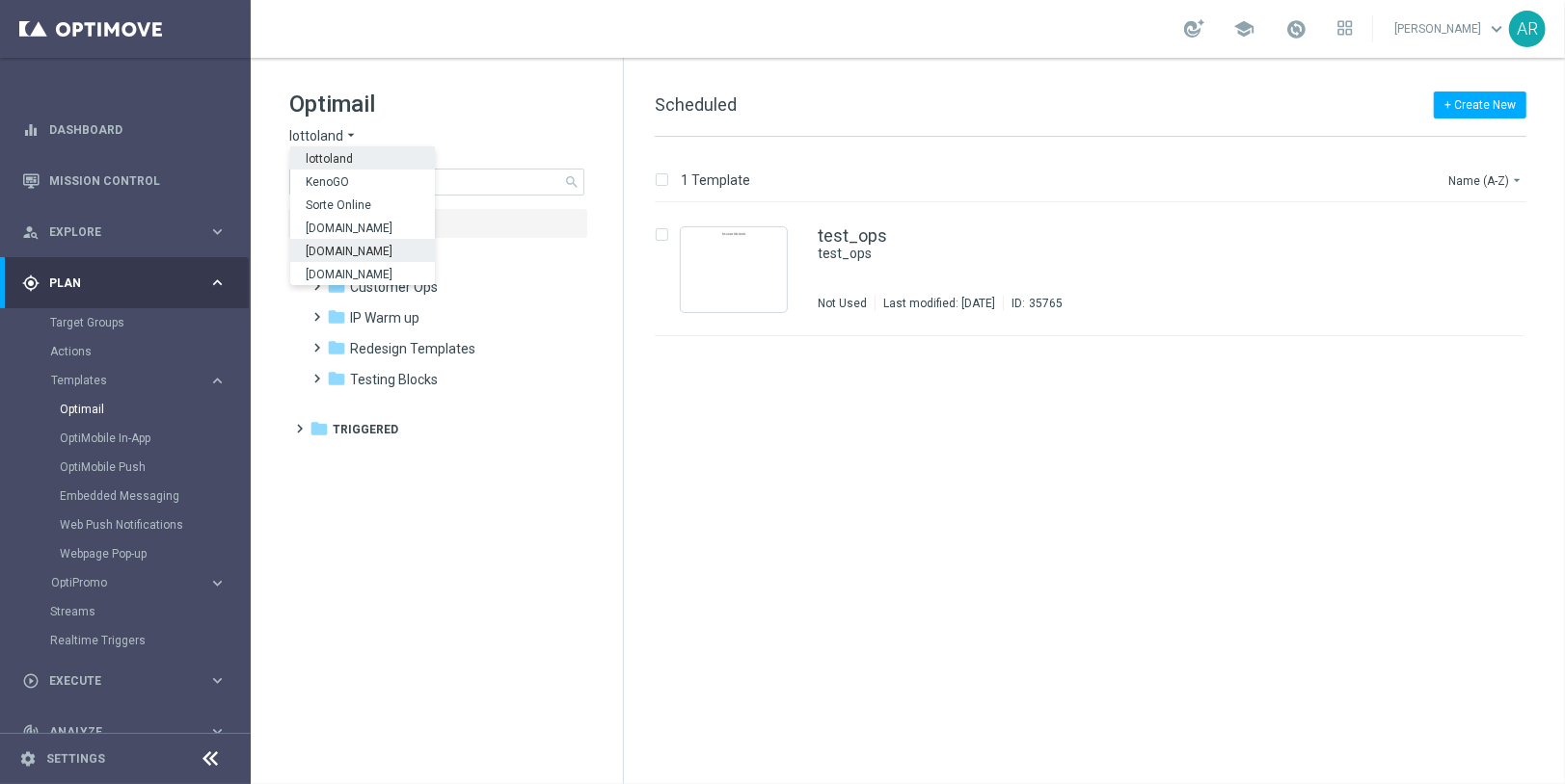
click at [0, 0] on span "[DOMAIN_NAME]" at bounding box center [0, 0] width 0 height 0
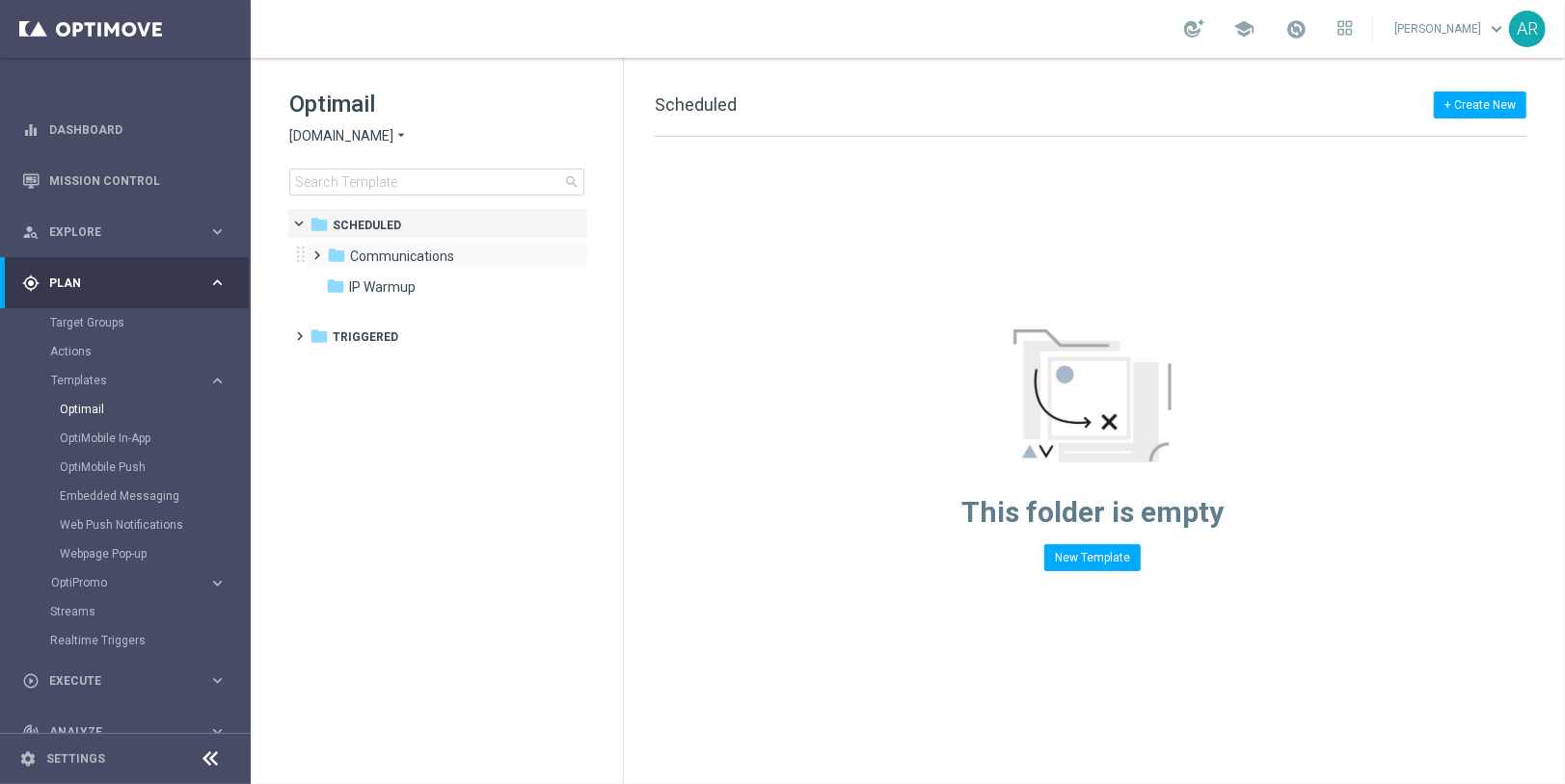
click at [316, 250] on span at bounding box center [313, 247] width 9 height 8
click at [337, 278] on span at bounding box center [333, 278] width 9 height 8
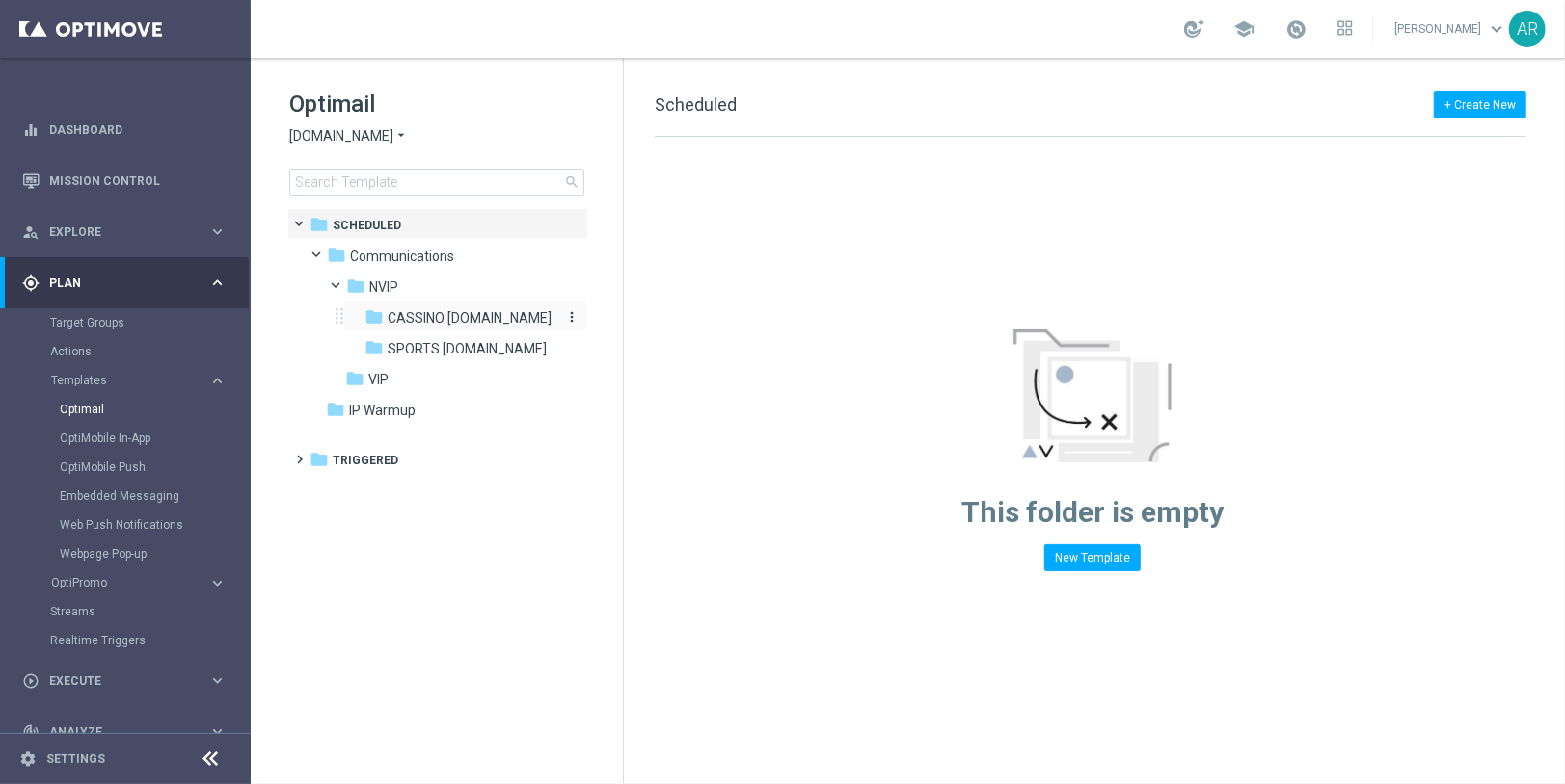
click at [430, 311] on span "CASSINO [DOMAIN_NAME]" at bounding box center [470, 317] width 163 height 17
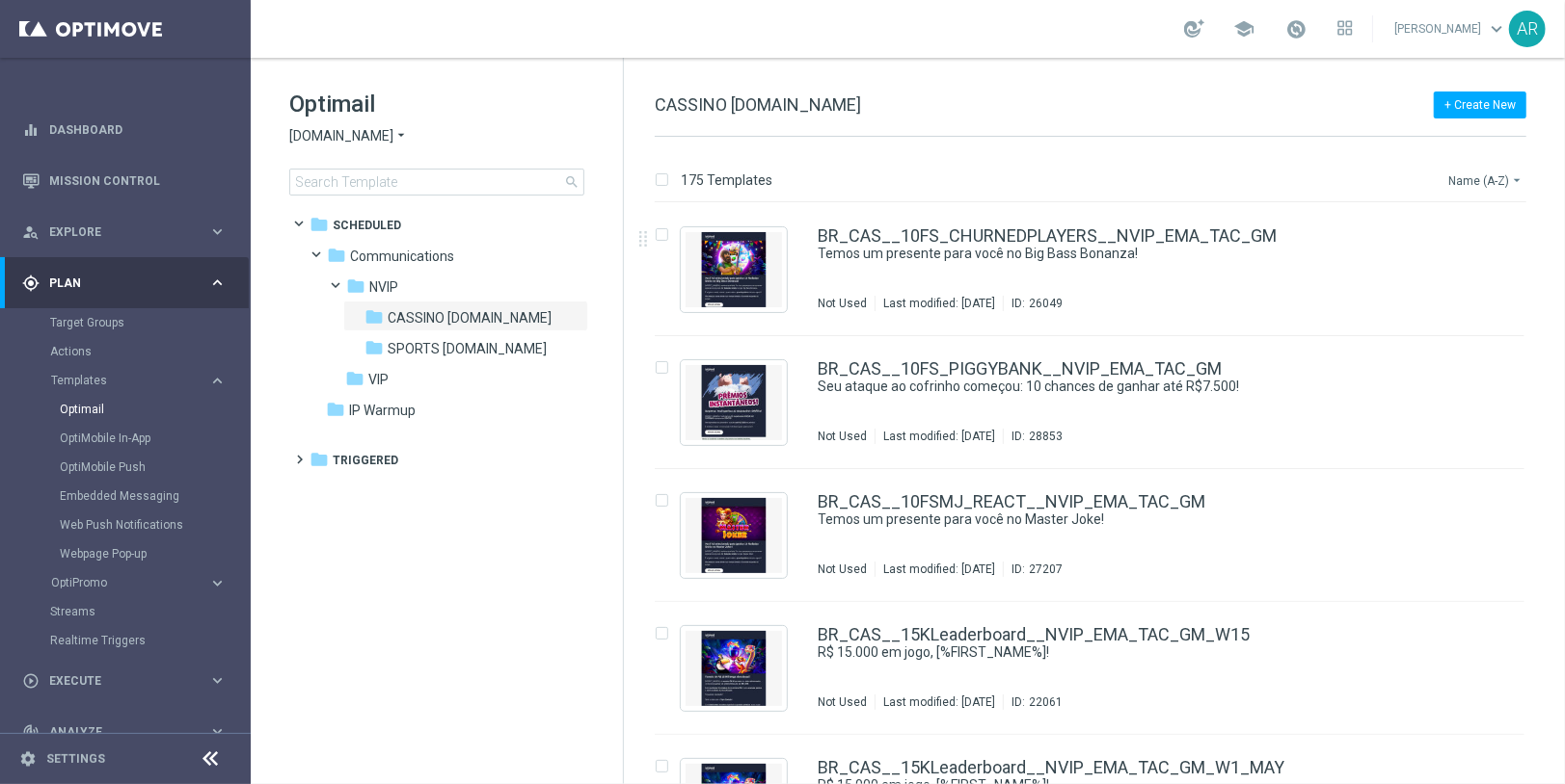
click at [1408, 181] on button "Name (A-Z) arrow_drop_down" at bounding box center [1486, 179] width 80 height 23
click at [1408, 267] on span "Date Modified (Newest)" at bounding box center [1452, 266] width 130 height 14
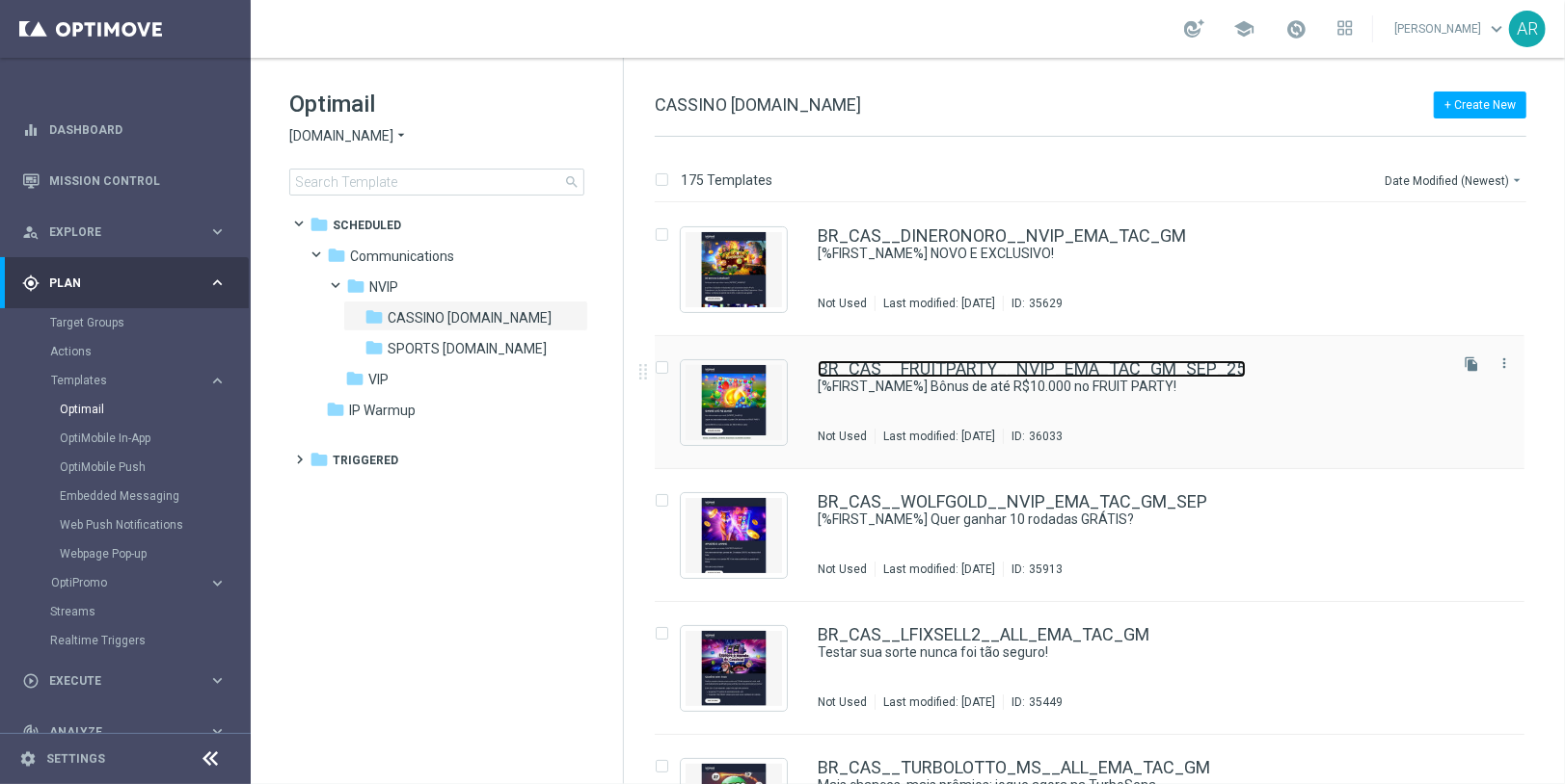
click at [919, 366] on link "BR_CAS__FRUITPARTY__NVIP_EMA_TAC_GM_SEP_25" at bounding box center [1031, 369] width 428 height 17
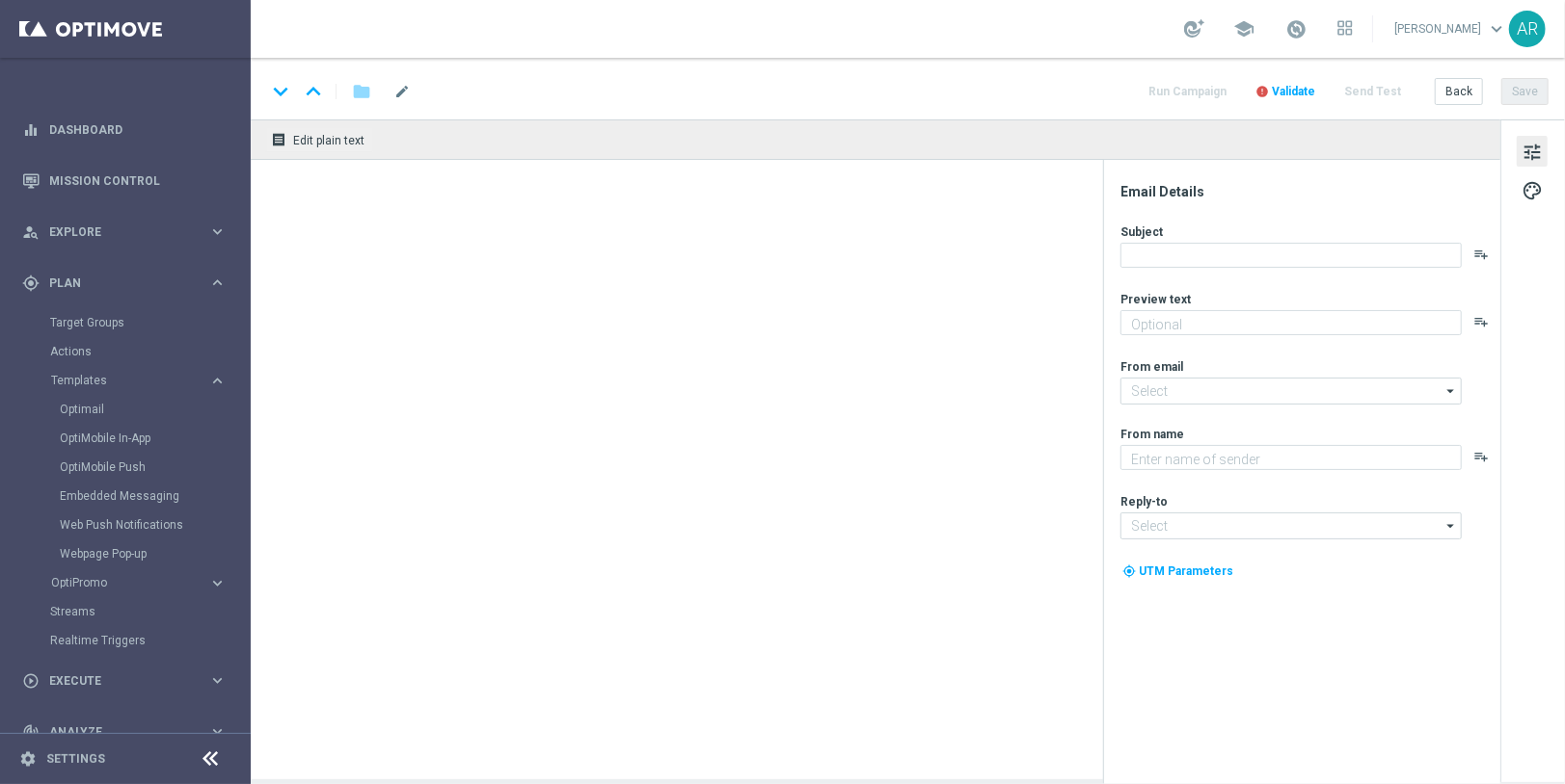
type textarea "[DEMOGRAPHIC_DATA] nos jogos selecionados e garanta até 25% em bônus!"
type input "[EMAIL_ADDRESS][DOMAIN_NAME]"
type textarea "Lottoland"
type input "[EMAIL_ADDRESS][DOMAIN_NAME]"
